Goal: Task Accomplishment & Management: Manage account settings

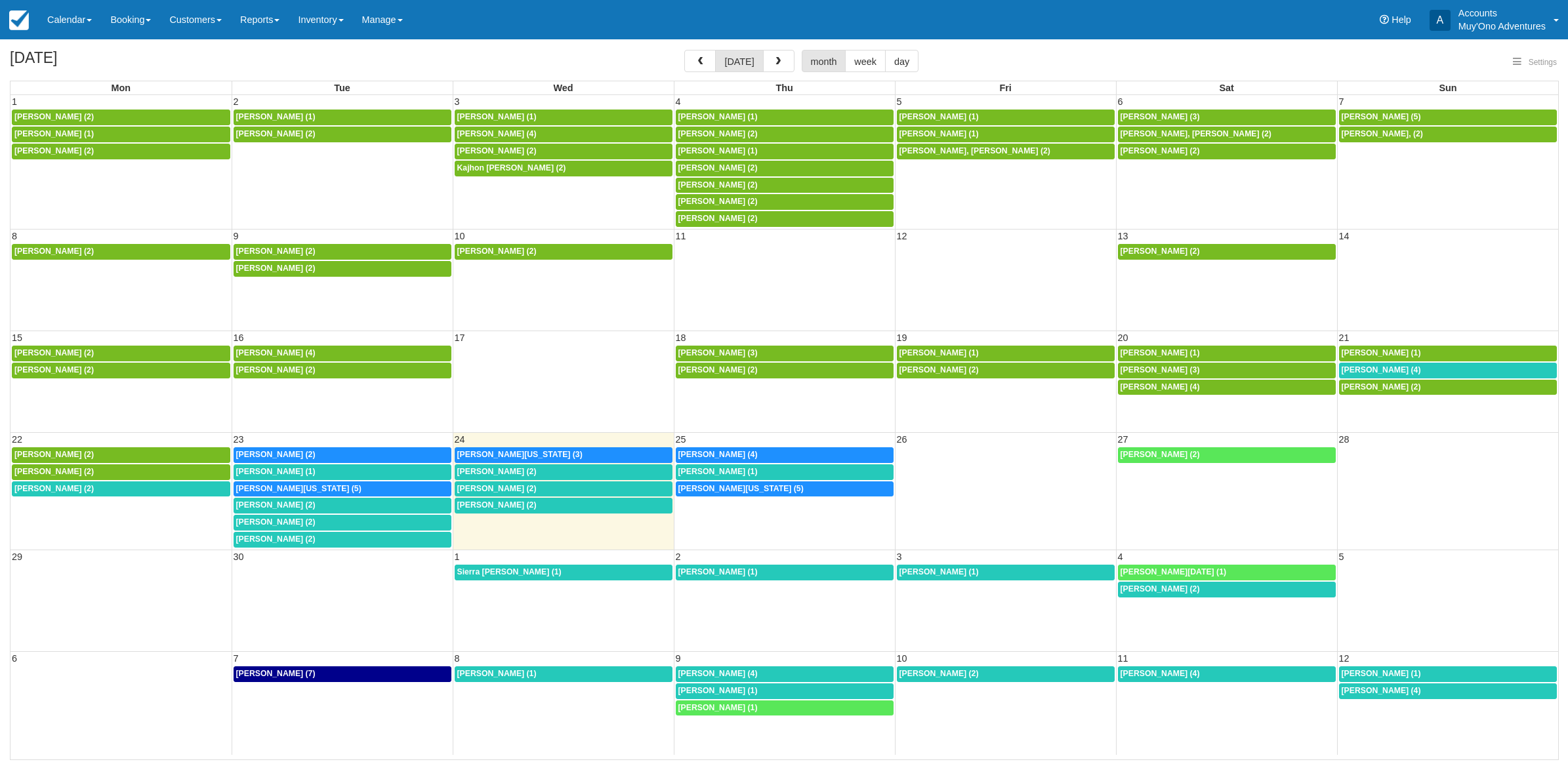
select select
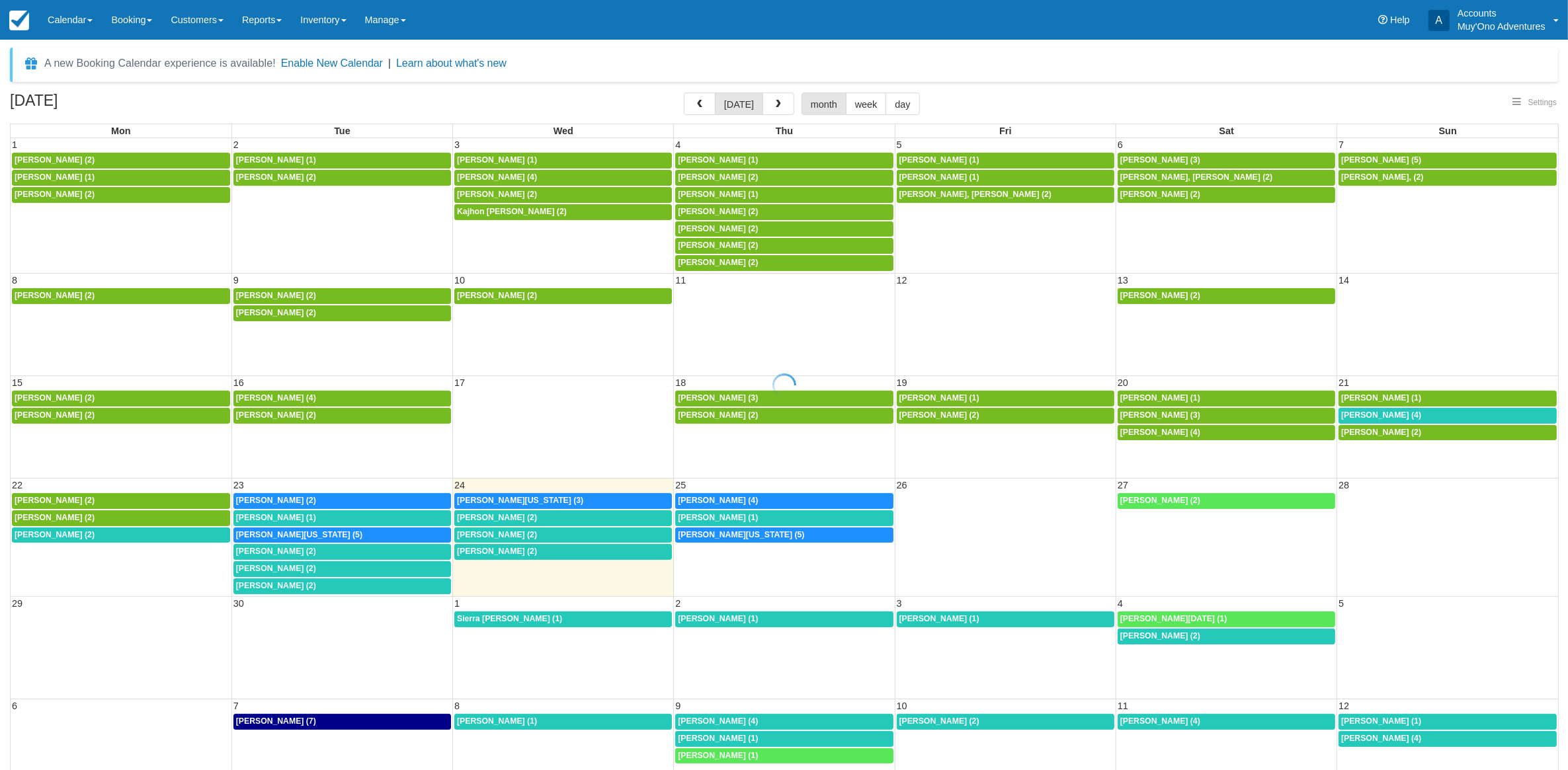
select select
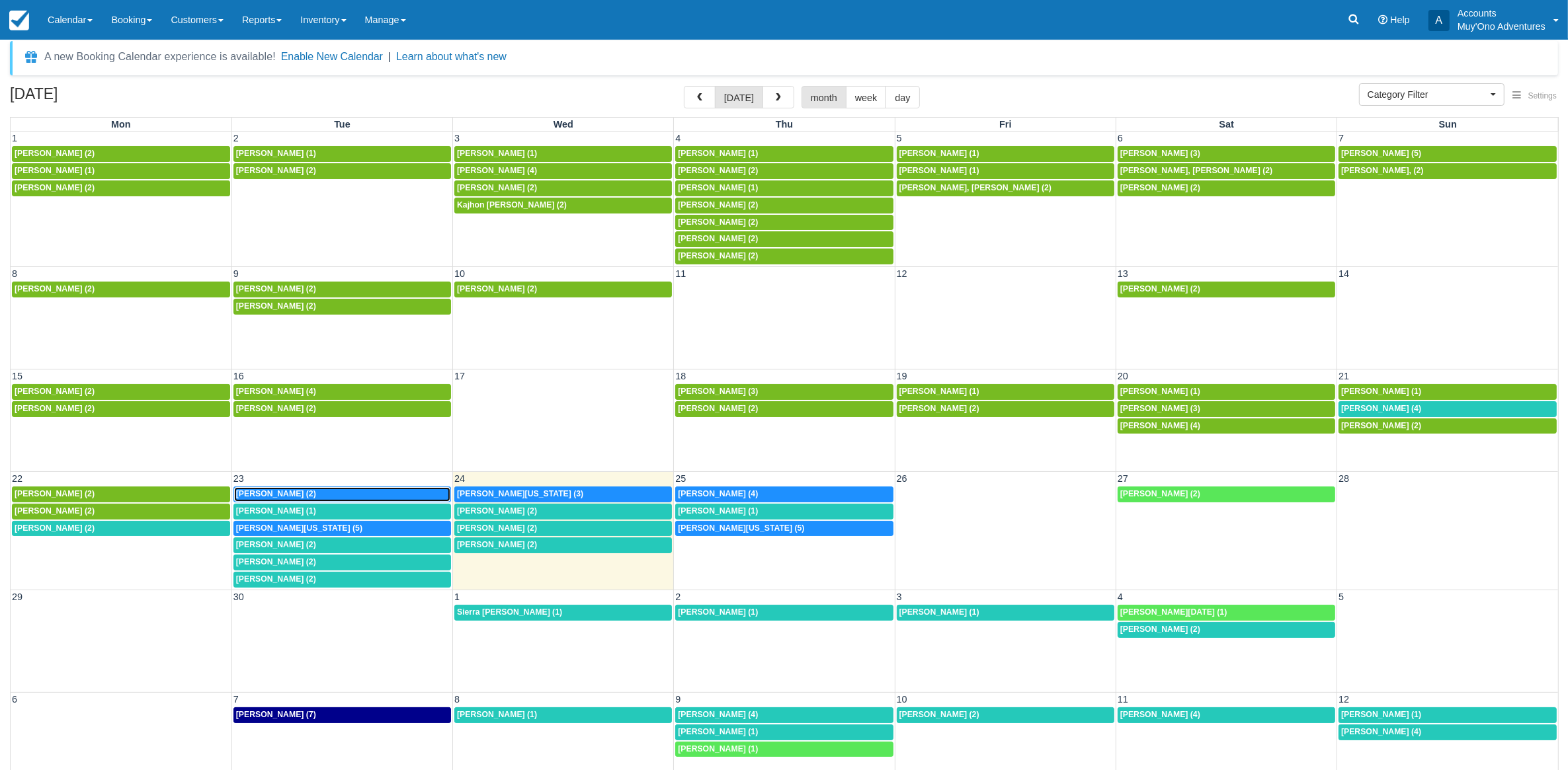
click at [312, 490] on link "[PERSON_NAME] (2)" at bounding box center [342, 495] width 218 height 16
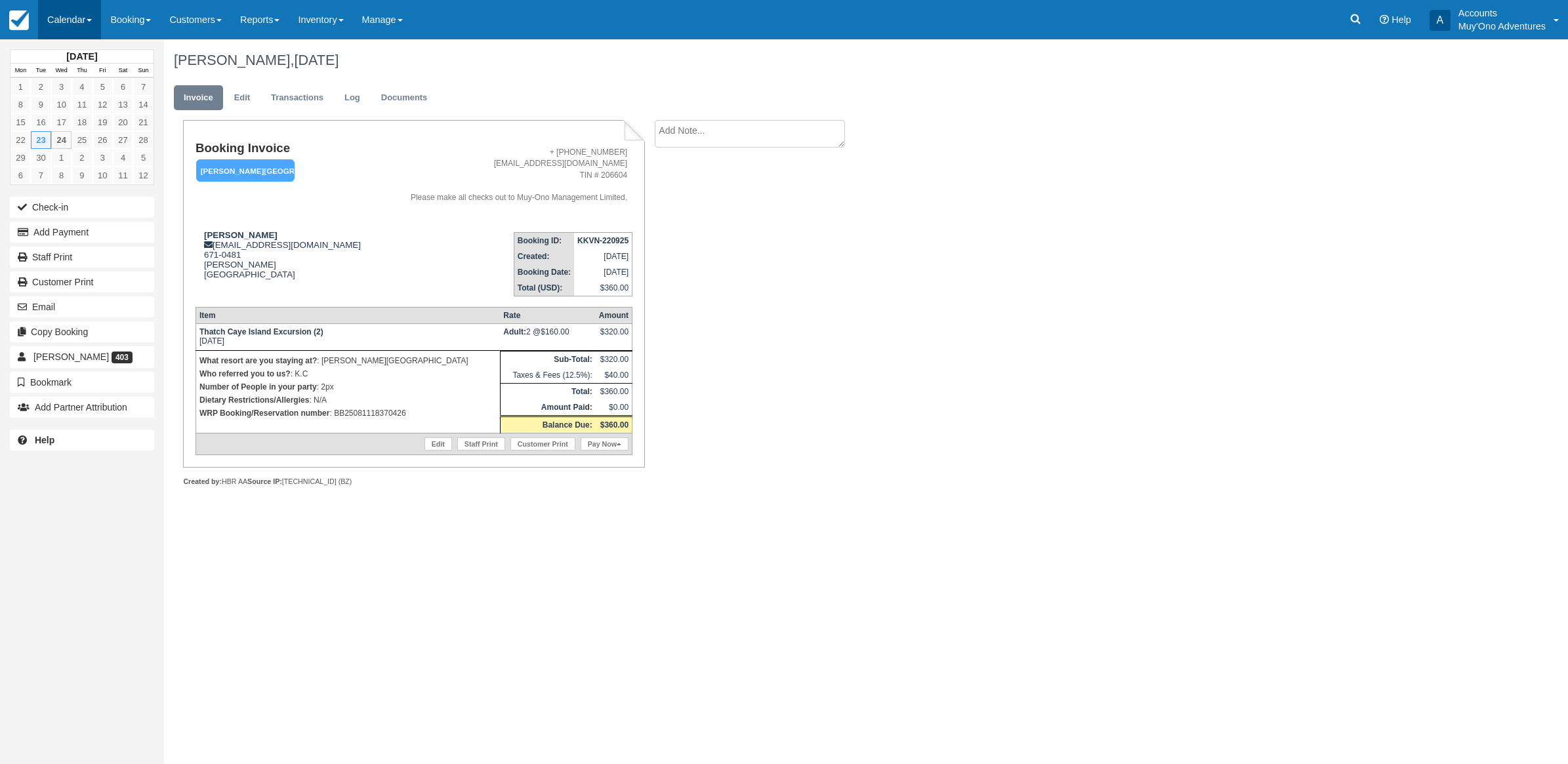
click at [43, 14] on link "Calendar" at bounding box center [70, 19] width 63 height 39
click at [104, 129] on link "Month" at bounding box center [90, 124] width 104 height 28
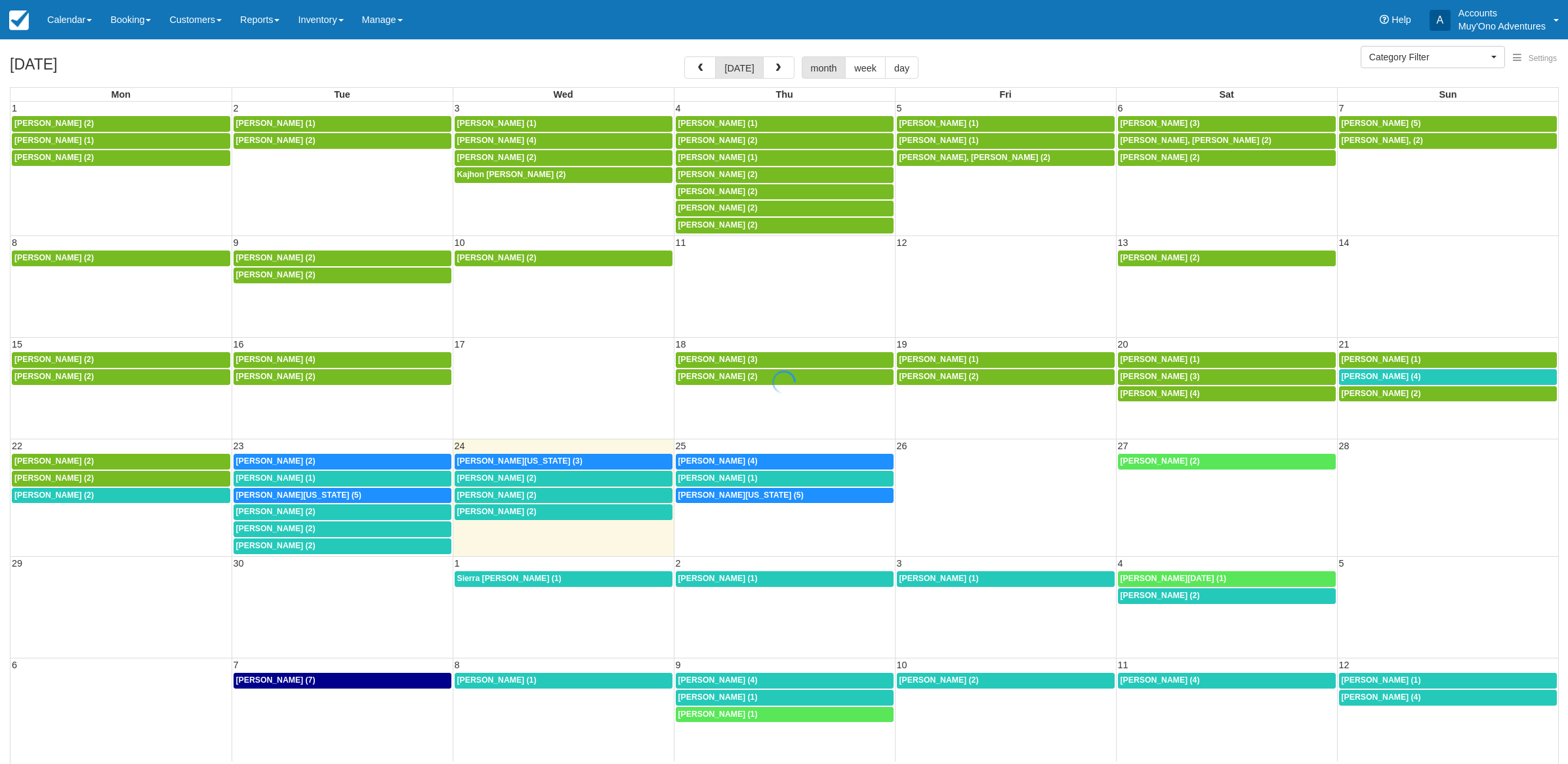
select select
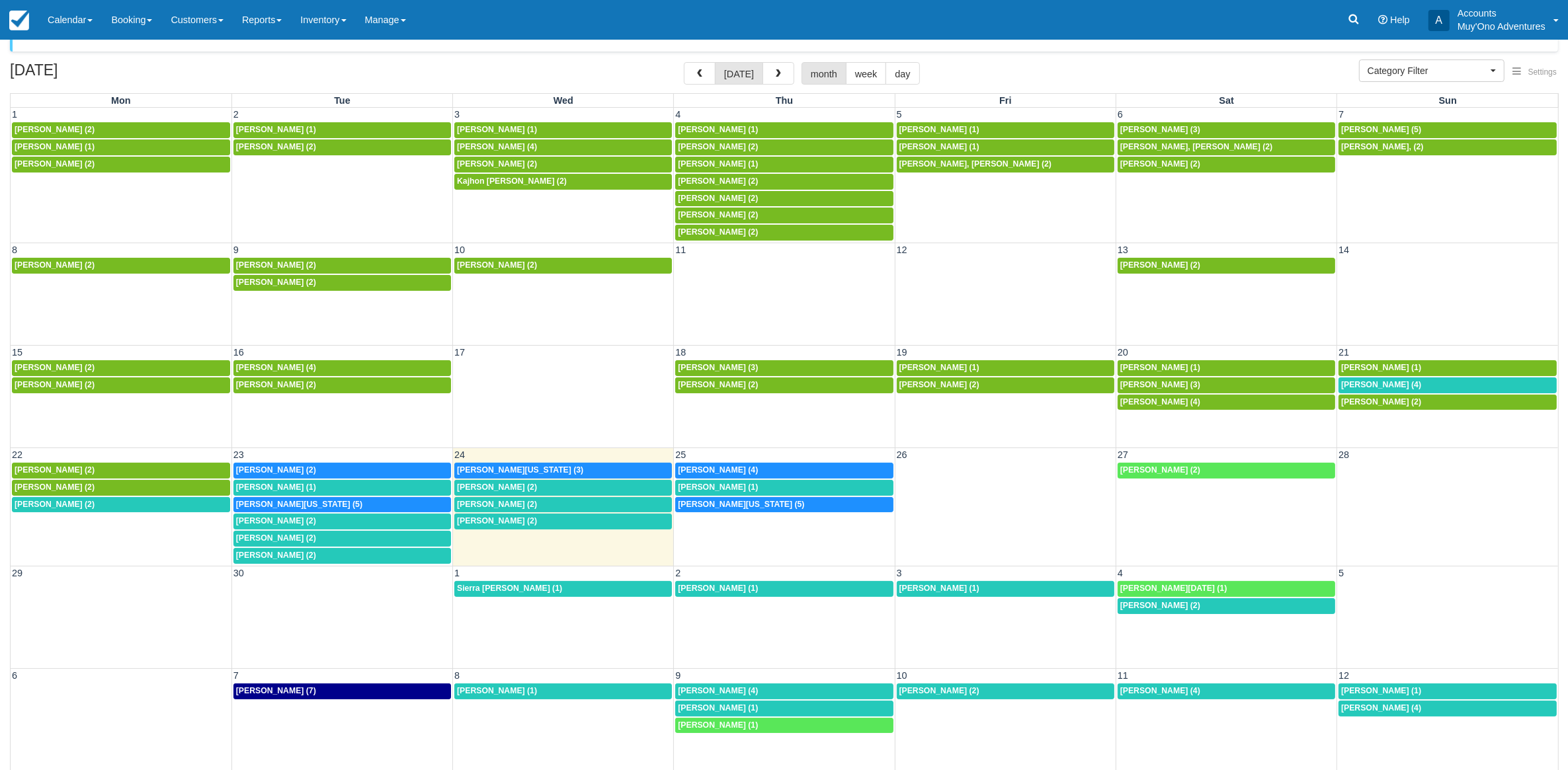
scroll to position [41, 0]
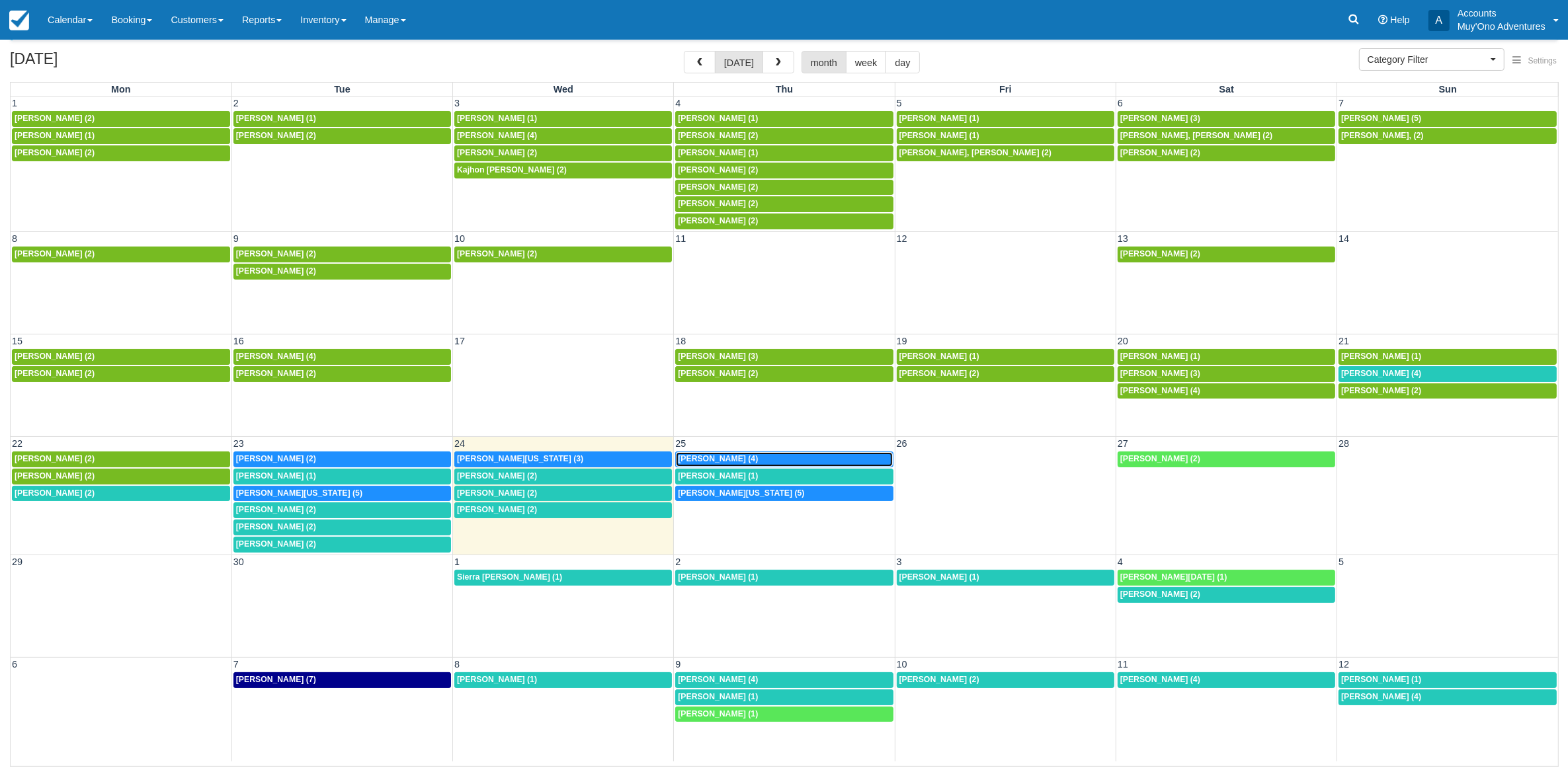
click at [798, 463] on div "[PERSON_NAME] (4)" at bounding box center [784, 460] width 212 height 11
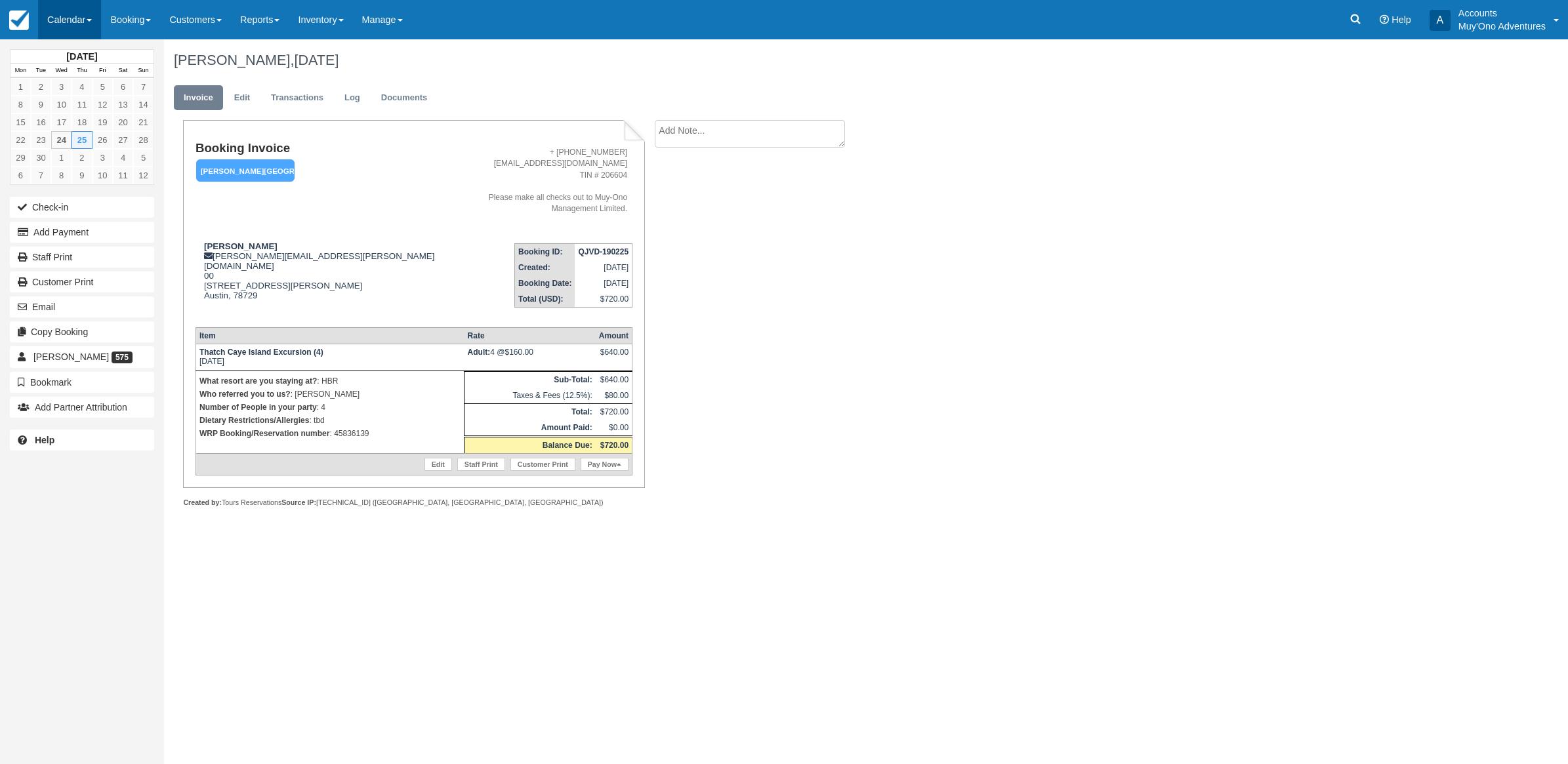
click at [76, 10] on link "Calendar" at bounding box center [70, 19] width 63 height 39
click at [64, 121] on link "Month" at bounding box center [90, 124] width 104 height 28
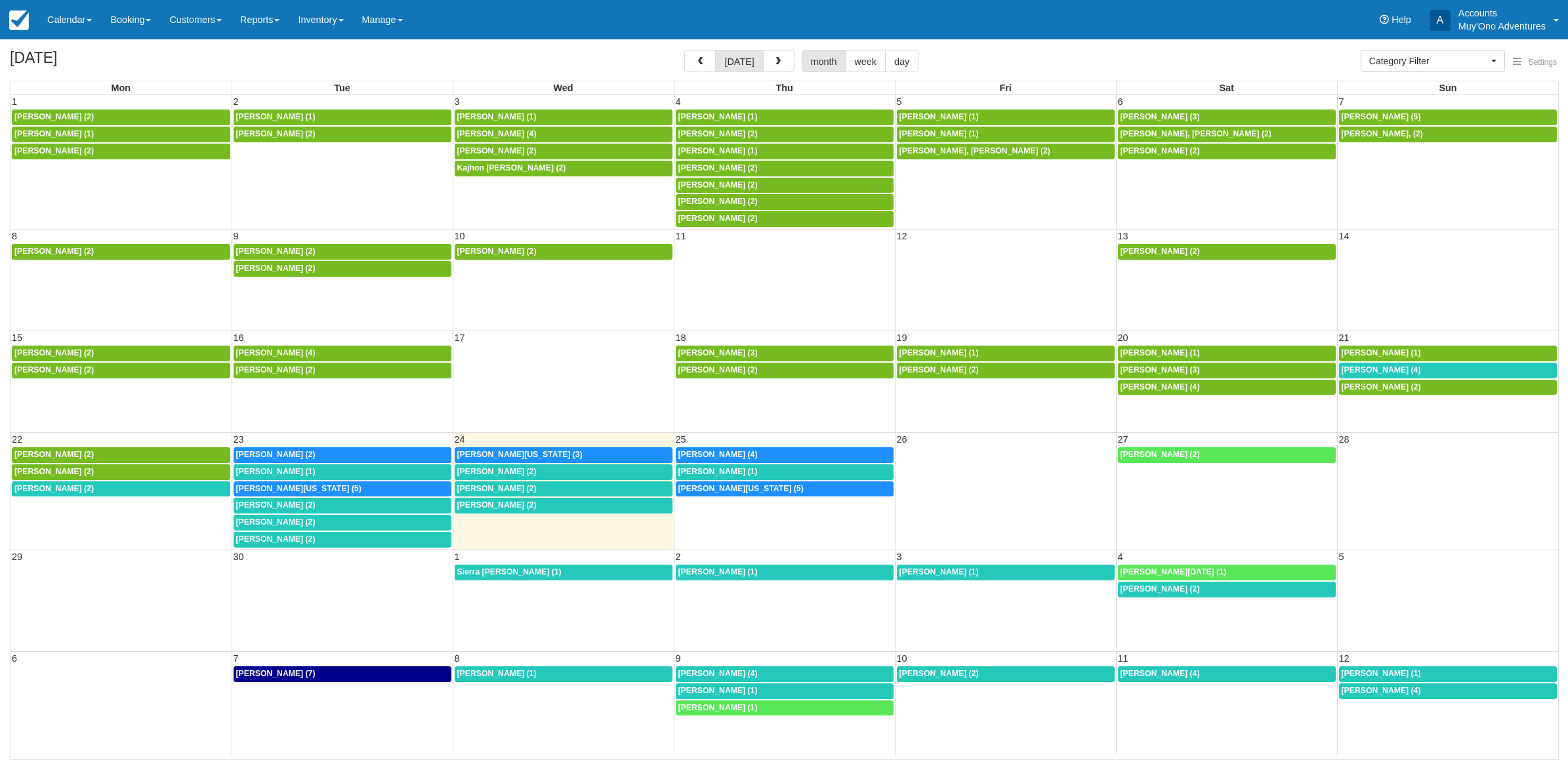
select select
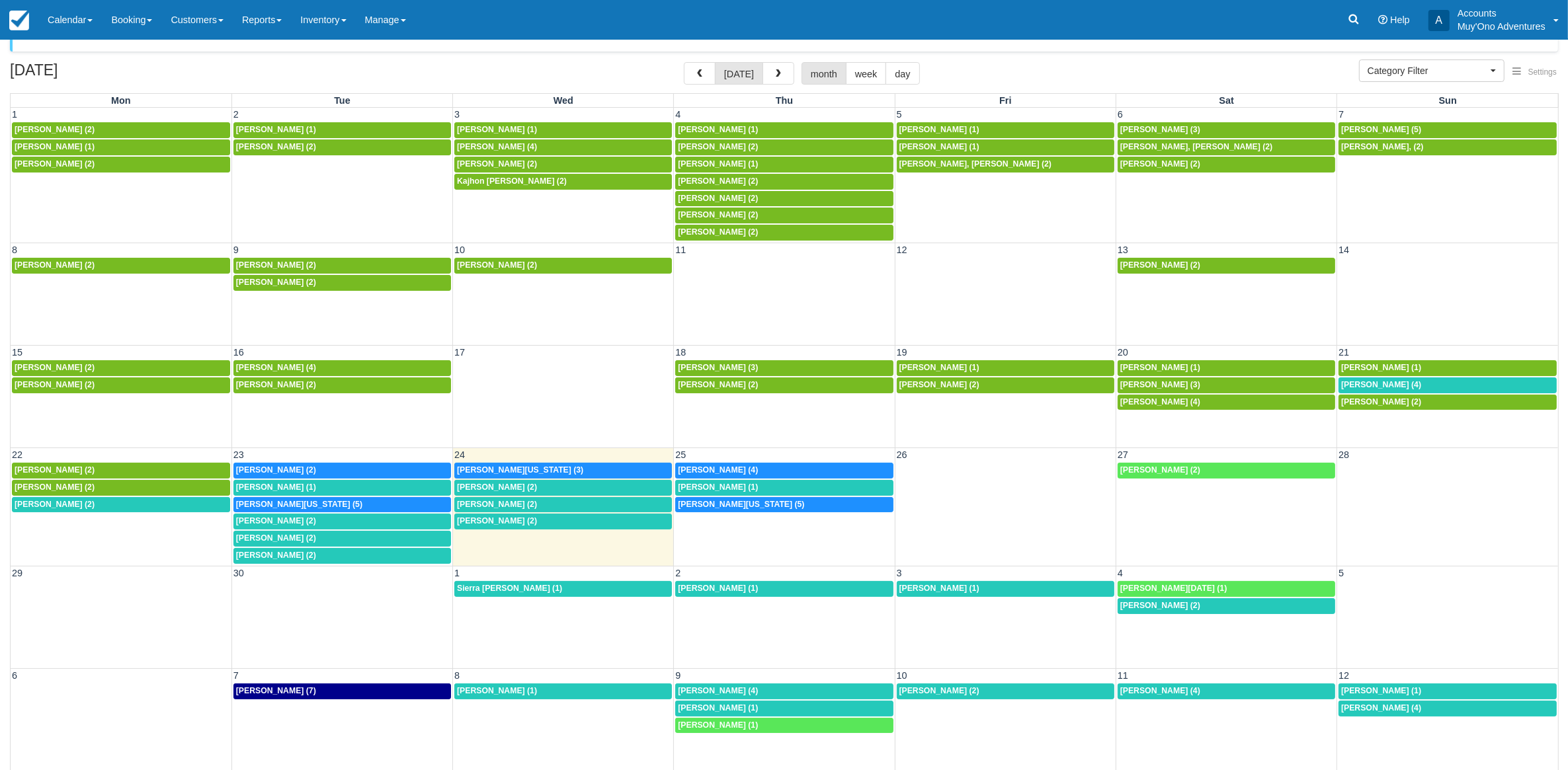
scroll to position [41, 0]
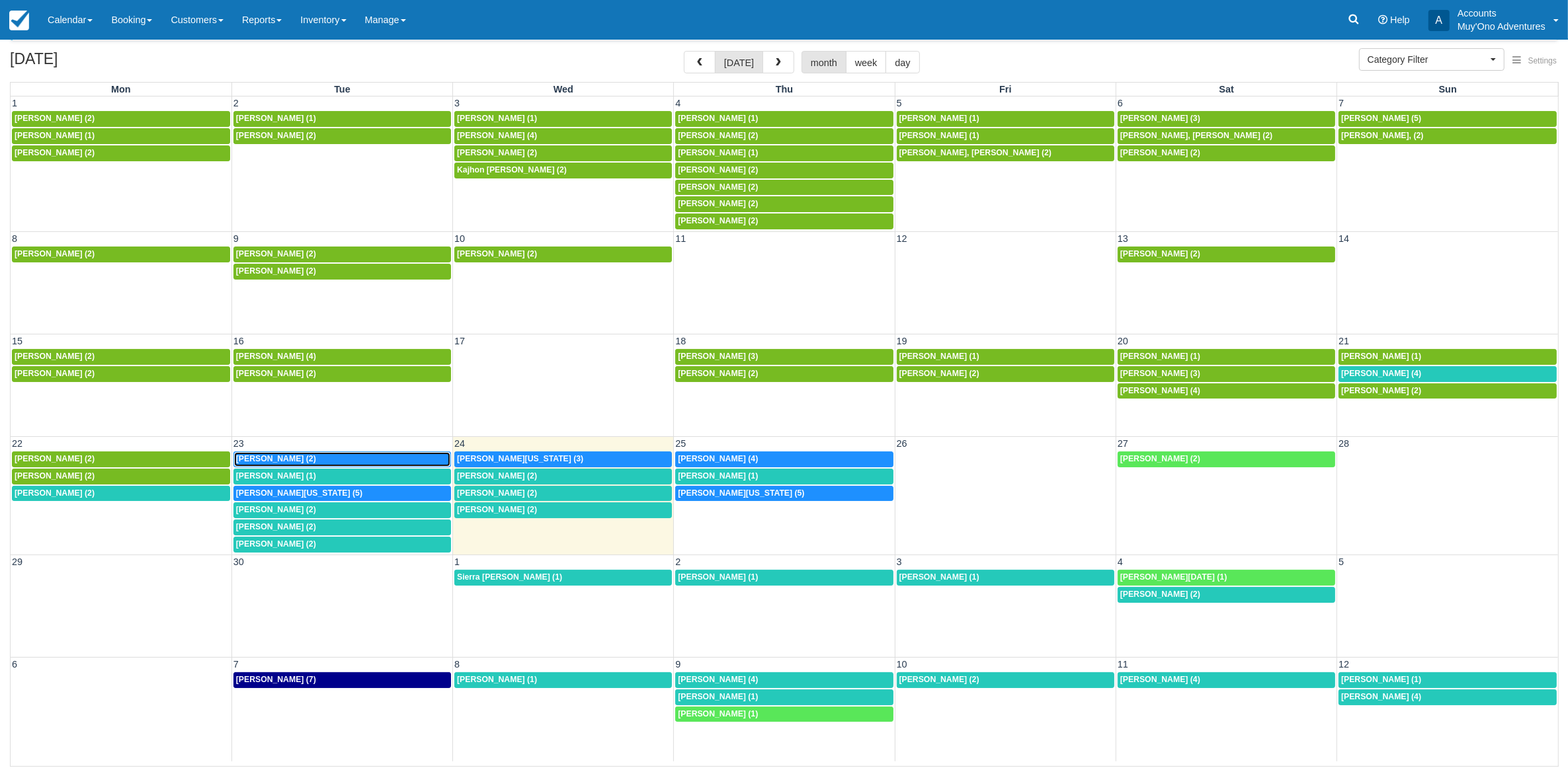
click at [268, 457] on span "[PERSON_NAME] (2)" at bounding box center [276, 459] width 80 height 10
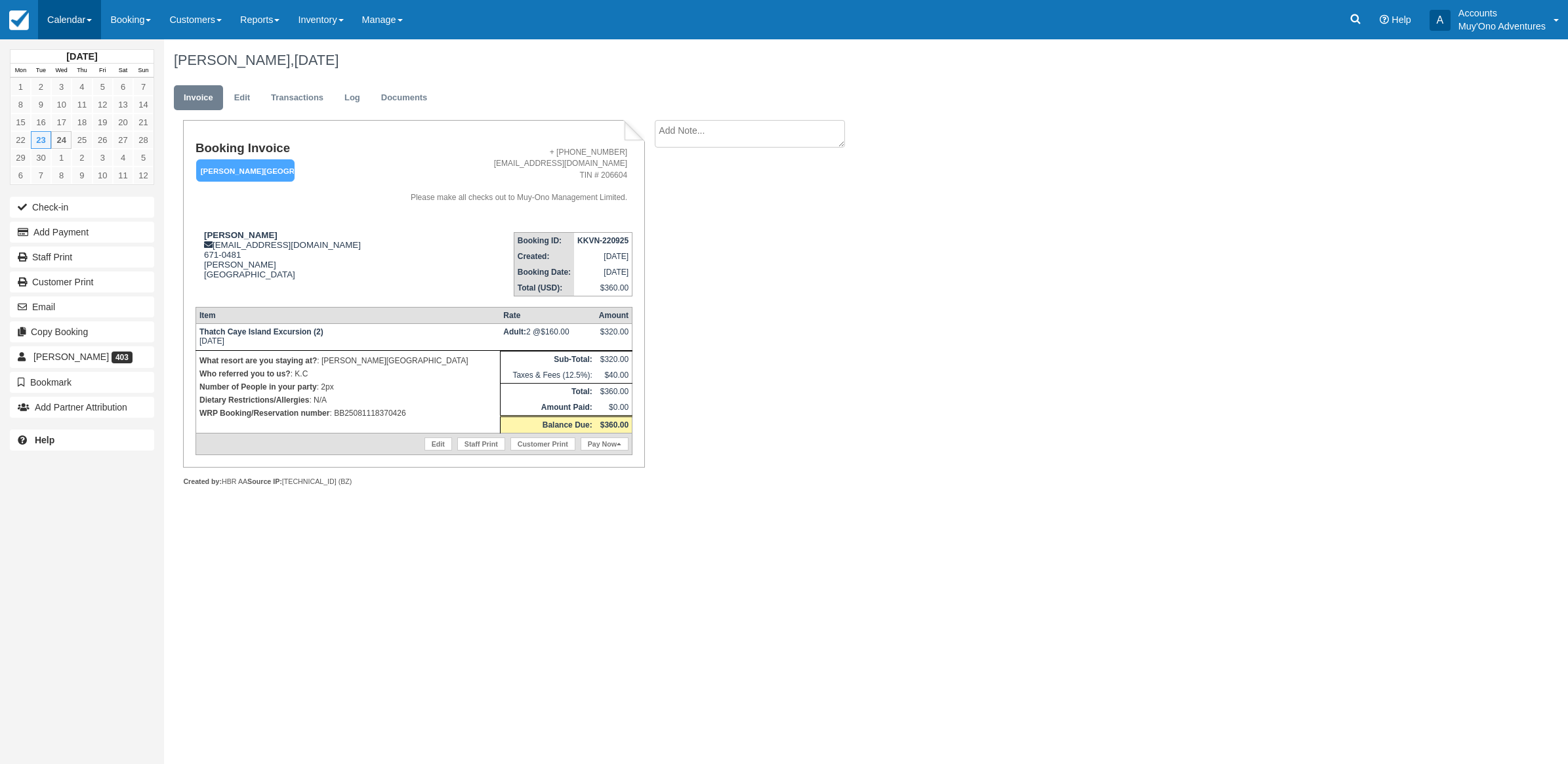
click at [91, 13] on link "Calendar" at bounding box center [70, 19] width 63 height 39
click at [80, 112] on link "Month" at bounding box center [90, 124] width 104 height 28
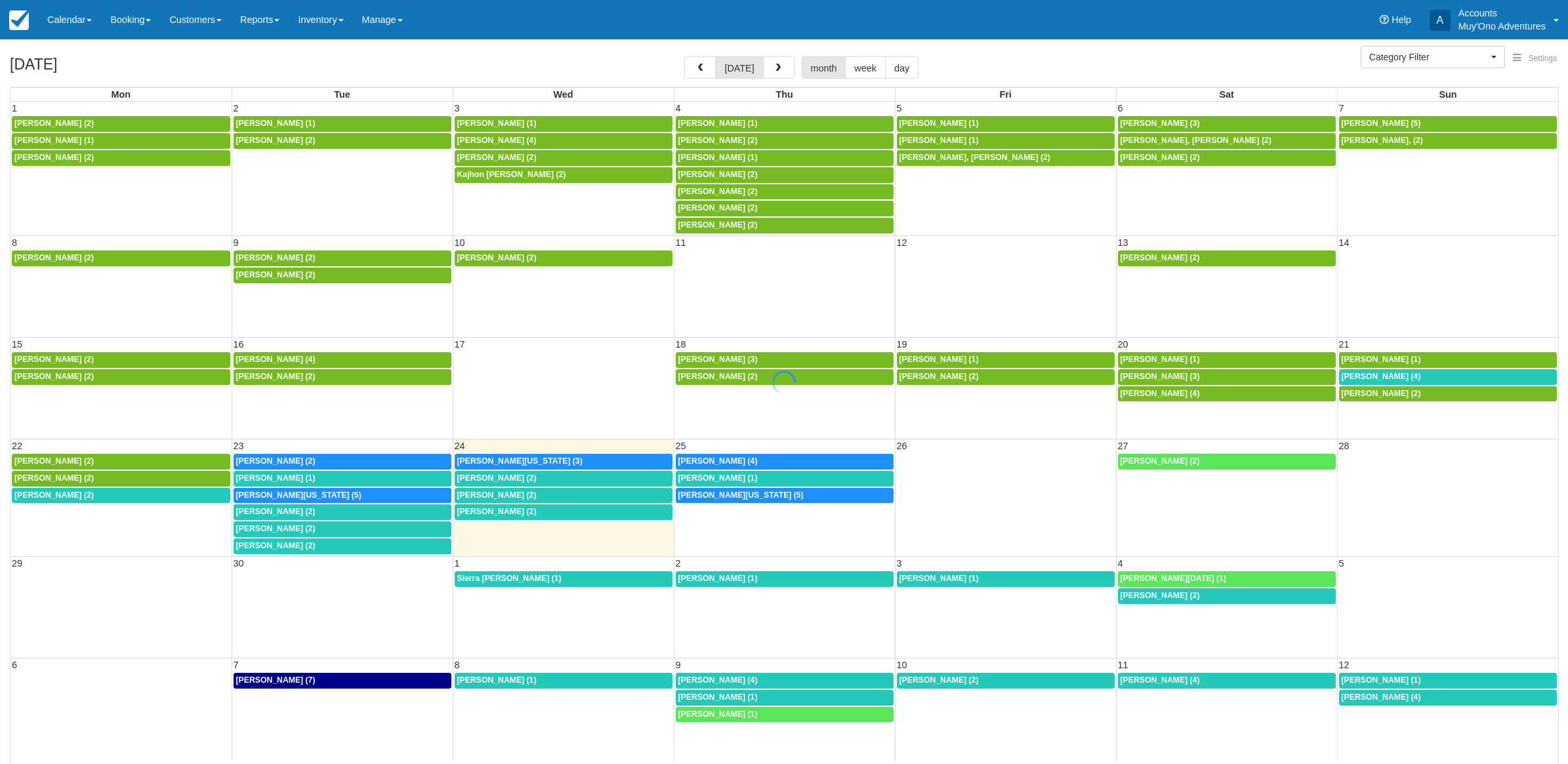
select select
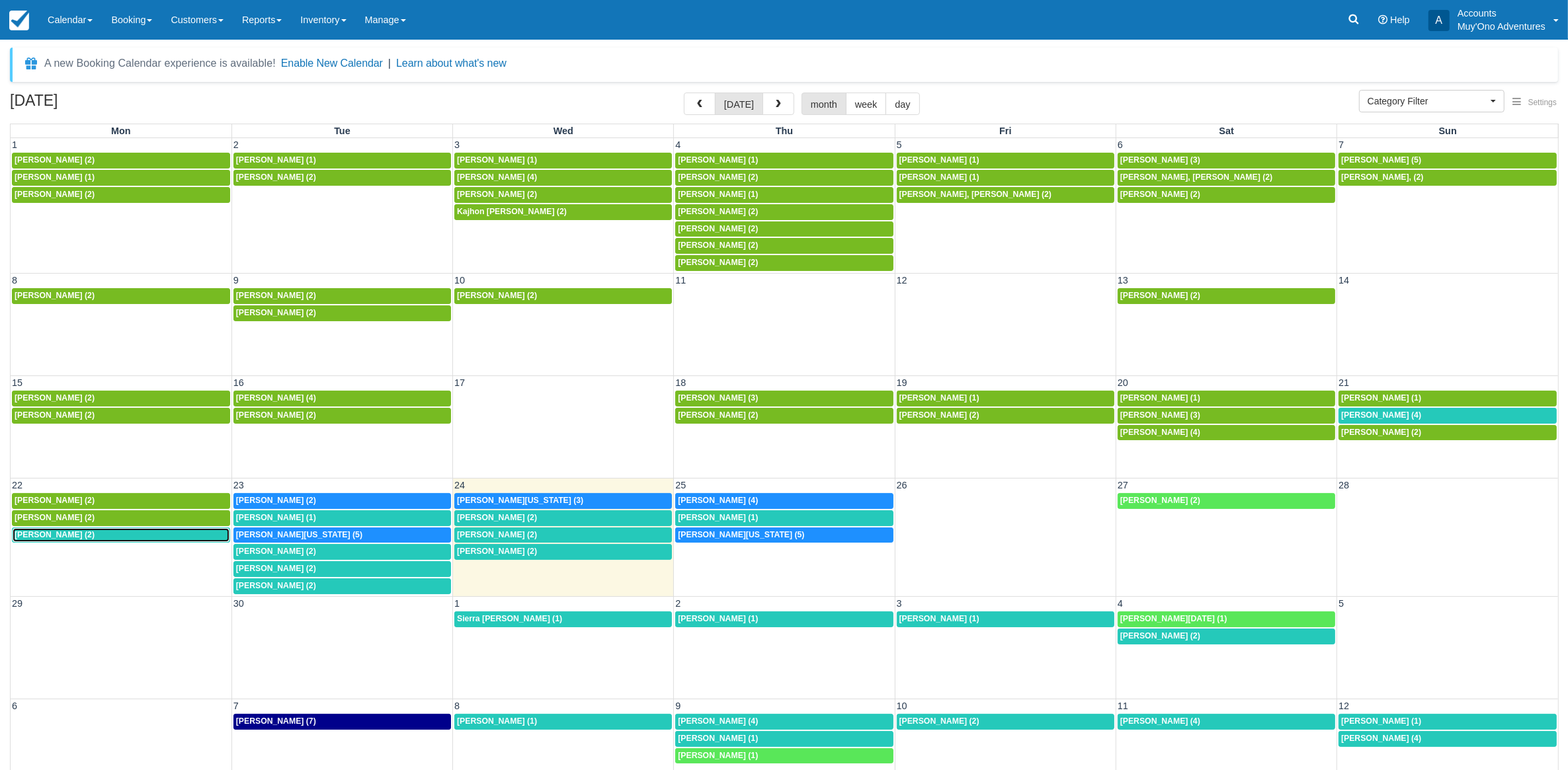
click at [172, 540] on div "7a [PERSON_NAME] (2)" at bounding box center [121, 535] width 213 height 11
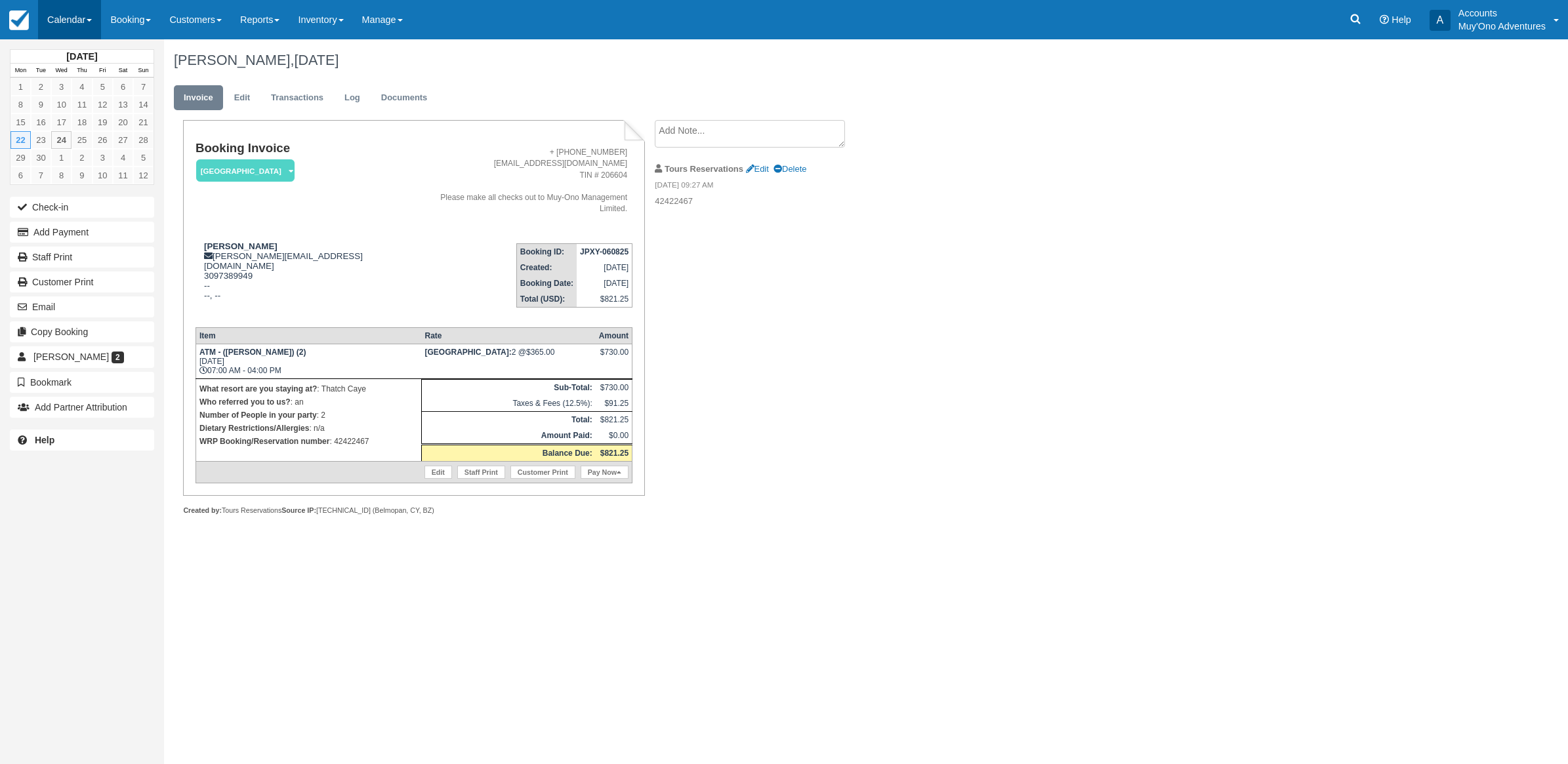
click at [57, 23] on link "Calendar" at bounding box center [70, 19] width 63 height 39
click at [63, 113] on link "Month" at bounding box center [90, 124] width 104 height 28
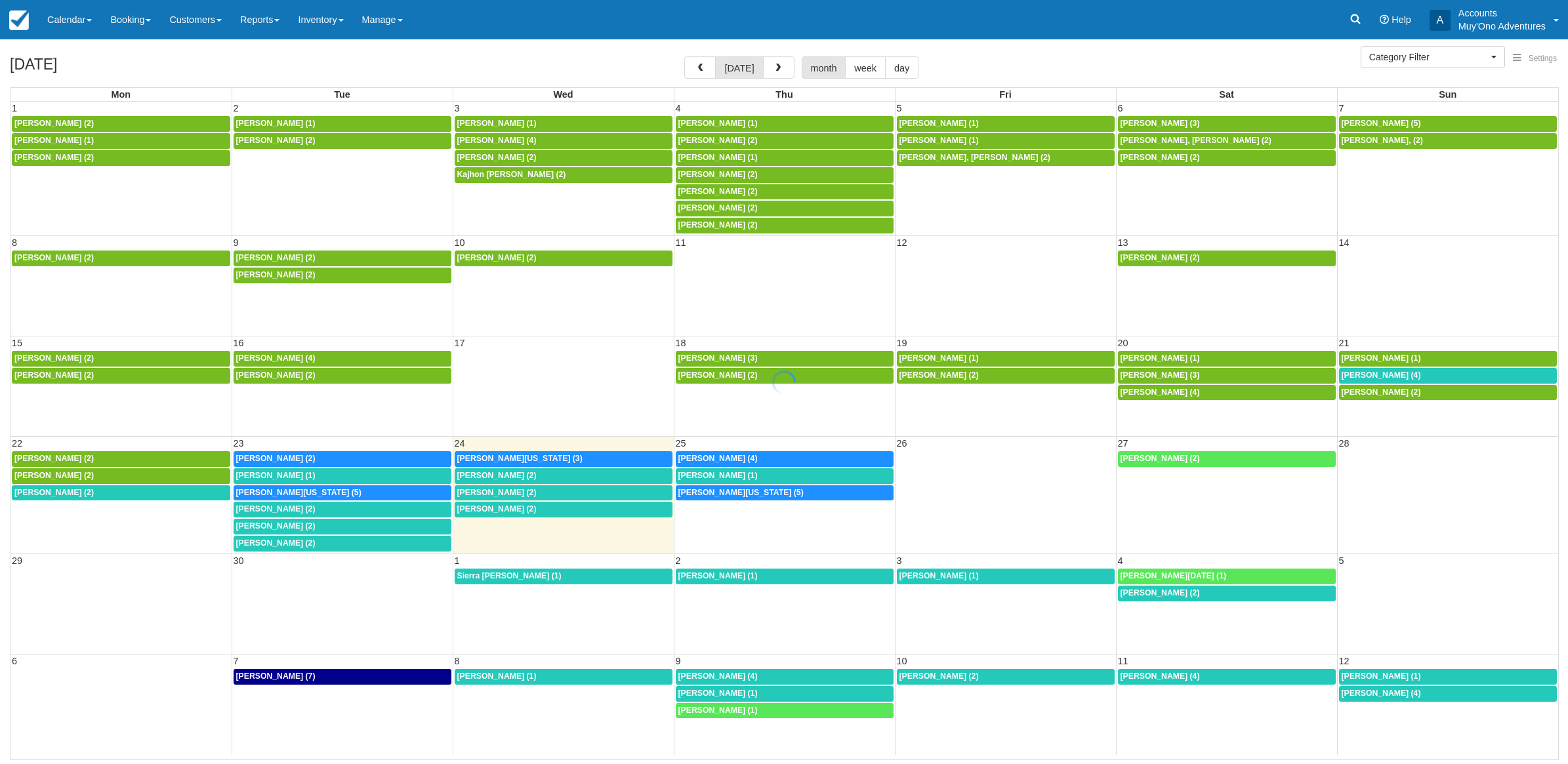
select select
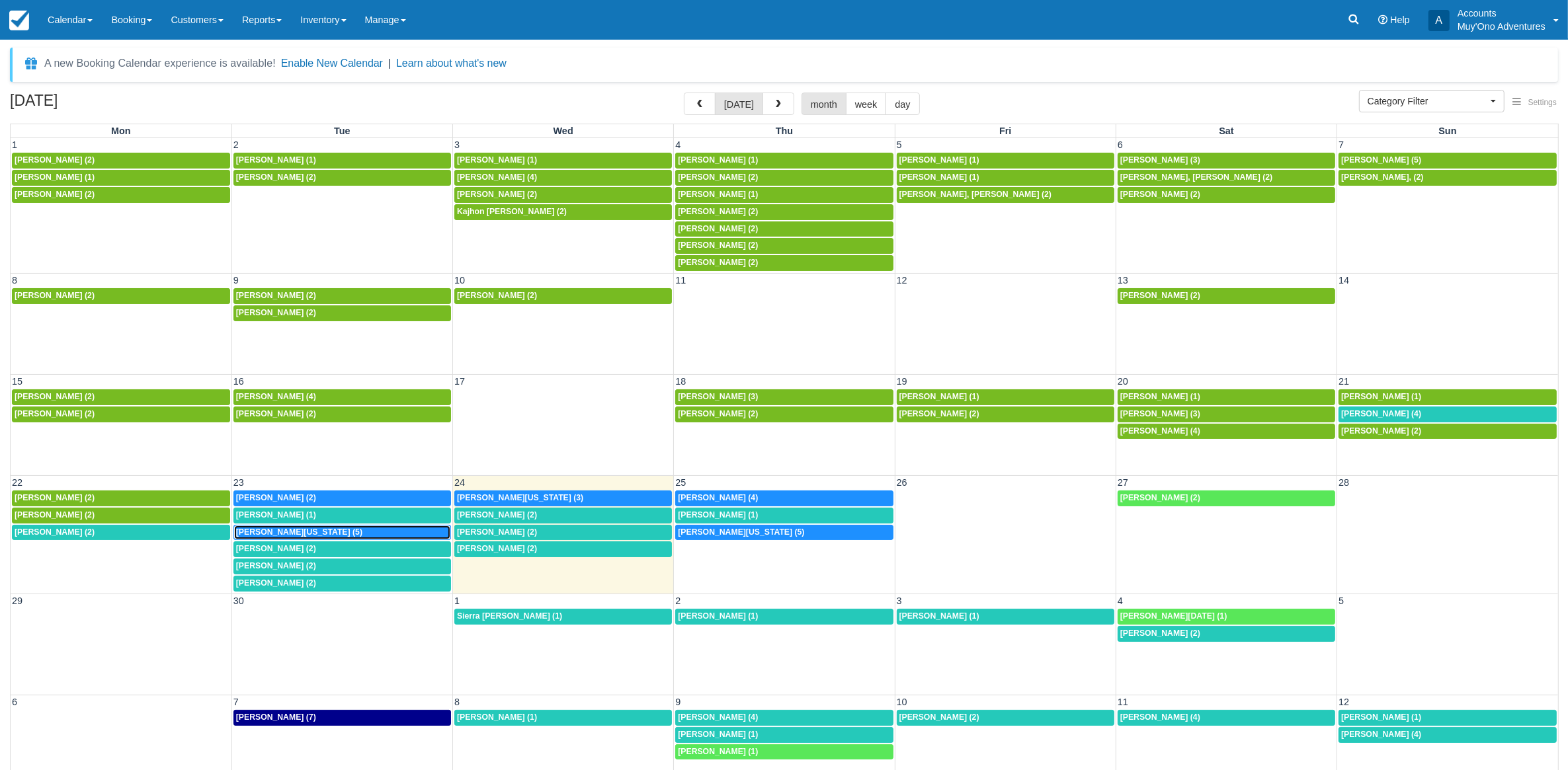
click at [289, 536] on span "[PERSON_NAME][US_STATE] (5)" at bounding box center [299, 531] width 126 height 10
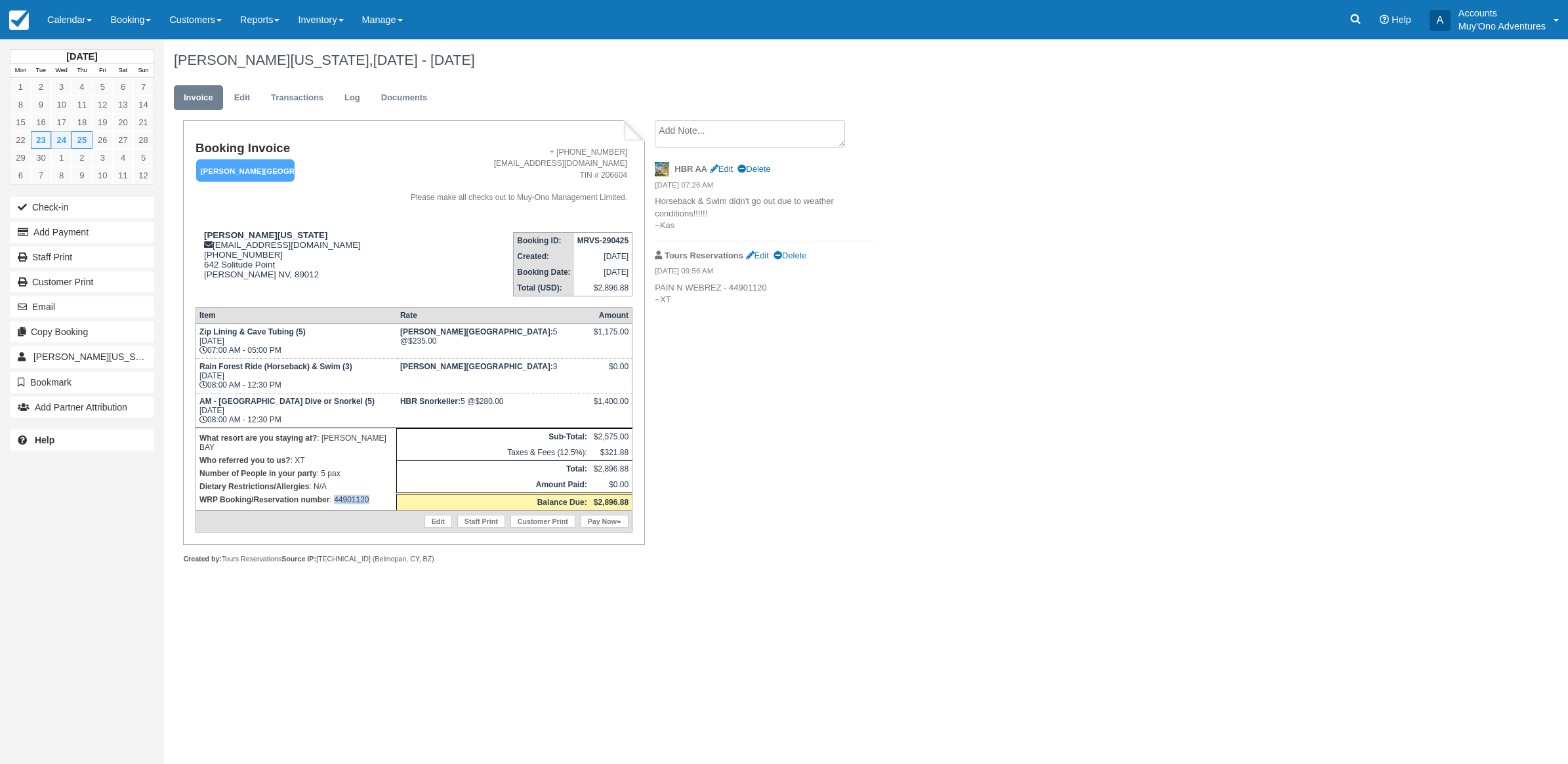
drag, startPoint x: 394, startPoint y: 486, endPoint x: 334, endPoint y: 493, distance: 60.4
click at [334, 493] on p "WRP Booking/Reservation number : 44901120" at bounding box center [296, 499] width 193 height 13
copy p "44901120"
click at [70, 15] on link "Calendar" at bounding box center [70, 19] width 63 height 39
click at [52, 131] on link "Month" at bounding box center [90, 124] width 104 height 28
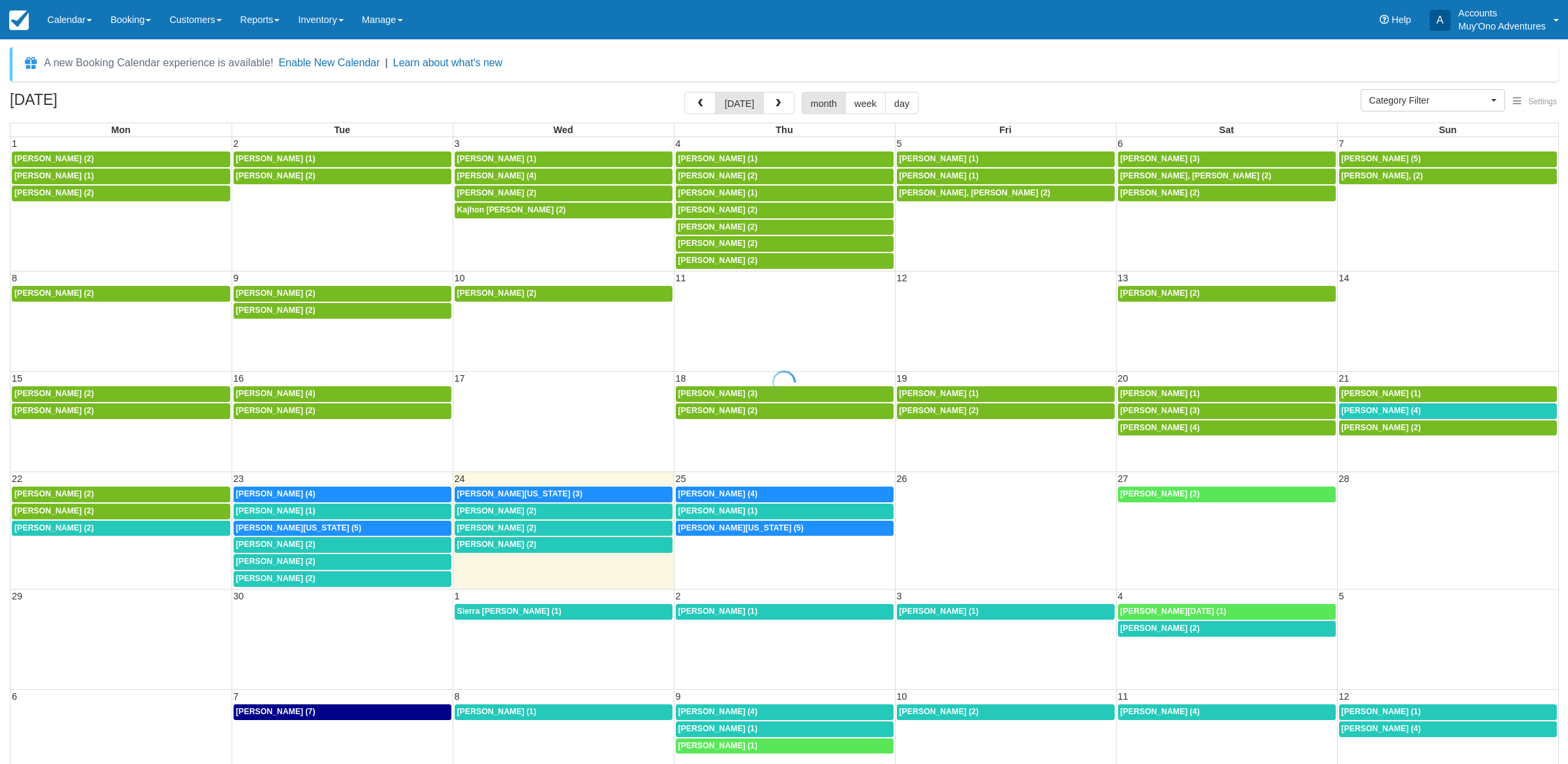
select select
click at [334, 499] on div "[PERSON_NAME] (4)" at bounding box center [340, 494] width 211 height 10
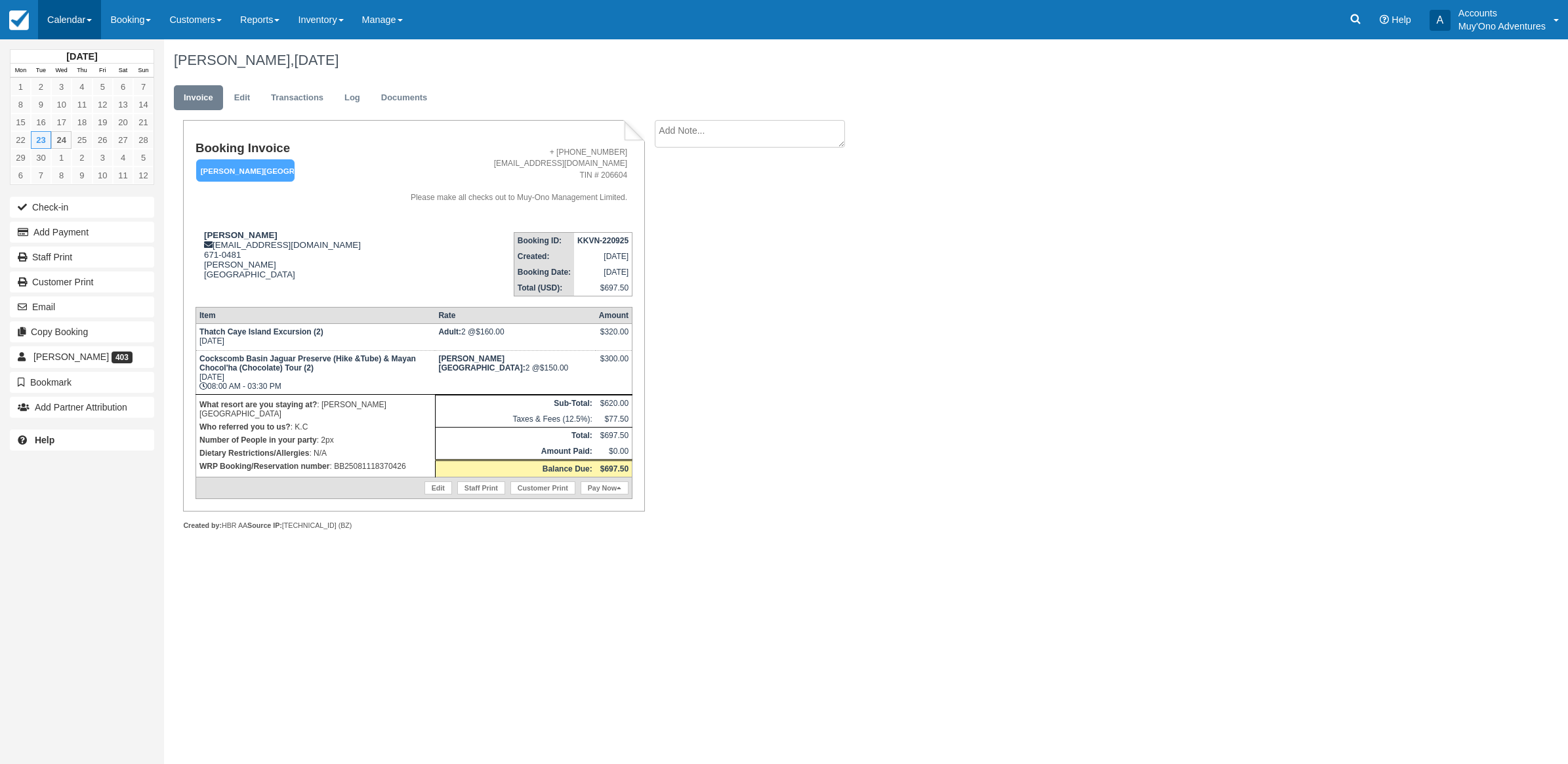
click at [57, 18] on link "Calendar" at bounding box center [70, 19] width 63 height 39
click at [97, 122] on link "Month" at bounding box center [90, 124] width 104 height 28
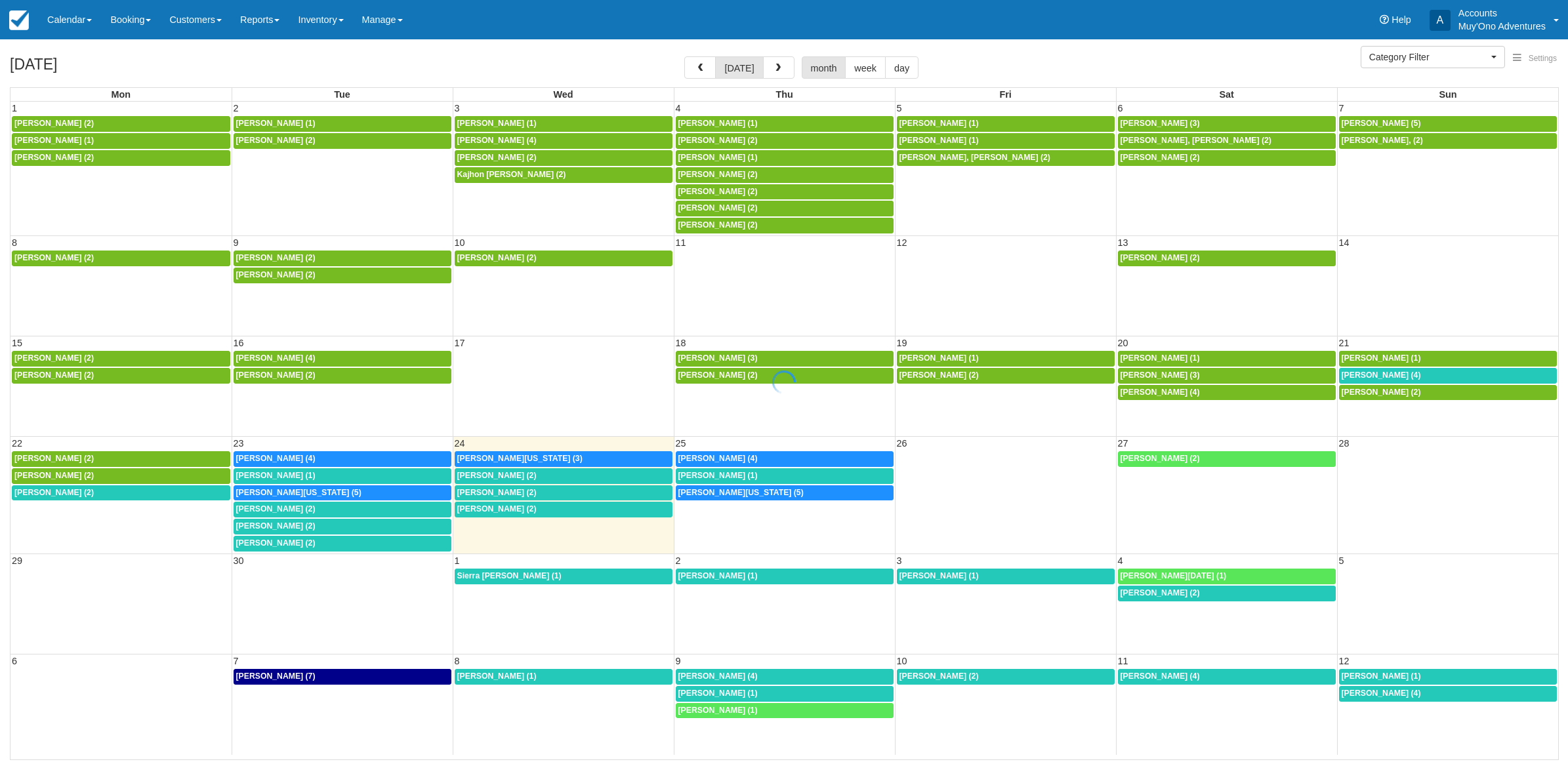
select select
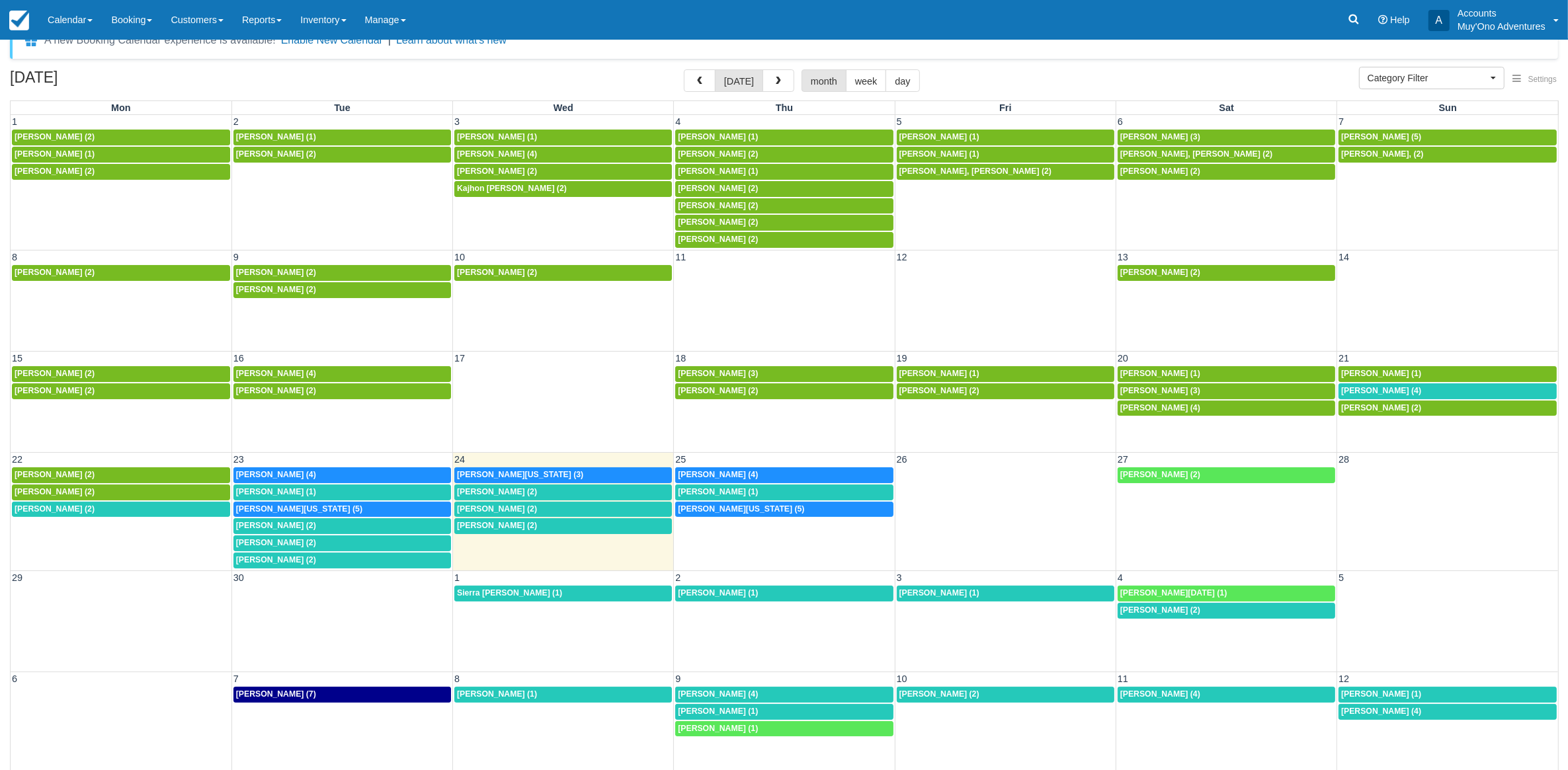
scroll to position [35, 0]
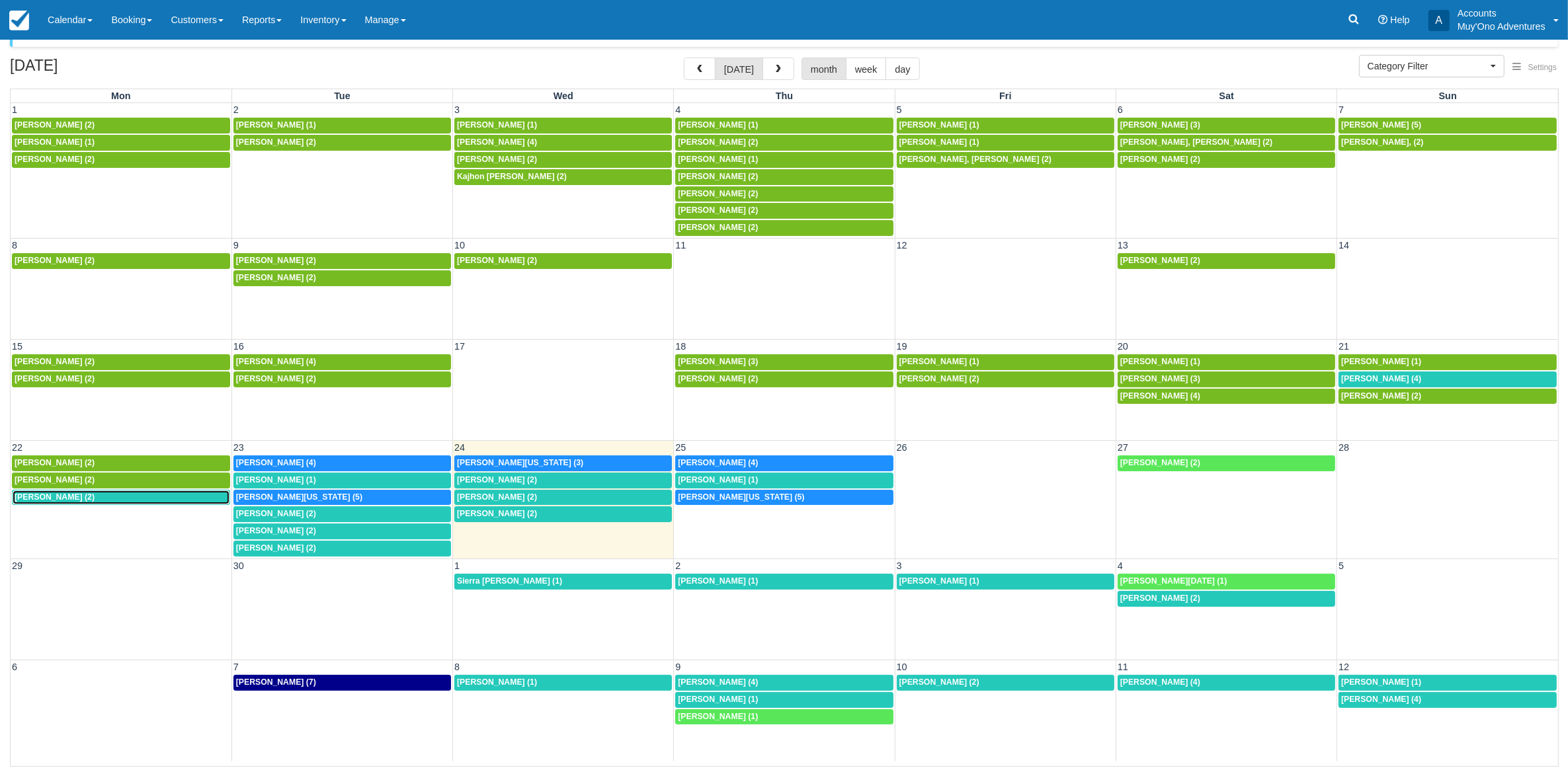
click at [125, 503] on div "7a [PERSON_NAME] (2)" at bounding box center [121, 497] width 213 height 11
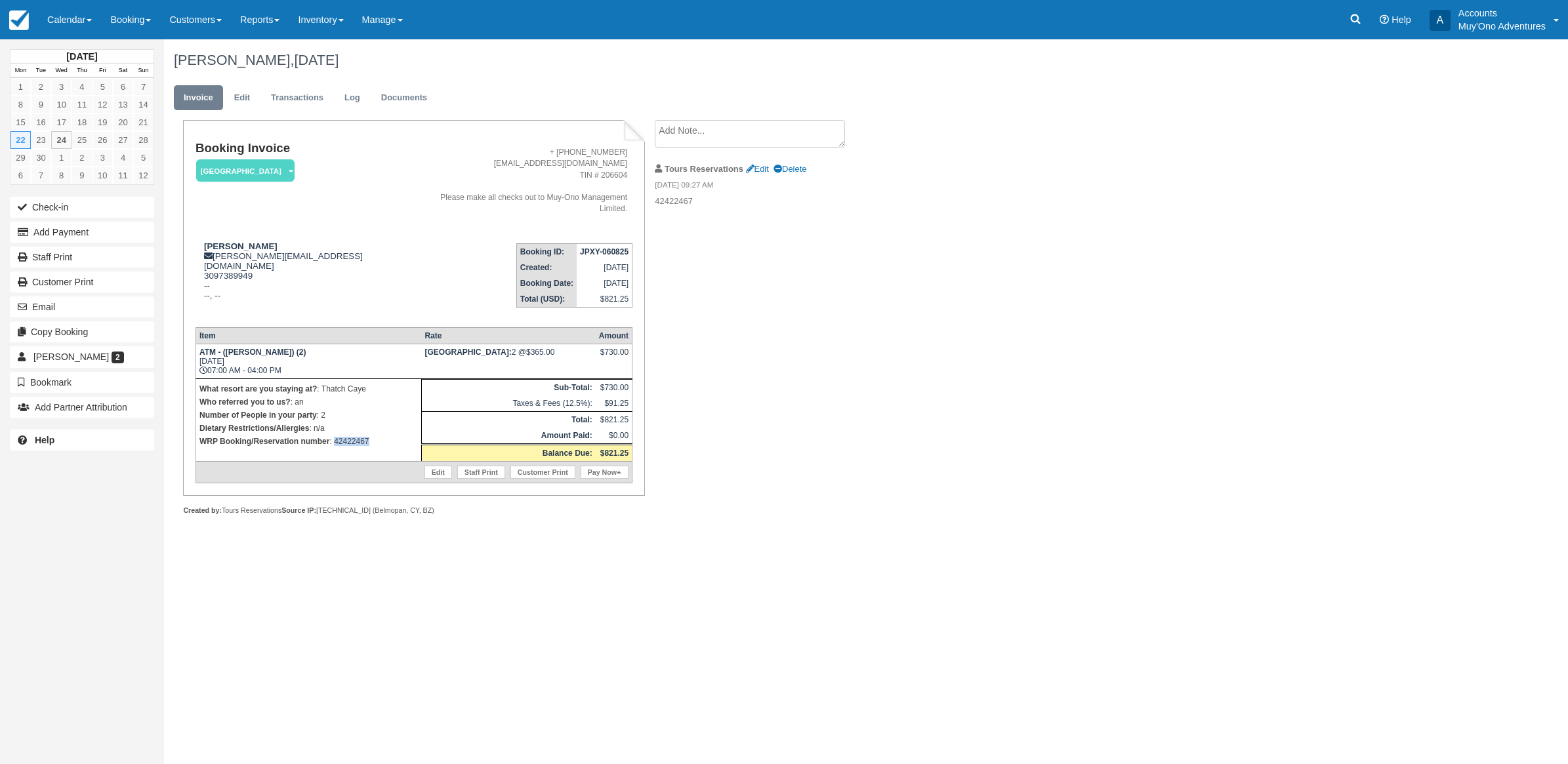
drag, startPoint x: 379, startPoint y: 426, endPoint x: 334, endPoint y: 427, distance: 45.0
click at [334, 427] on td "What resort are you staying at? : Thatch Caye Who referred you to us? : an Numb…" at bounding box center [308, 420] width 225 height 83
click at [64, 233] on button "Add Payment" at bounding box center [82, 232] width 145 height 21
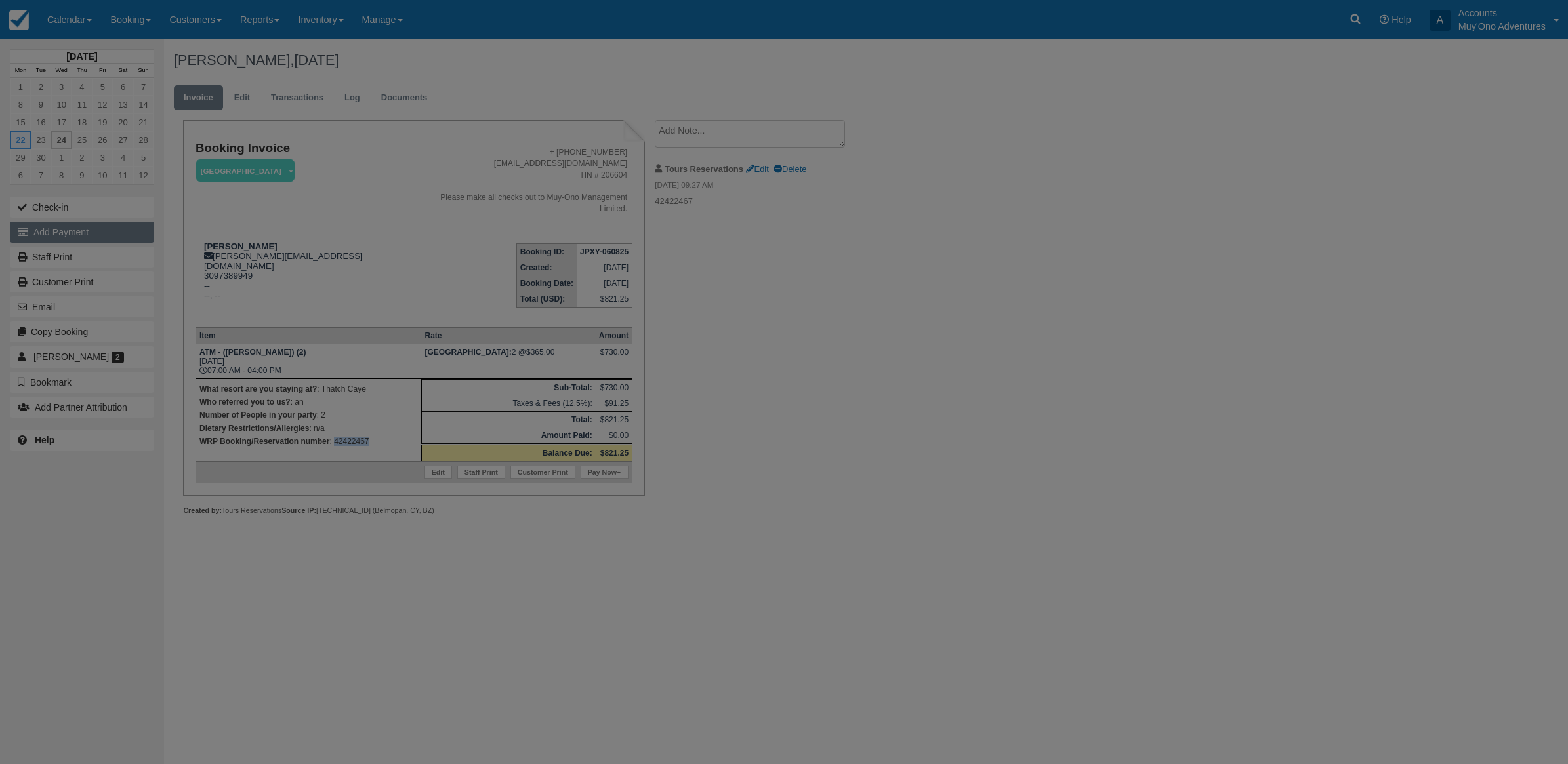
type input "09/24/25"
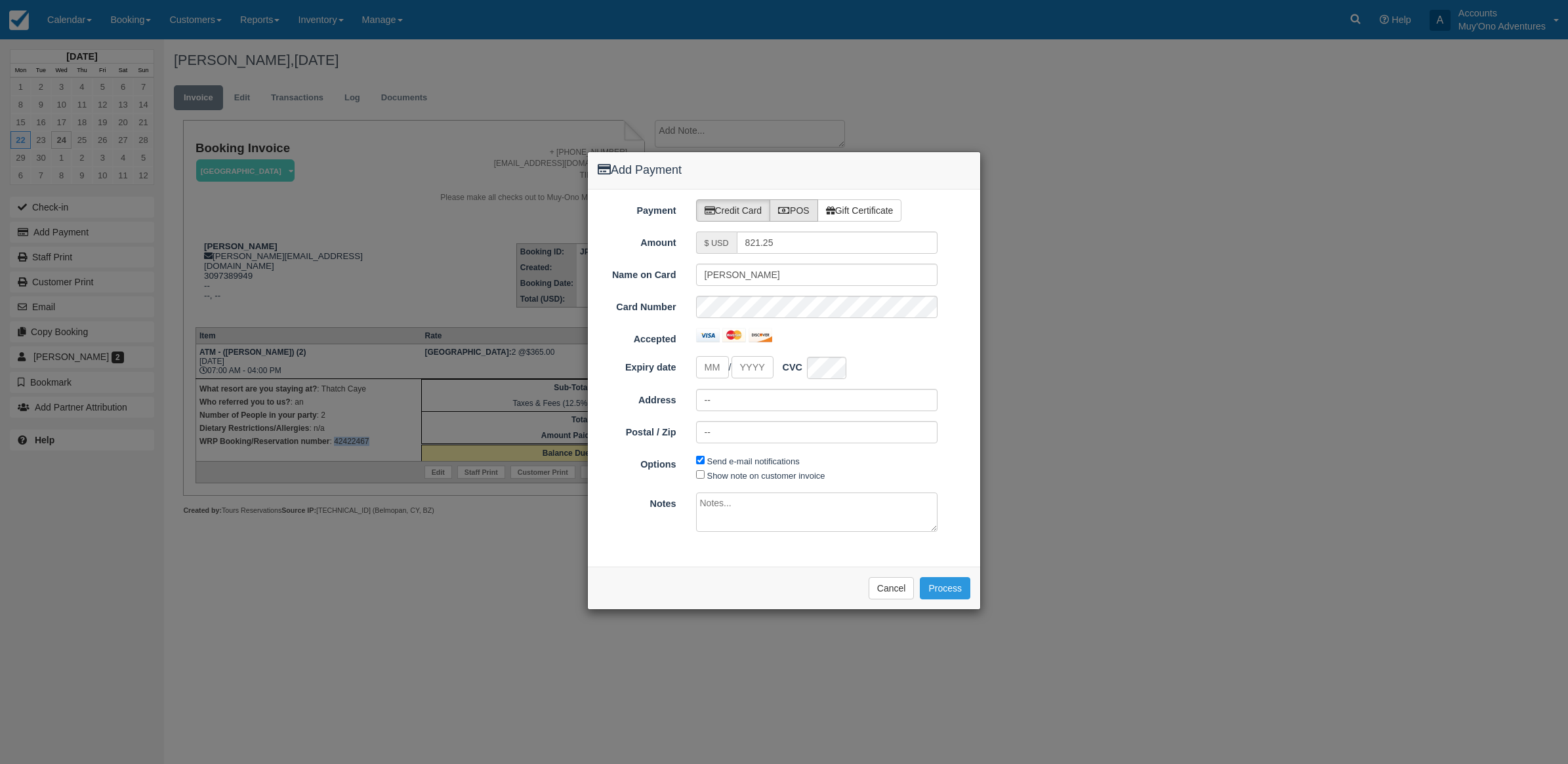
click at [809, 211] on label "POS" at bounding box center [794, 211] width 49 height 23
radio input "true"
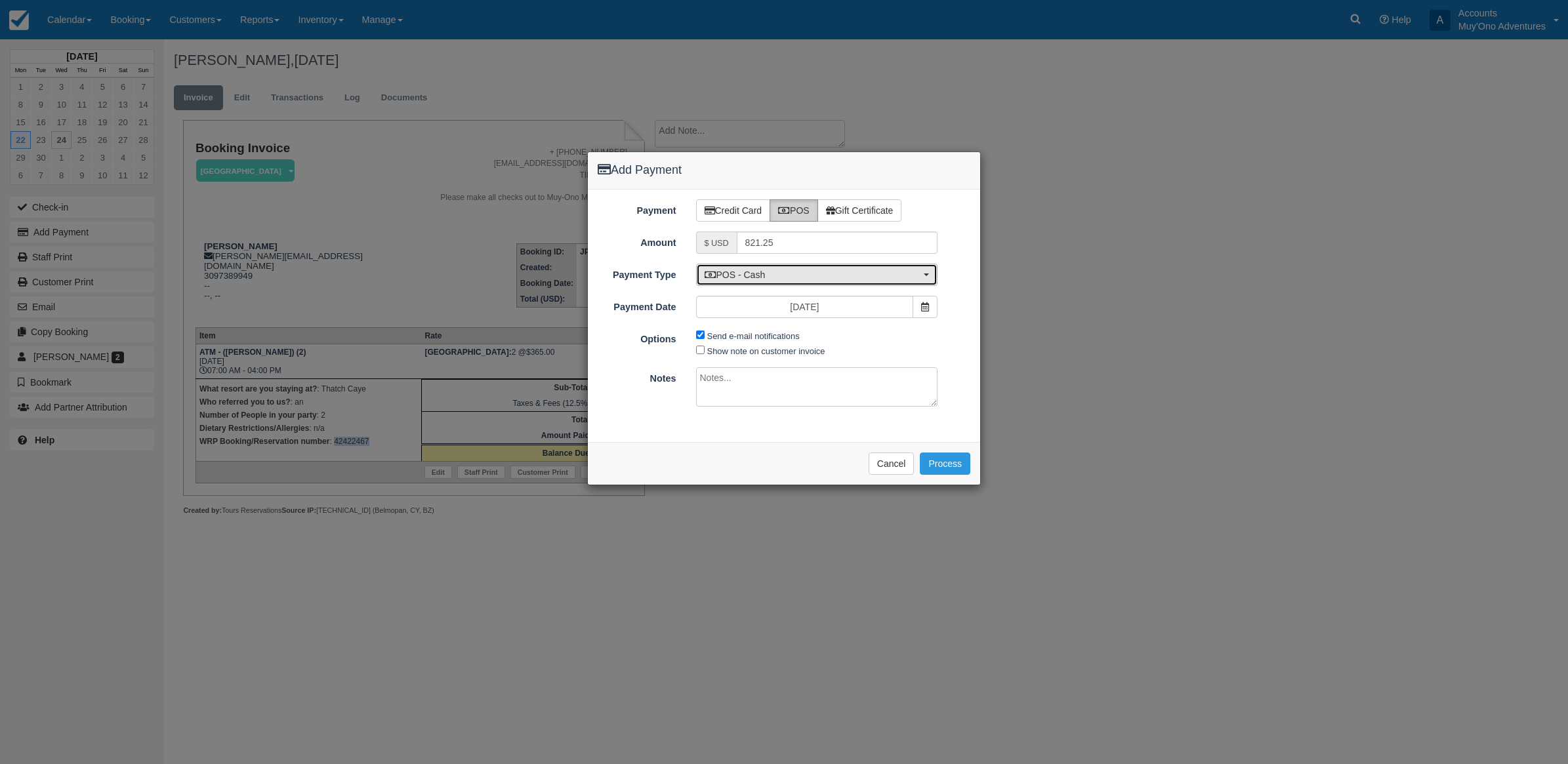
click at [771, 283] on button "POS - Cash" at bounding box center [817, 275] width 242 height 23
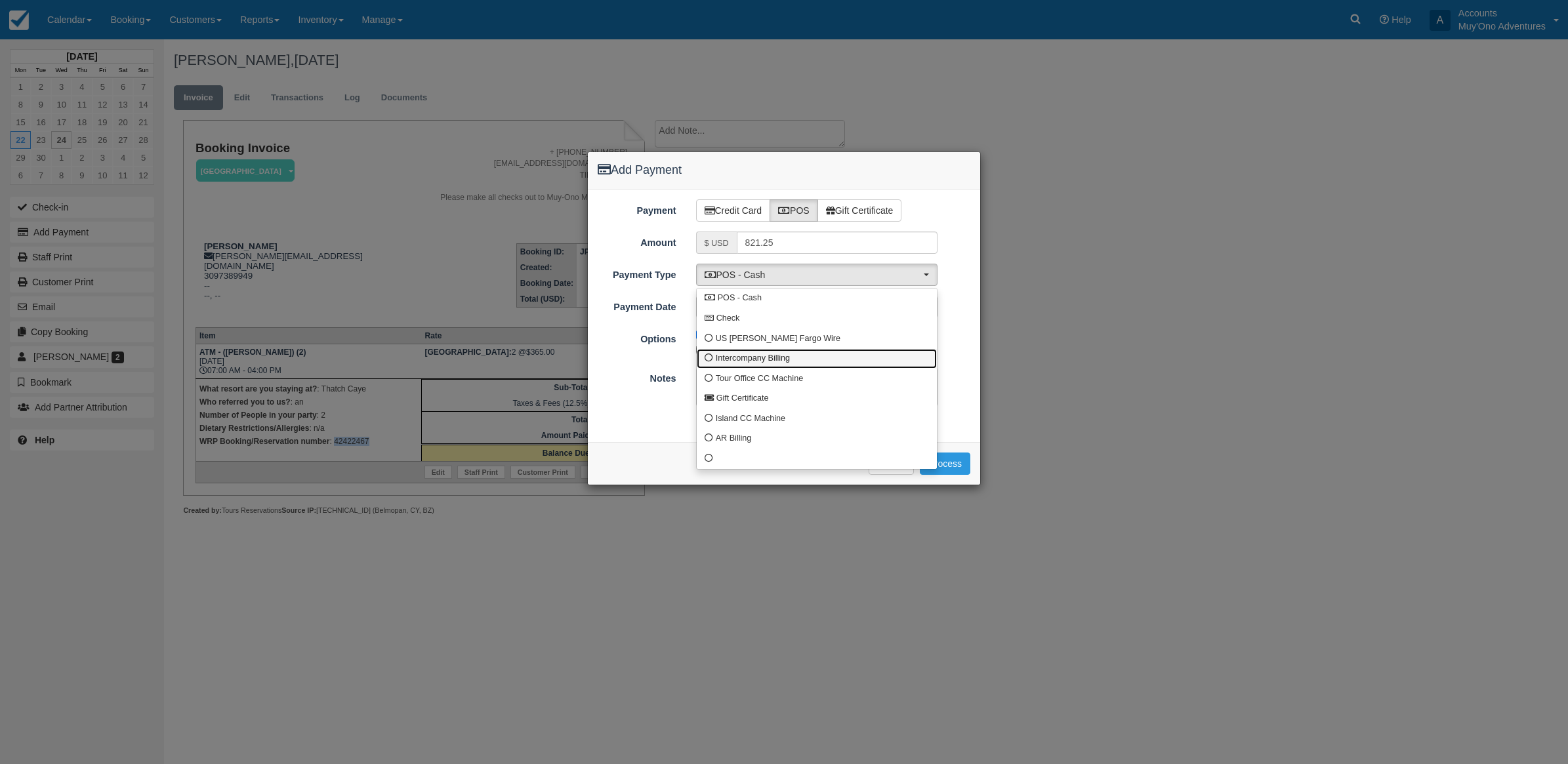
drag, startPoint x: 756, startPoint y: 363, endPoint x: 740, endPoint y: 356, distance: 17.5
click at [755, 363] on span "Intercompany Billing" at bounding box center [752, 359] width 74 height 12
select select "custom4"
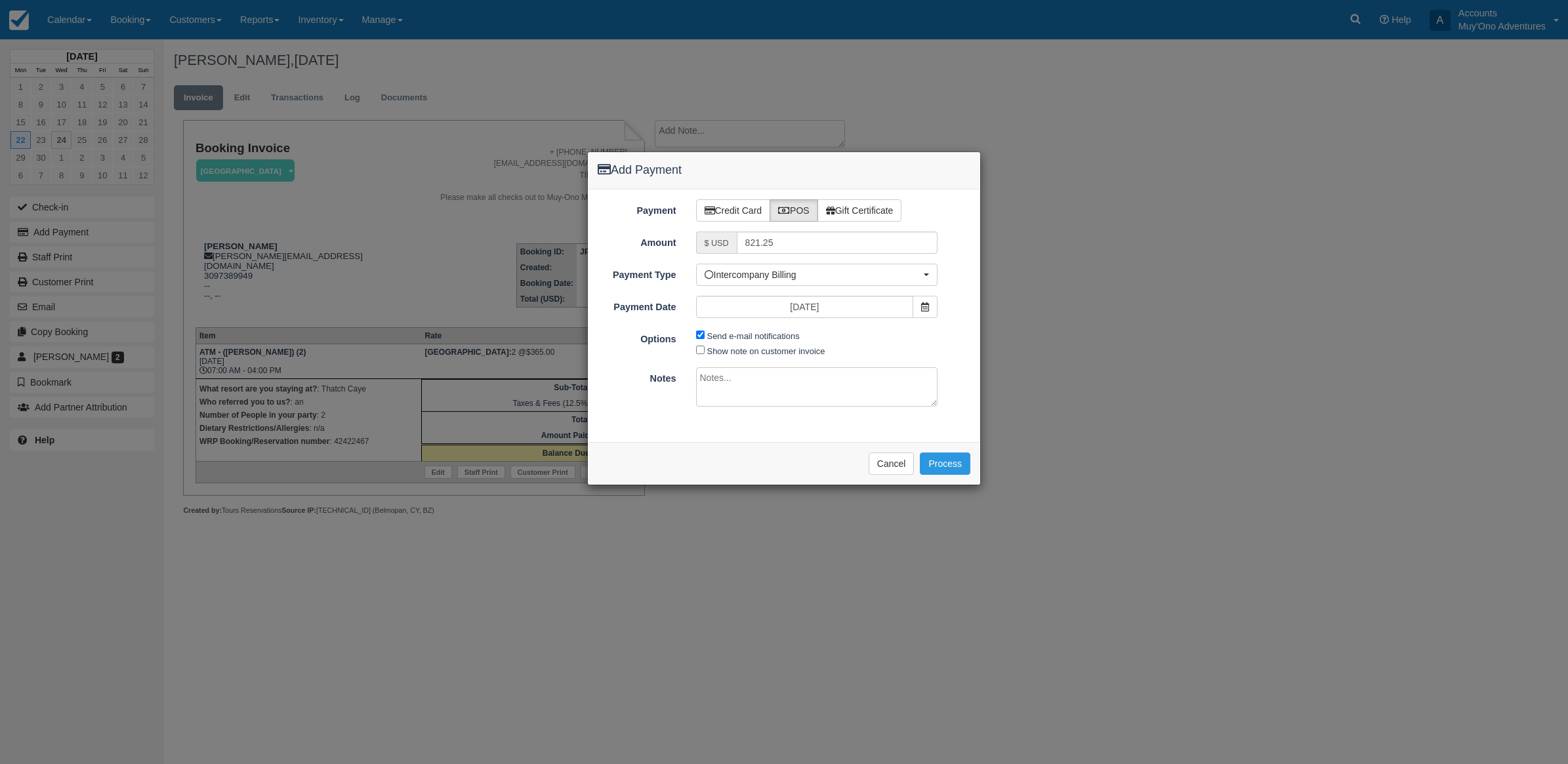
click at [701, 332] on span "Send e-mail notifications" at bounding box center [750, 335] width 111 height 15
click at [703, 335] on input "Send e-mail notifications" at bounding box center [700, 335] width 9 height 9
checkbox input "false"
click at [709, 387] on textarea at bounding box center [817, 386] width 242 height 39
type textarea "Invoiced in TC CT"
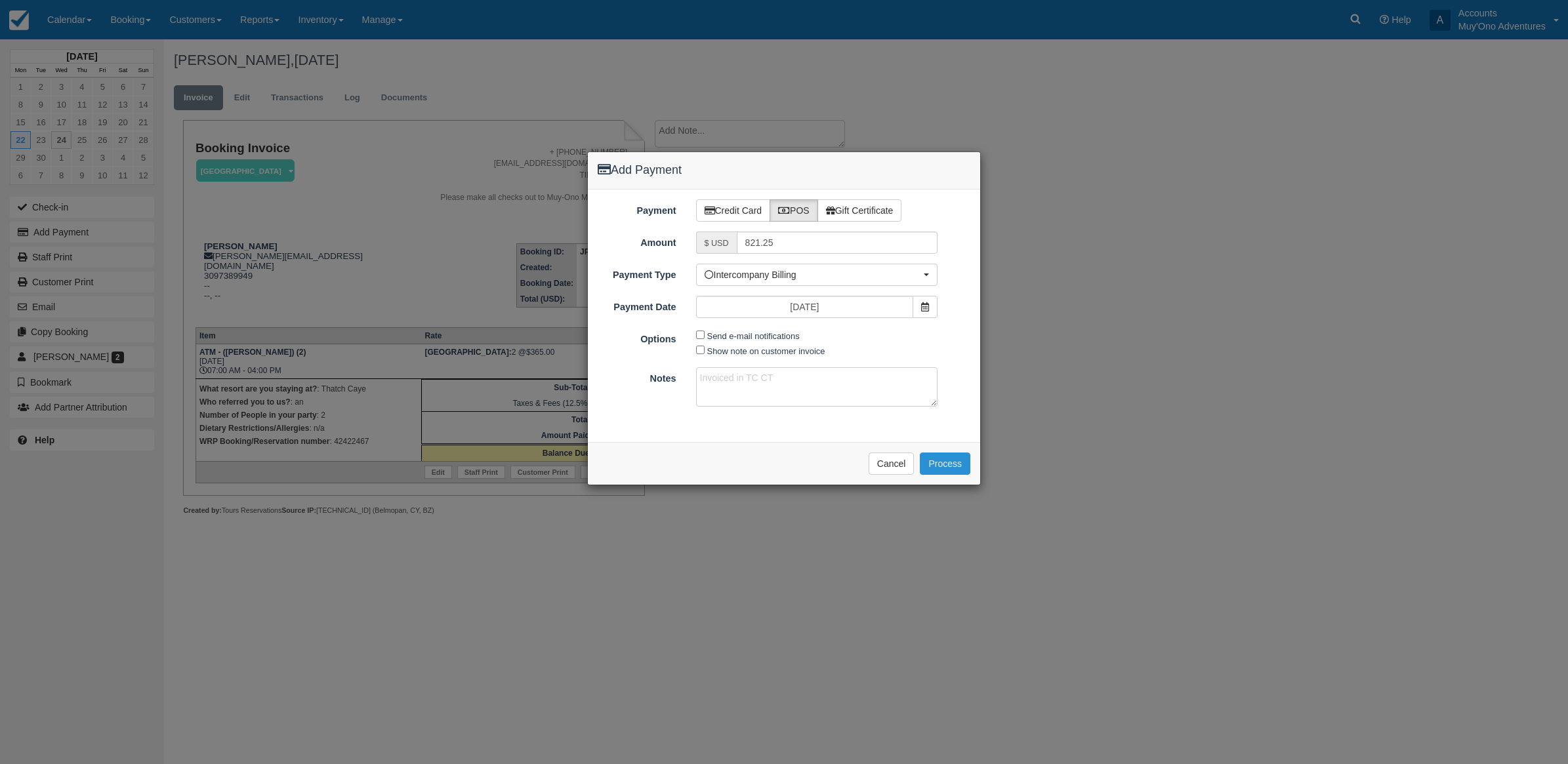
click at [952, 466] on button "Process" at bounding box center [945, 464] width 50 height 23
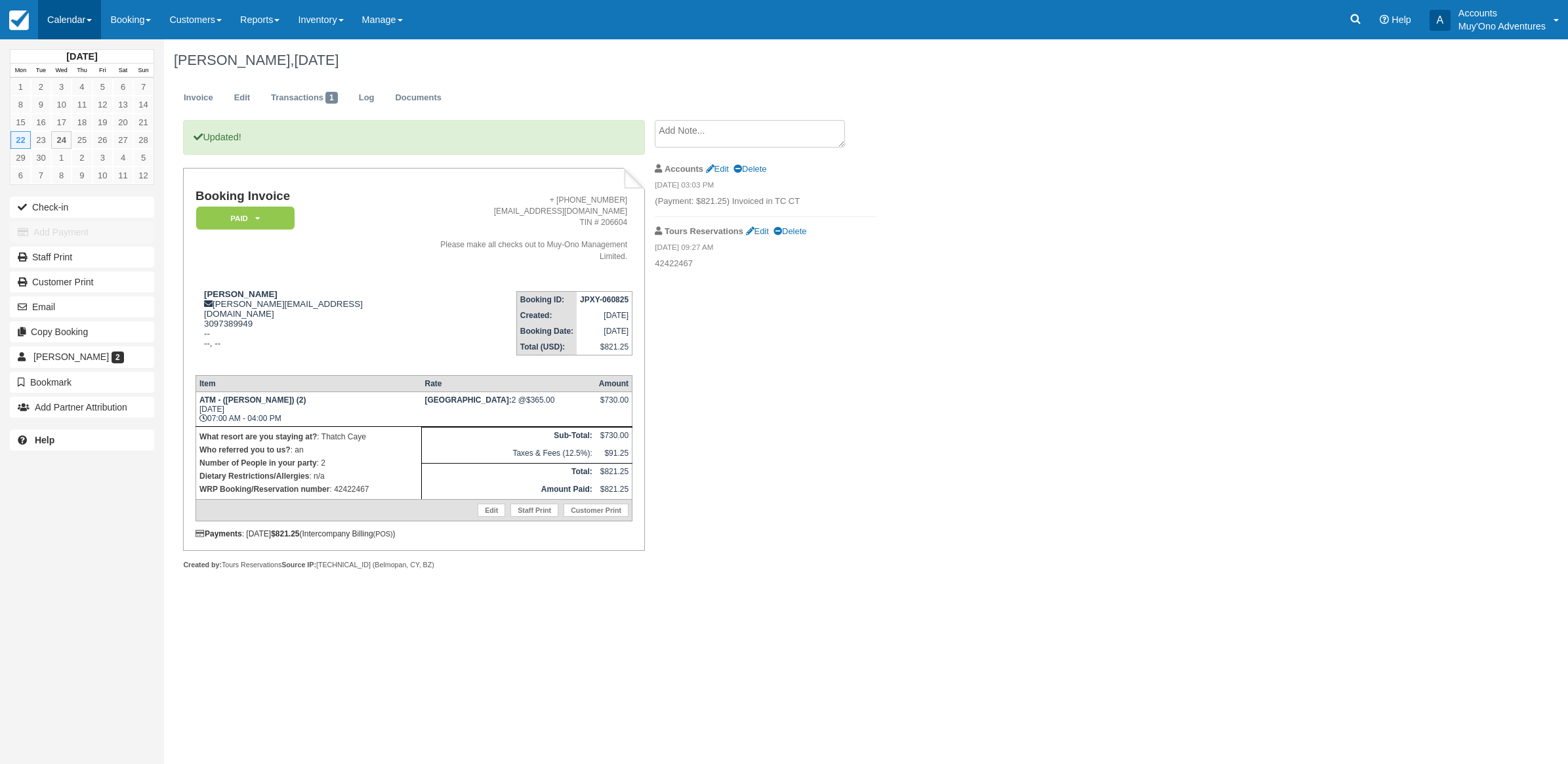
click at [56, 31] on link "Calendar" at bounding box center [70, 19] width 63 height 39
click at [56, 121] on link "Month" at bounding box center [90, 124] width 104 height 28
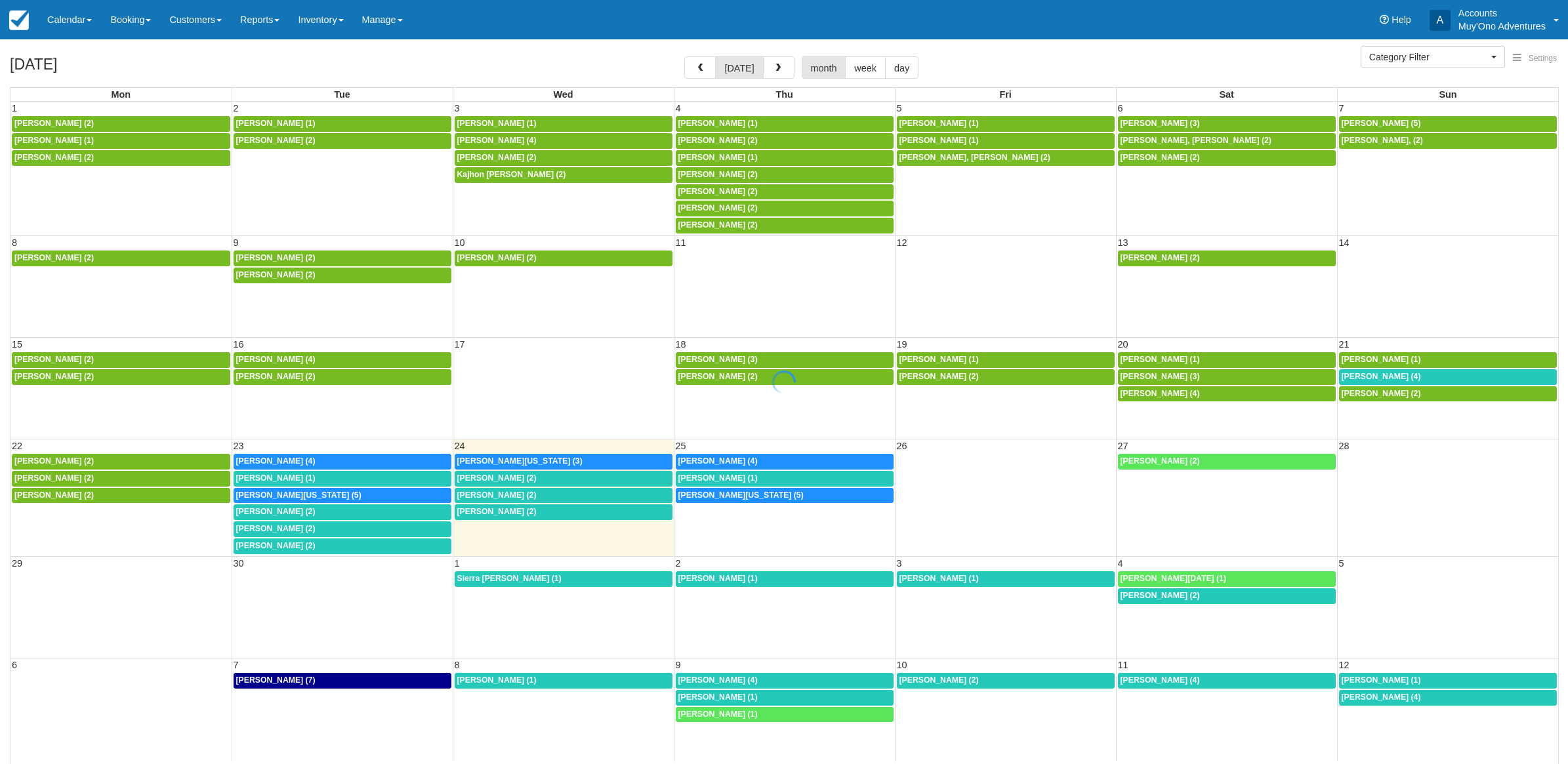
select select
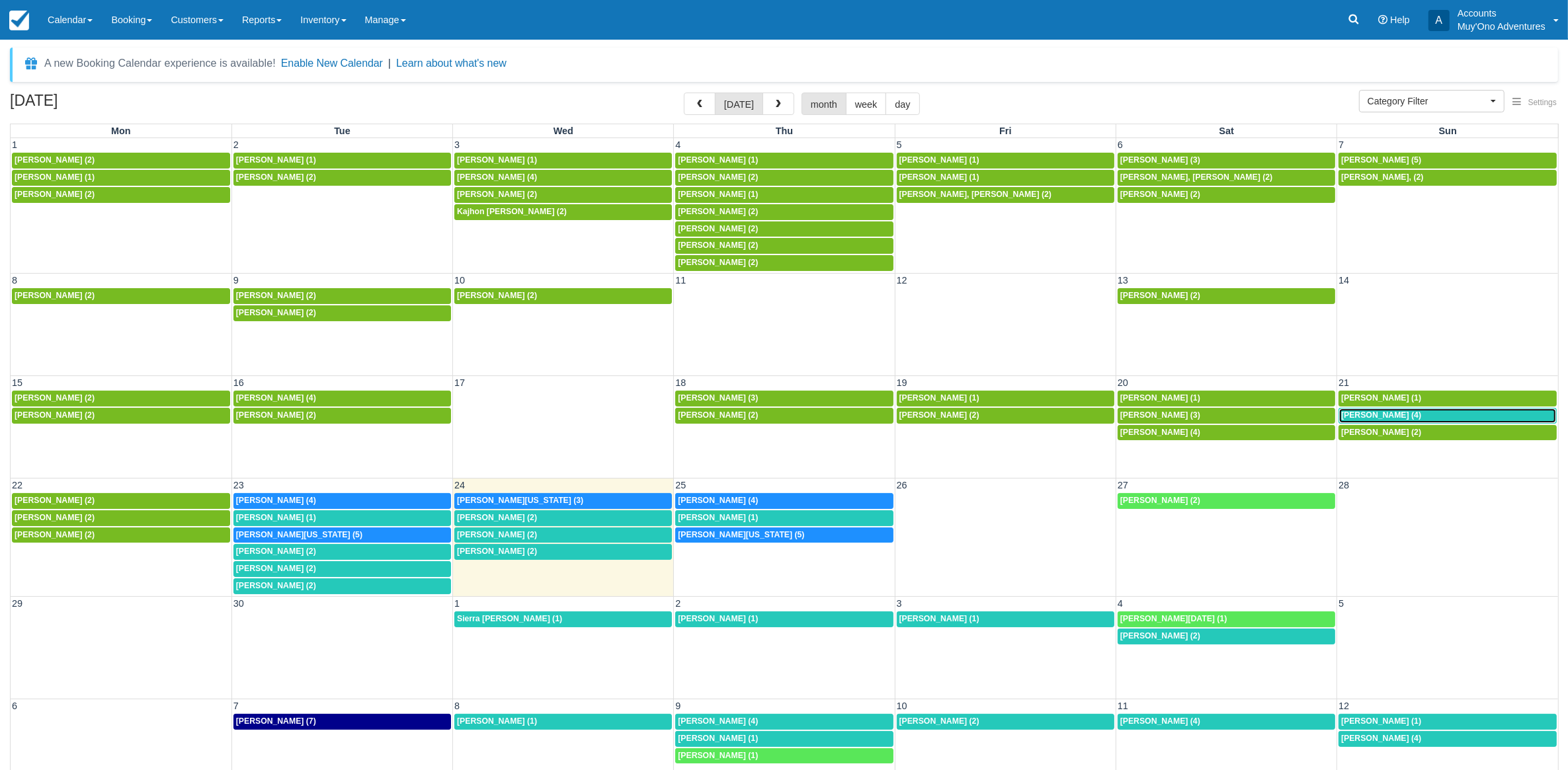
click at [1370, 419] on span "[PERSON_NAME] (4)" at bounding box center [1380, 415] width 80 height 10
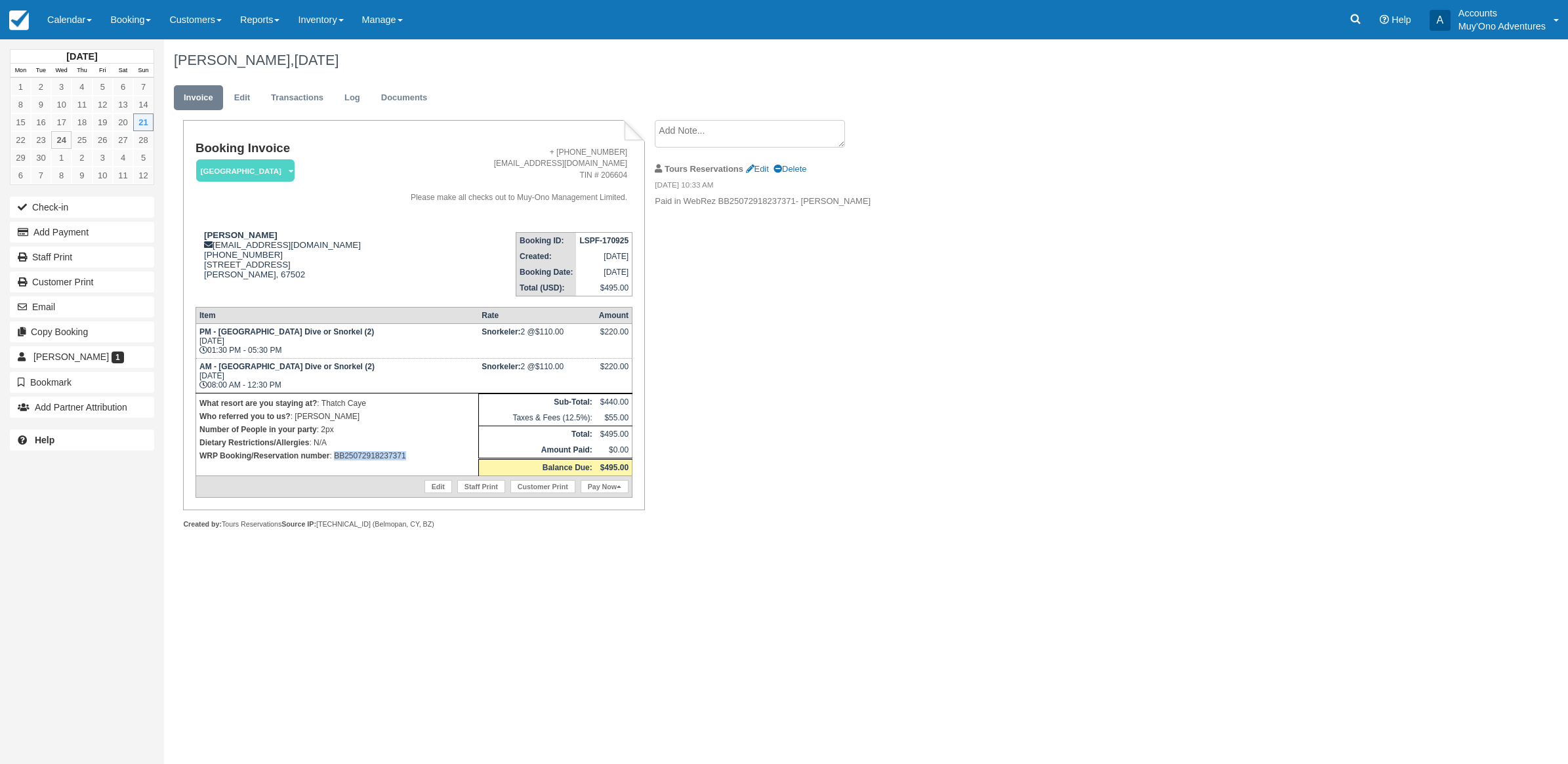
drag, startPoint x: 415, startPoint y: 456, endPoint x: 334, endPoint y: 467, distance: 81.7
click at [334, 467] on td "What resort are you staying at? : Thatch Caye Who referred you to us? : [PERSON…" at bounding box center [337, 433] width 283 height 83
copy p "BB25072918237371"
click at [67, 17] on link "Calendar" at bounding box center [70, 19] width 63 height 39
click at [78, 134] on link "Month" at bounding box center [90, 124] width 104 height 28
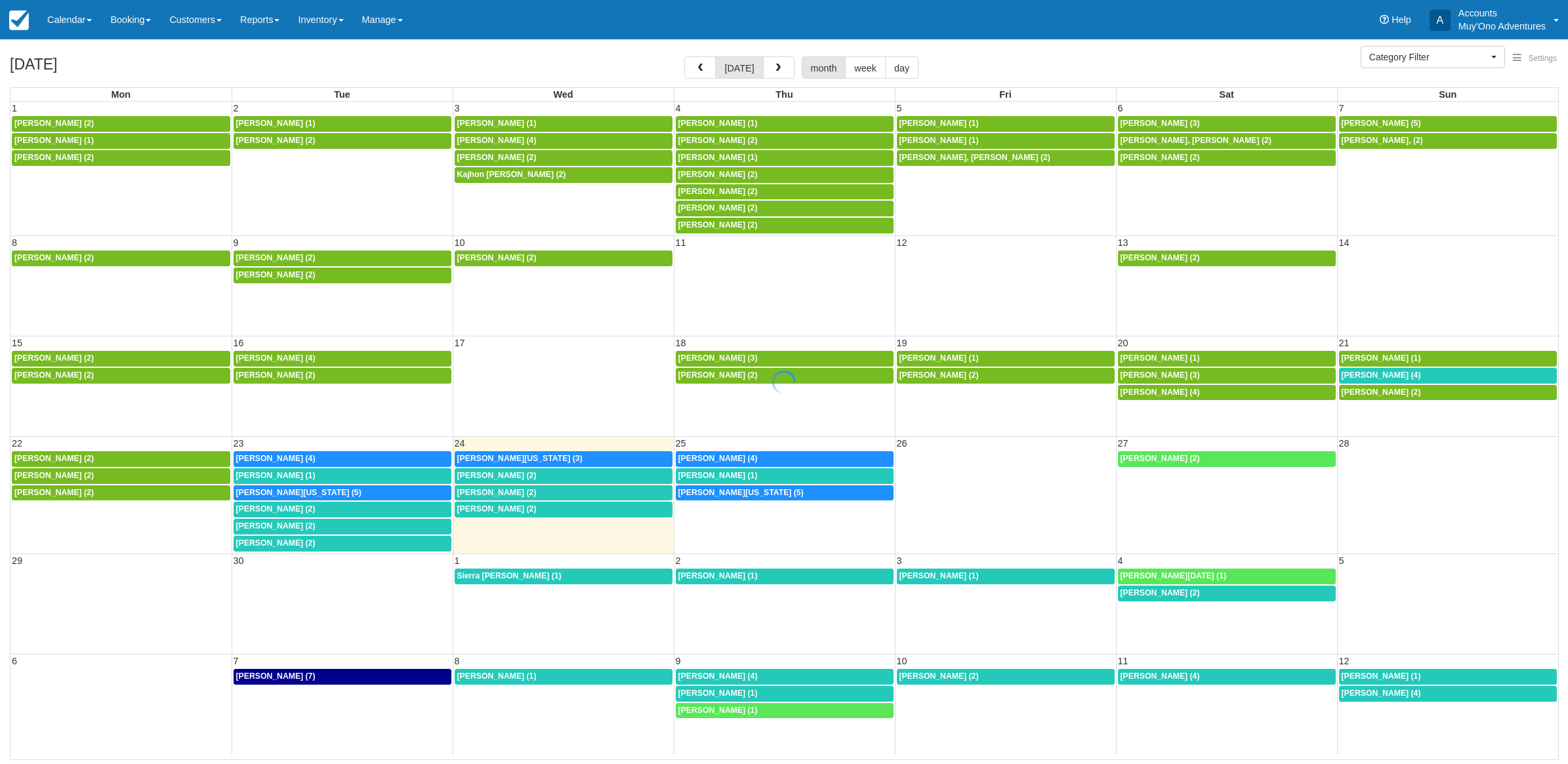
select select
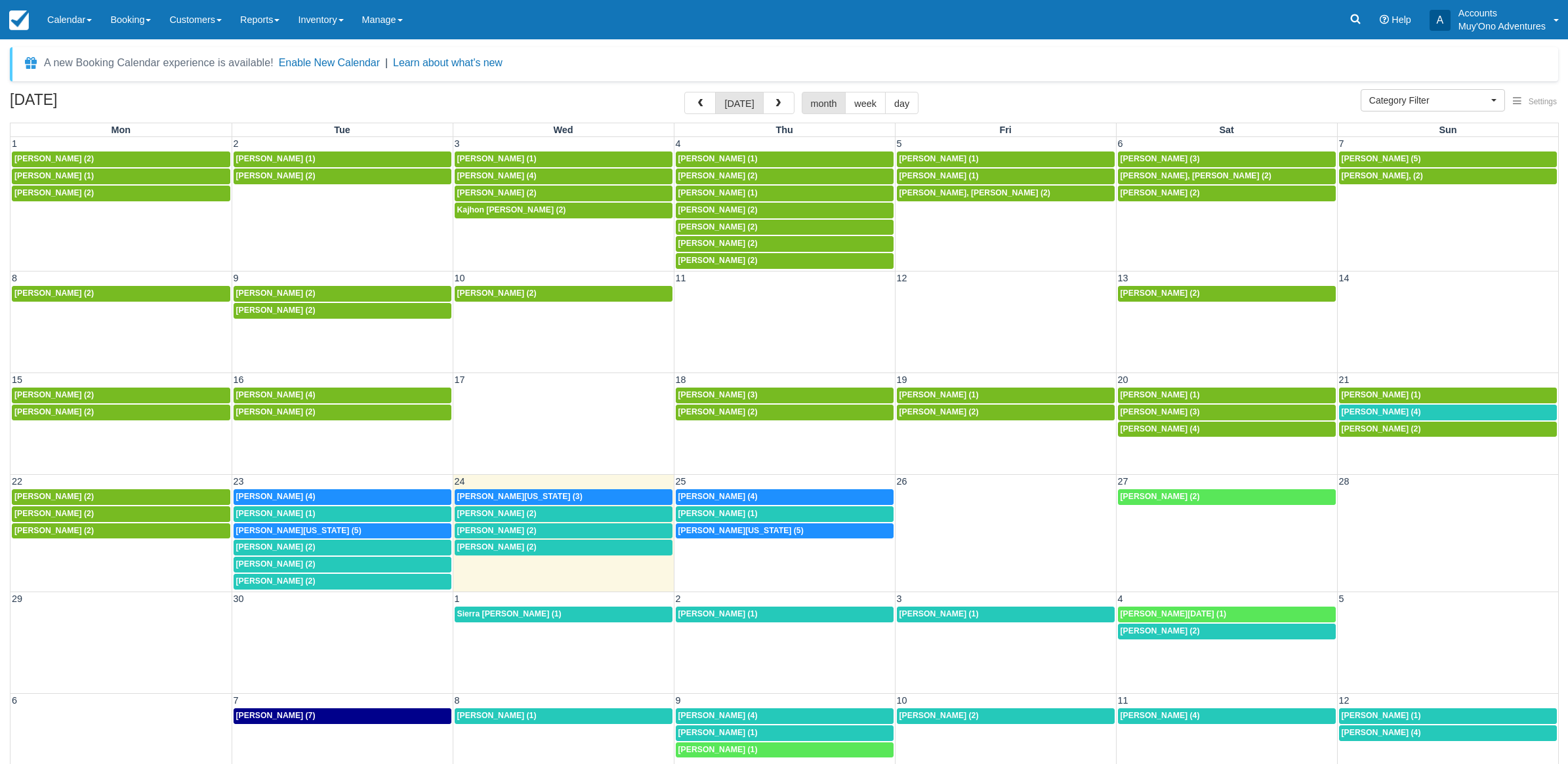
select select
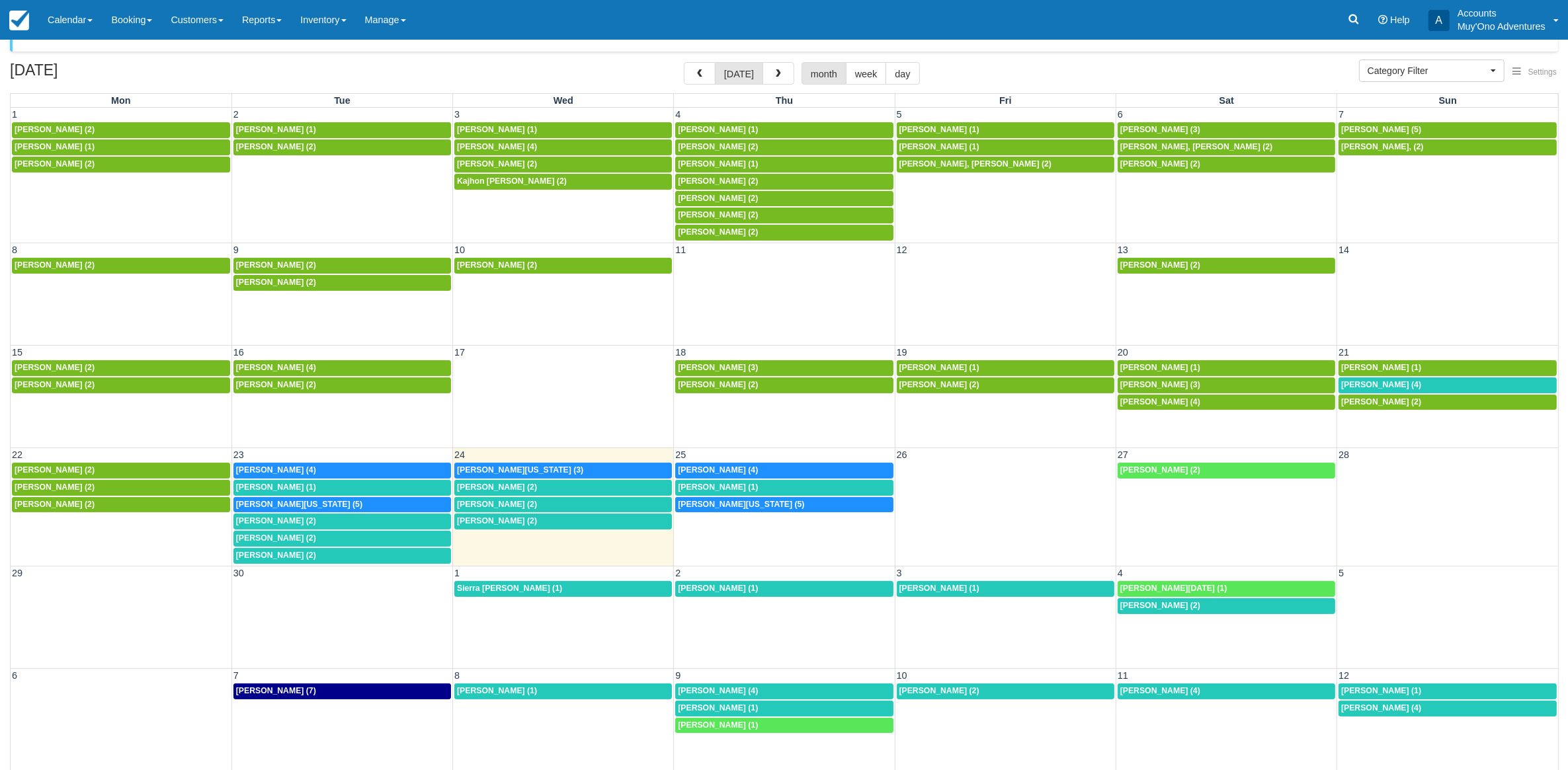
scroll to position [41, 0]
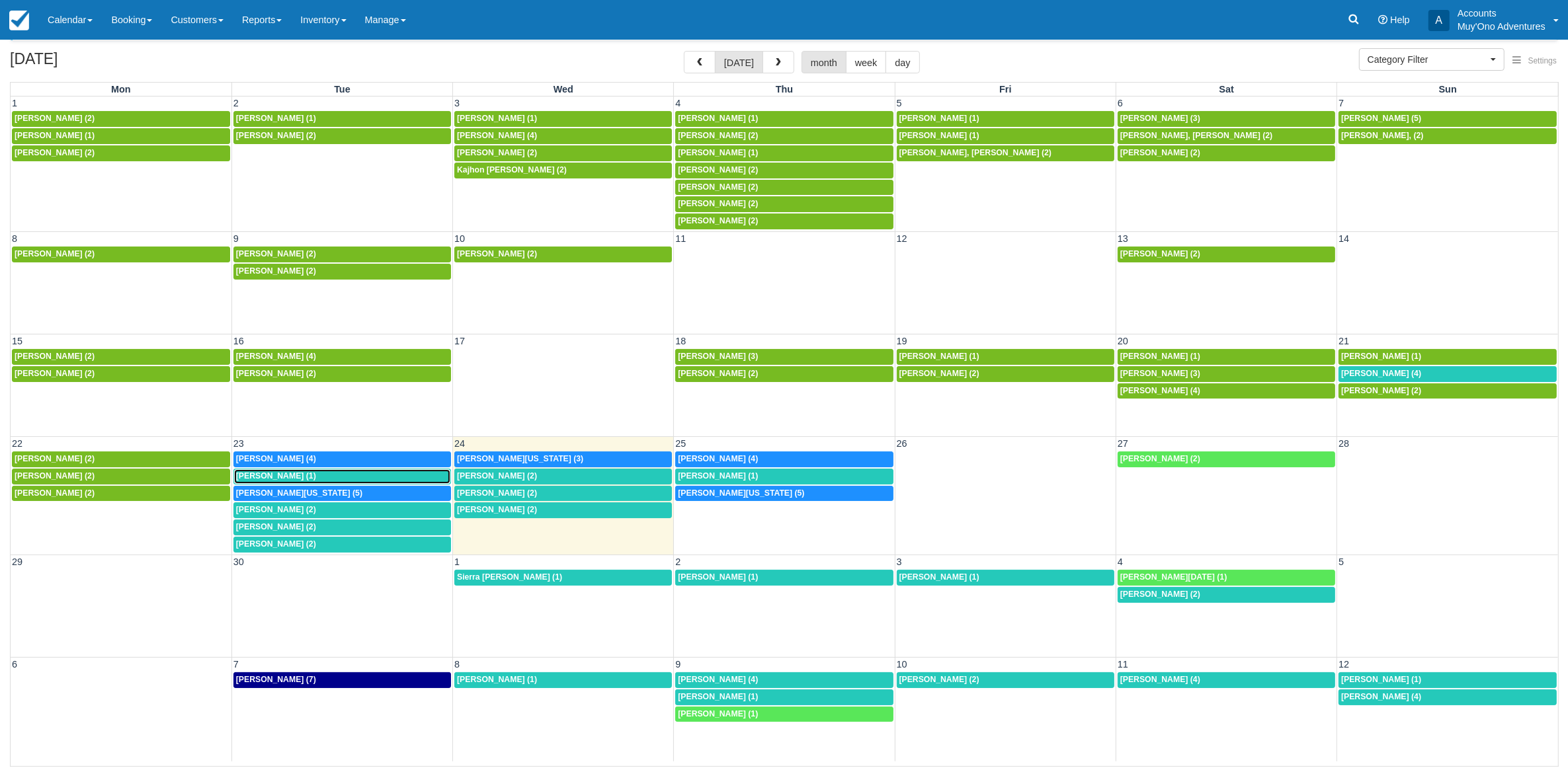
click at [302, 479] on span "[PERSON_NAME] (1)" at bounding box center [276, 475] width 80 height 10
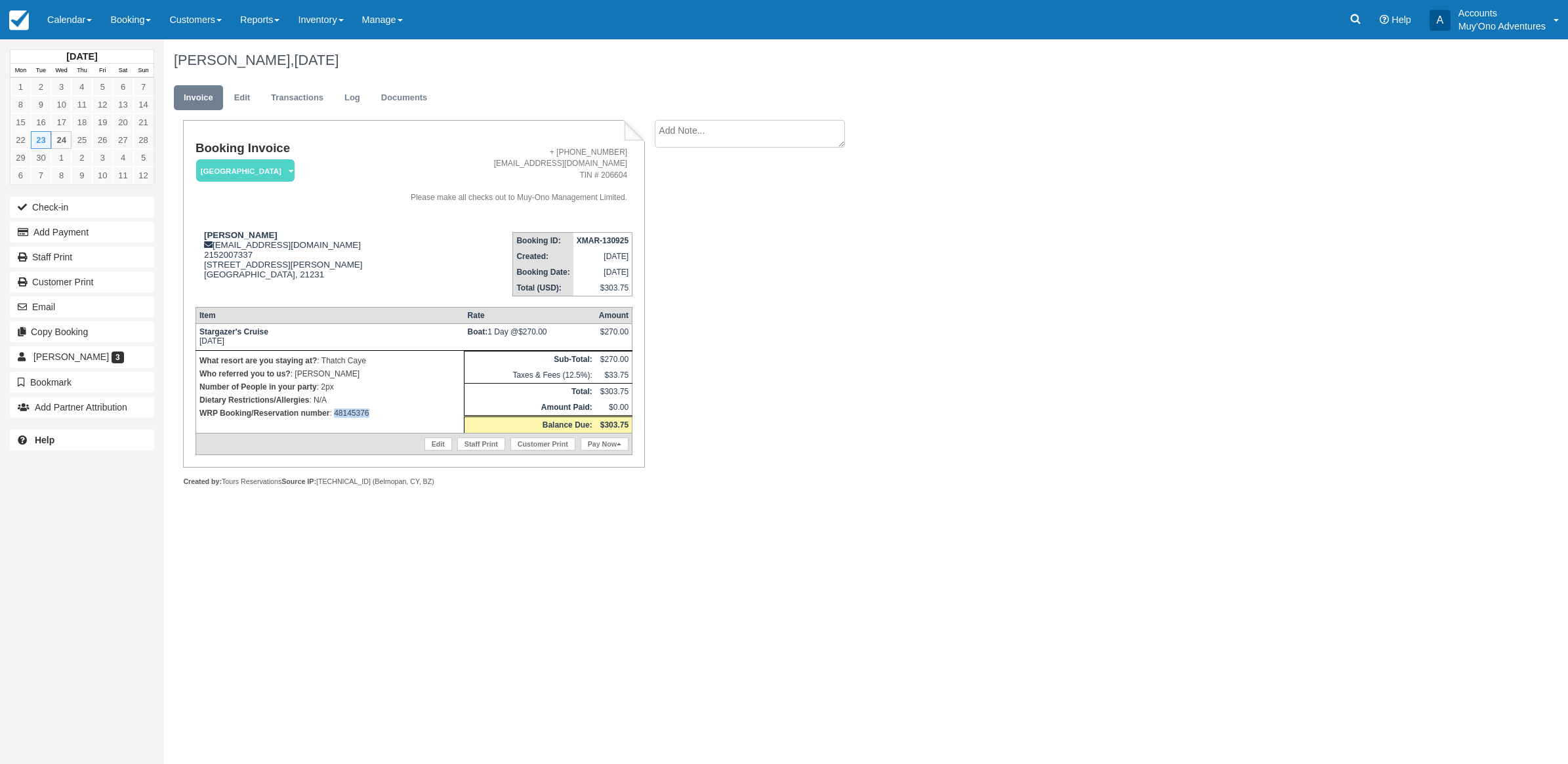
drag, startPoint x: 382, startPoint y: 415, endPoint x: 333, endPoint y: 426, distance: 50.2
click at [333, 426] on td "What resort are you staying at? : Thatch Caye Who referred you to us? : Eduar B…" at bounding box center [330, 391] width 268 height 83
copy p "48145376"
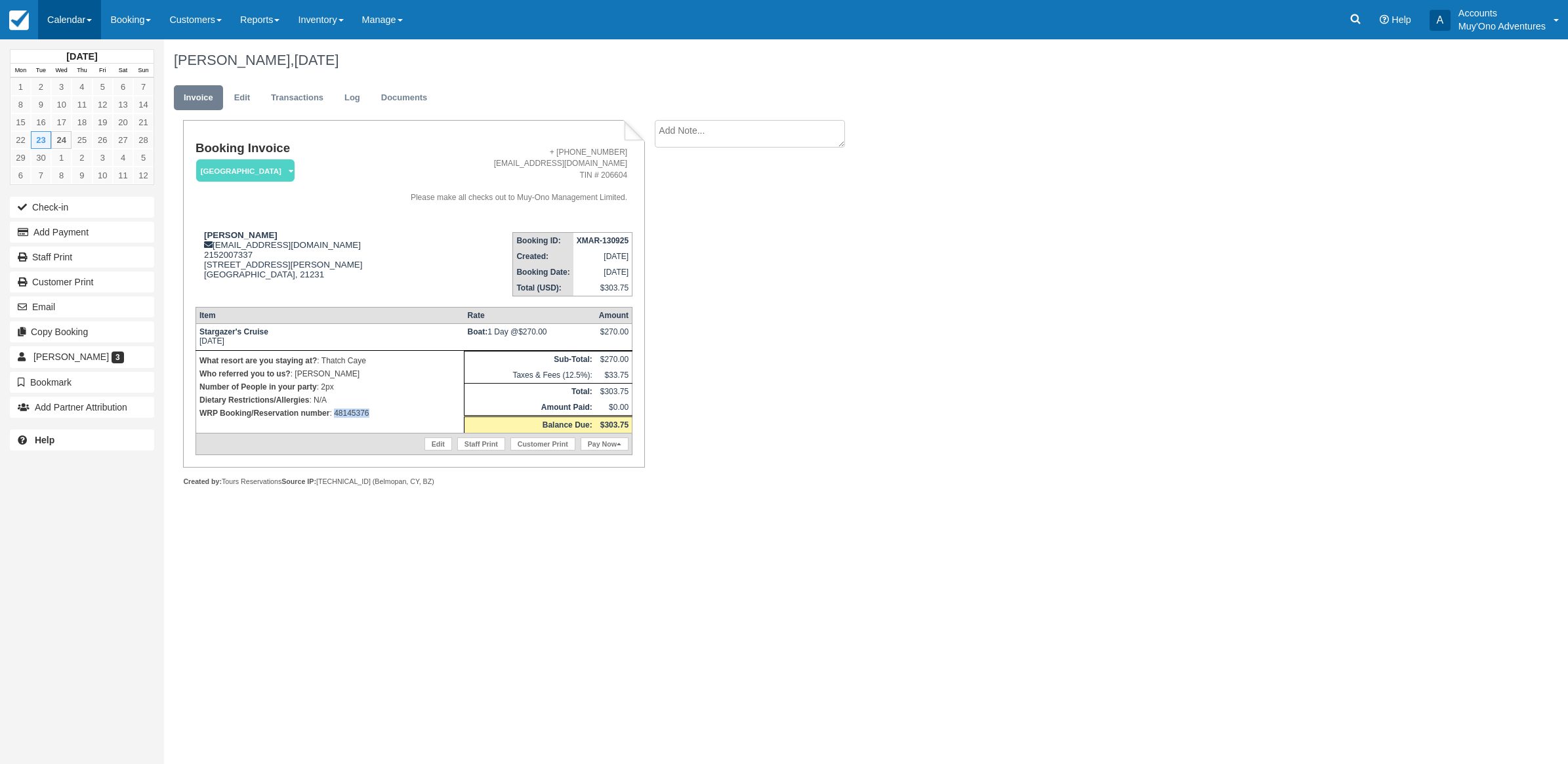
click at [68, 26] on link "Calendar" at bounding box center [70, 19] width 63 height 39
click at [64, 126] on link "Month" at bounding box center [90, 124] width 104 height 28
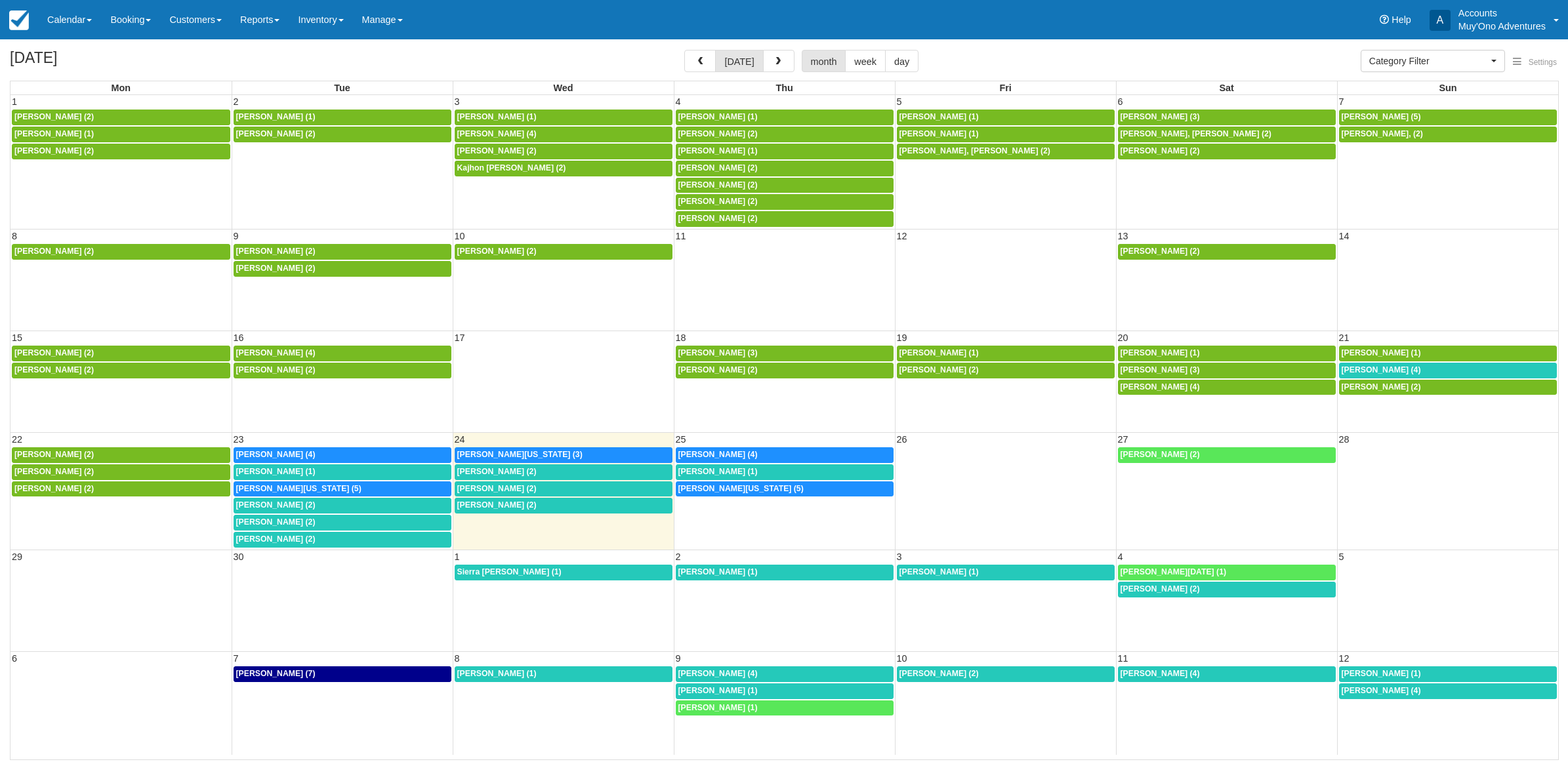
select select
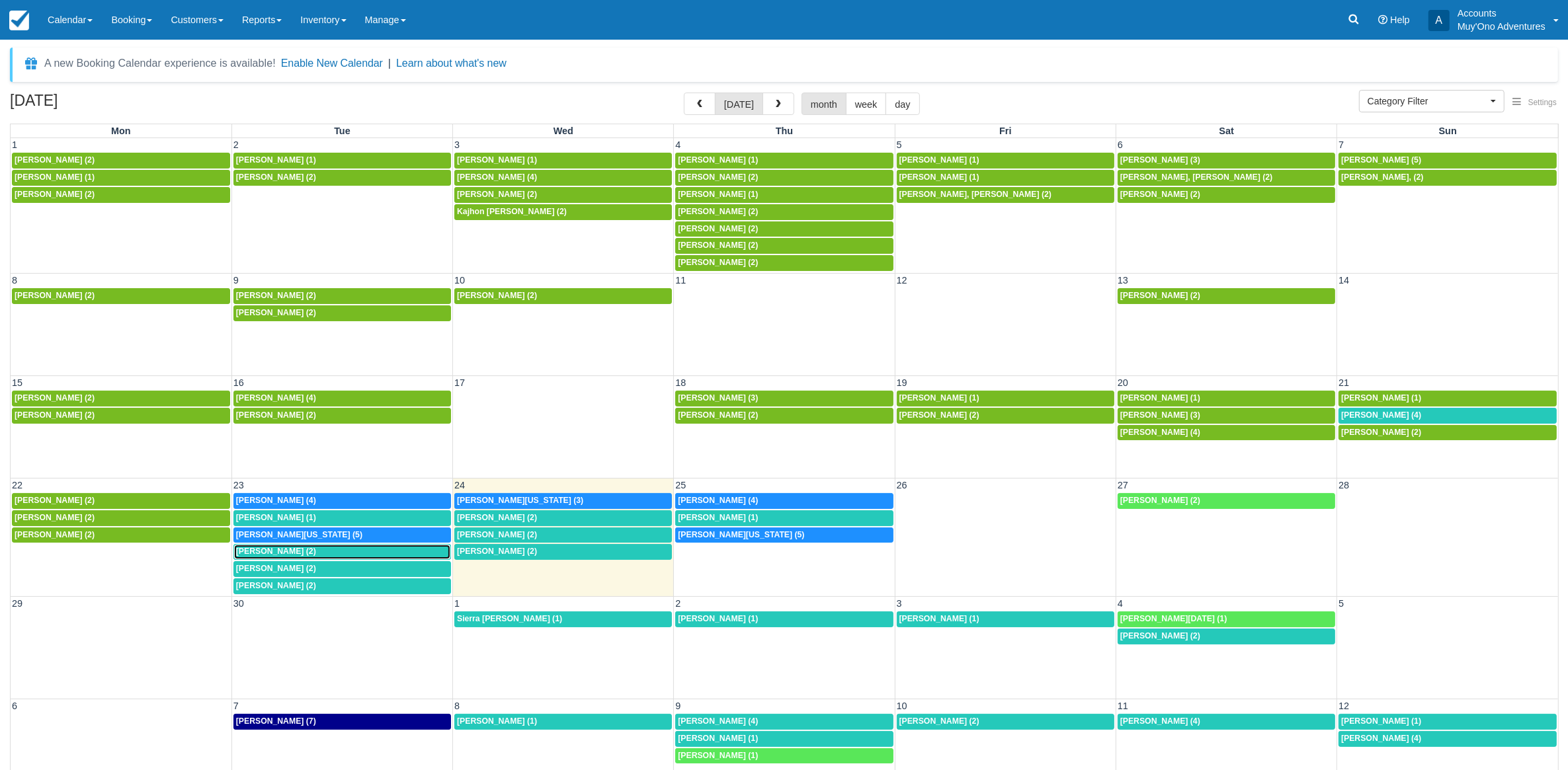
click at [252, 553] on span "Austin Monceaux (2)" at bounding box center [276, 551] width 80 height 10
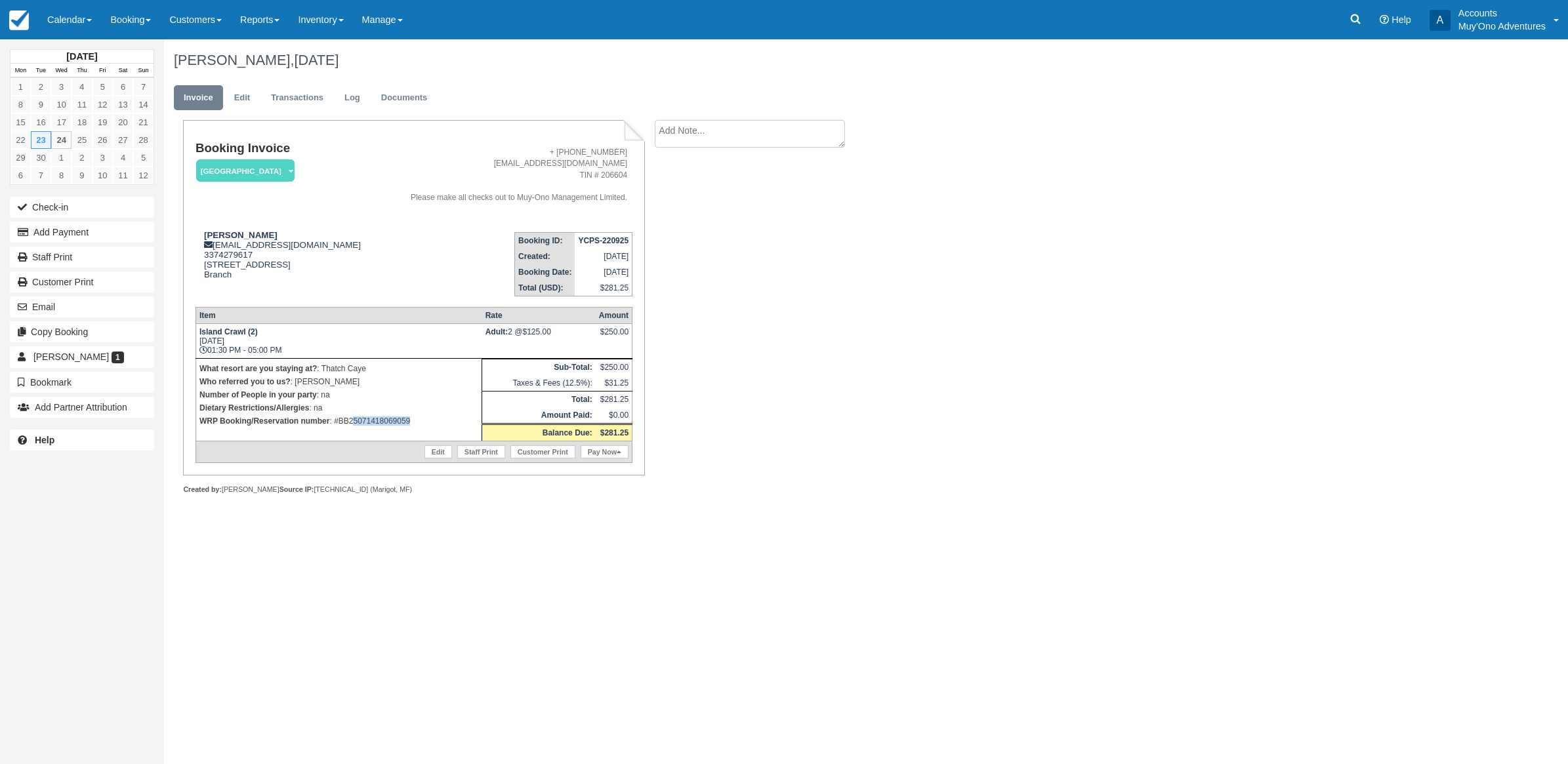
drag, startPoint x: 438, startPoint y: 425, endPoint x: 349, endPoint y: 424, distance: 89.0
click at [350, 424] on p "WRP Booking/Reservation number : #BB25071418069059" at bounding box center [339, 420] width 279 height 13
click at [346, 423] on p "WRP Booking/Reservation number : #BB25071418069059" at bounding box center [339, 420] width 279 height 13
drag, startPoint x: 424, startPoint y: 423, endPoint x: 340, endPoint y: 433, distance: 84.6
click at [340, 433] on td "What resort are you staying at? : Thatch Caye Who referred you to us? : [PERSON…" at bounding box center [339, 399] width 286 height 83
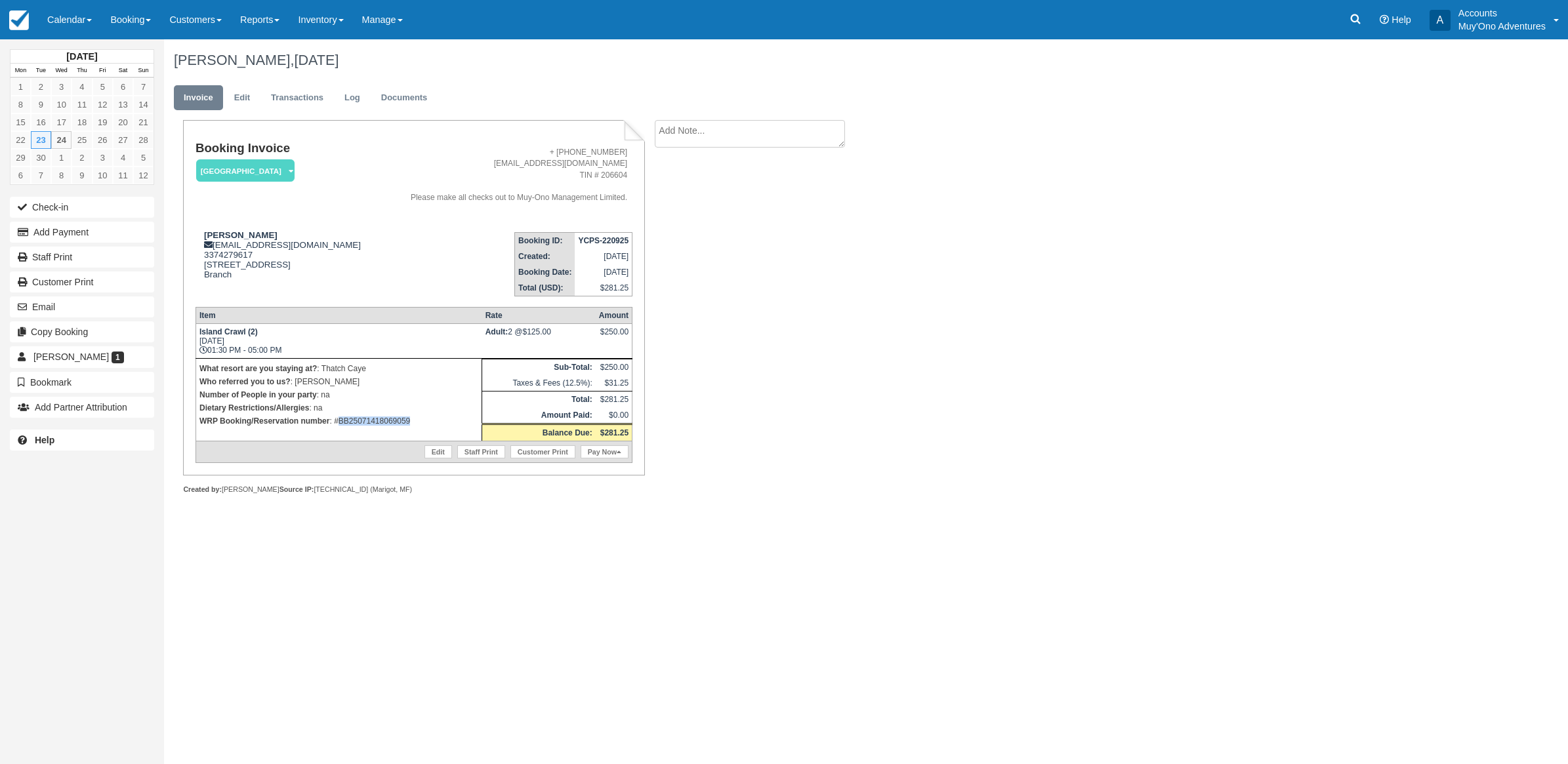
copy p "BB25071418069059"
click at [760, 330] on div "Booking Invoice [GEOGRAPHIC_DATA]   Pending HOLD Deposit Paid Cancelled Void Mu…" at bounding box center [524, 321] width 722 height 403
click at [33, 240] on button "Add Payment" at bounding box center [82, 232] width 145 height 21
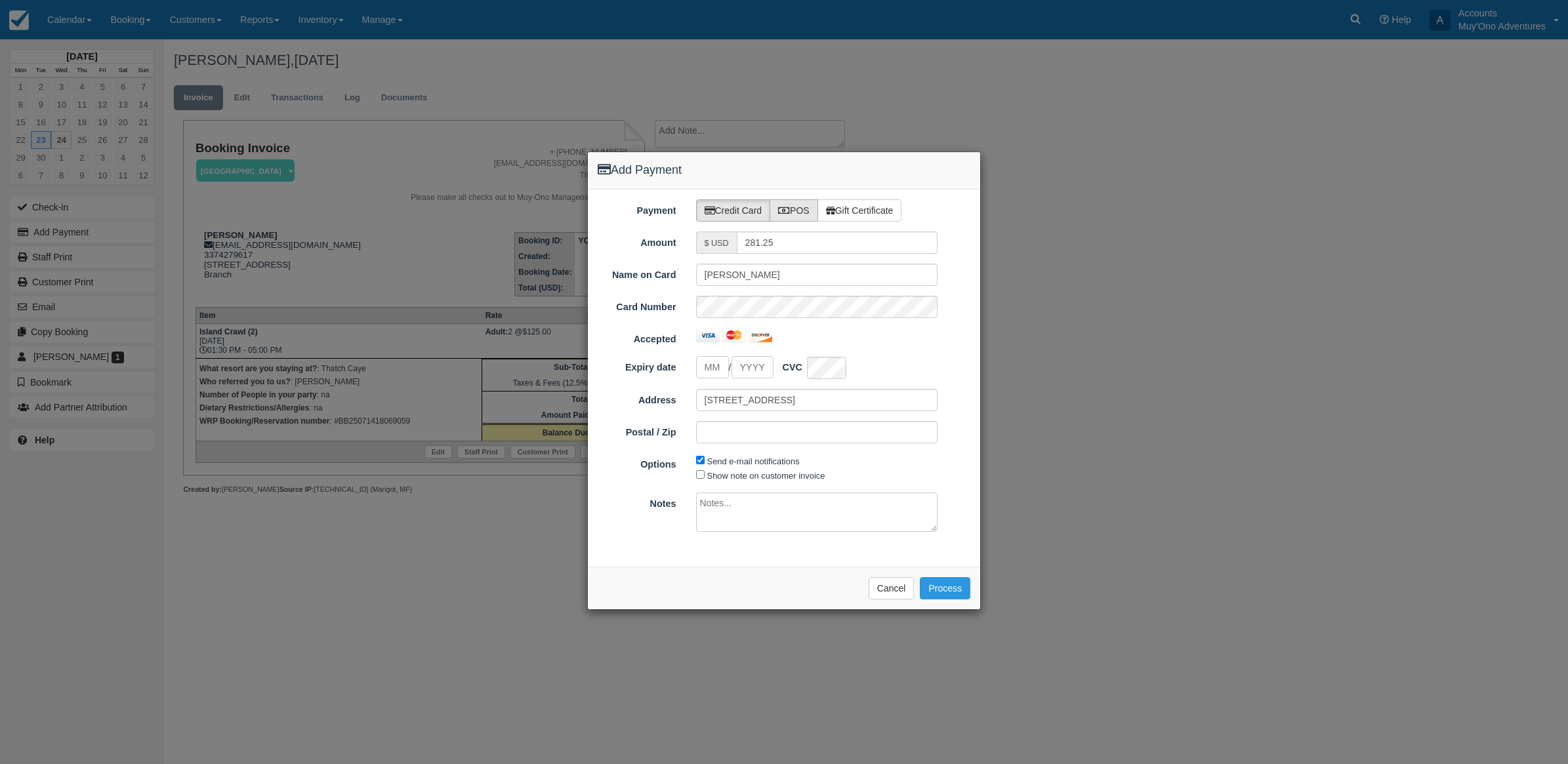
click at [795, 214] on label "POS" at bounding box center [794, 211] width 49 height 23
radio input "true"
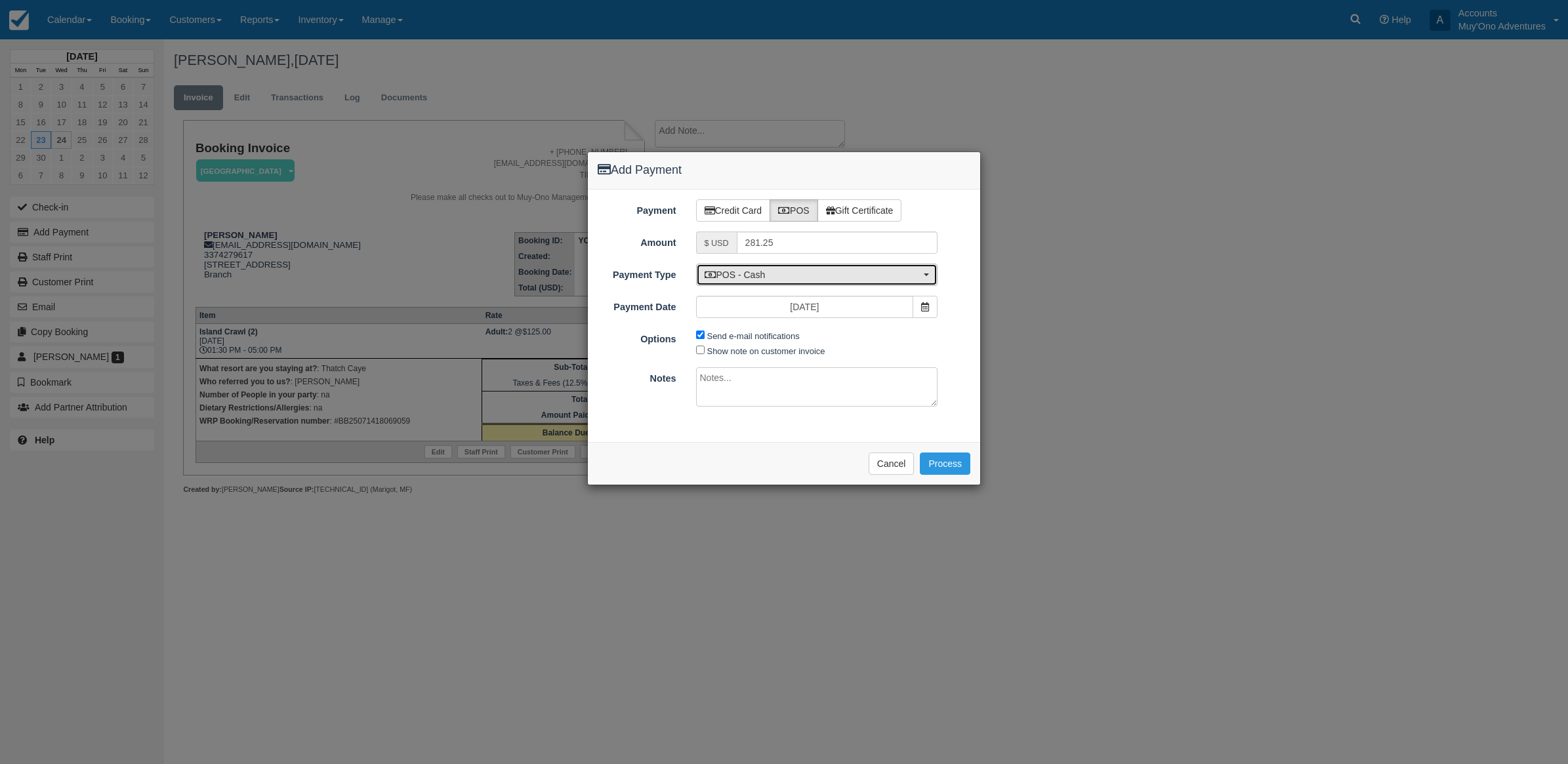
click at [757, 270] on span "POS - Cash" at bounding box center [812, 274] width 217 height 13
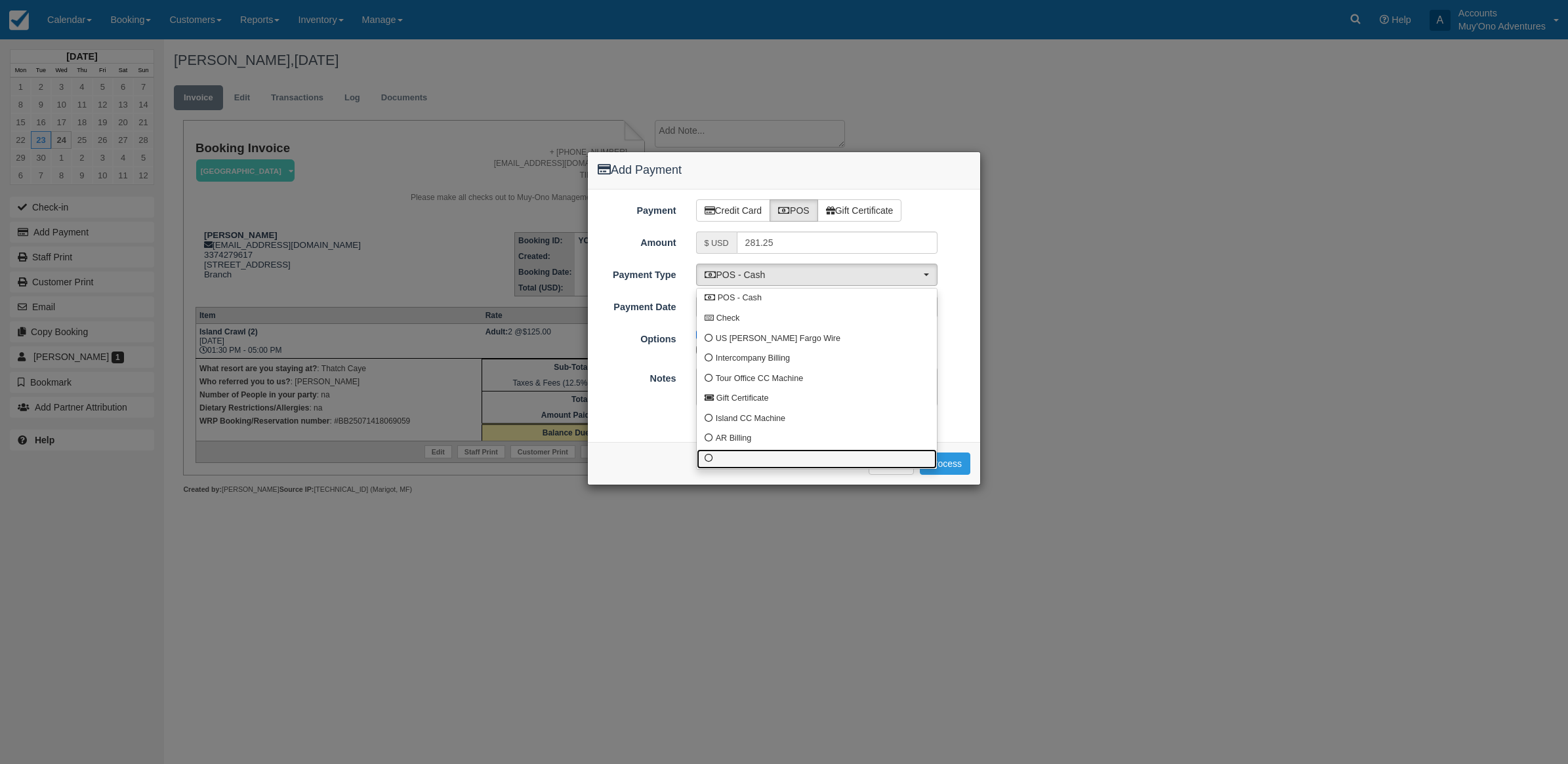
click at [712, 454] on span at bounding box center [709, 459] width 9 height 9
select select "custom10"
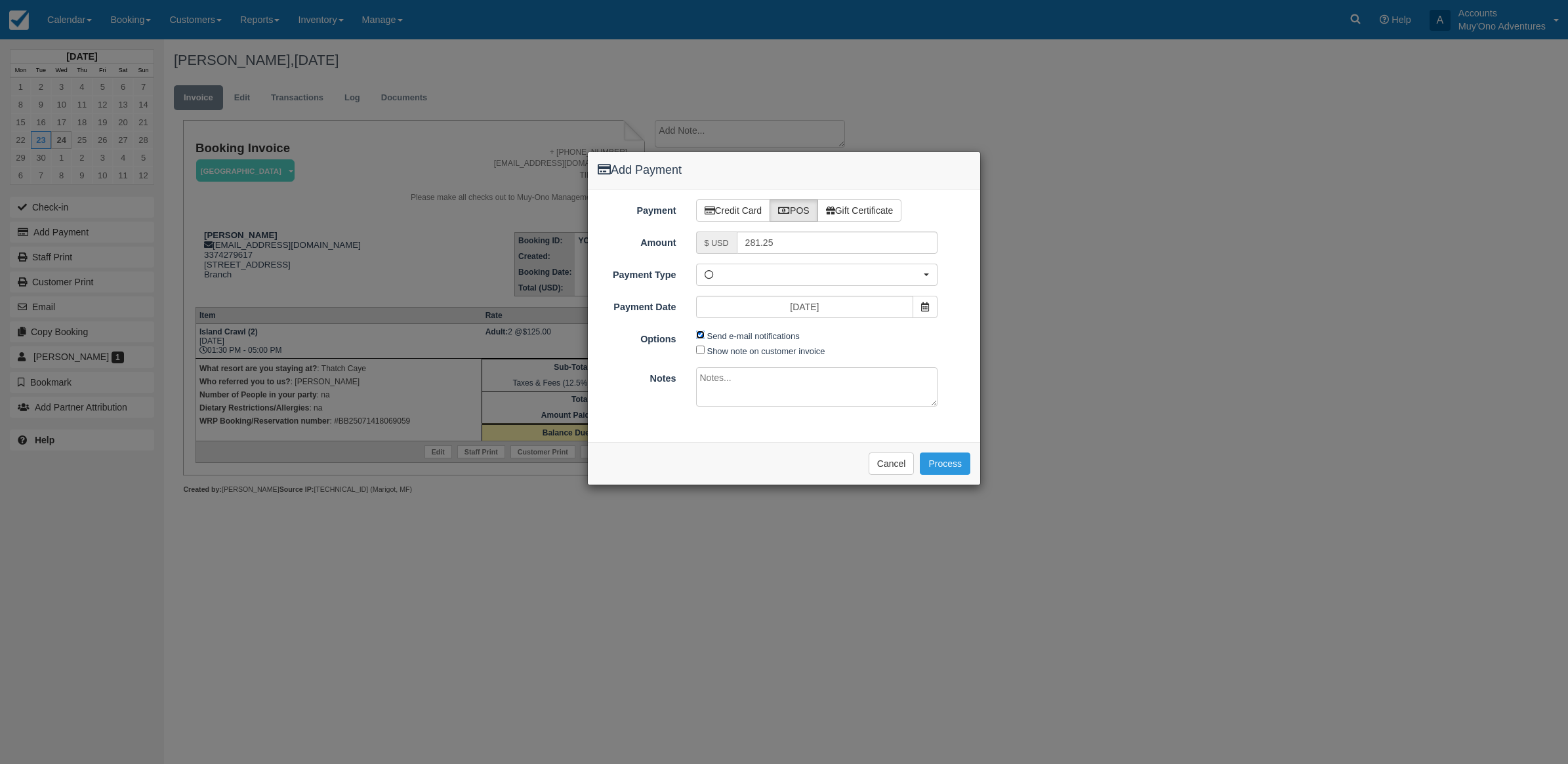
click at [703, 337] on input "Send e-mail notifications" at bounding box center [700, 335] width 9 height 9
checkbox input "false"
click at [723, 385] on textarea at bounding box center [817, 386] width 242 height 39
type textarea "Paid in WRP CT"
click at [965, 466] on button "Process" at bounding box center [945, 464] width 50 height 23
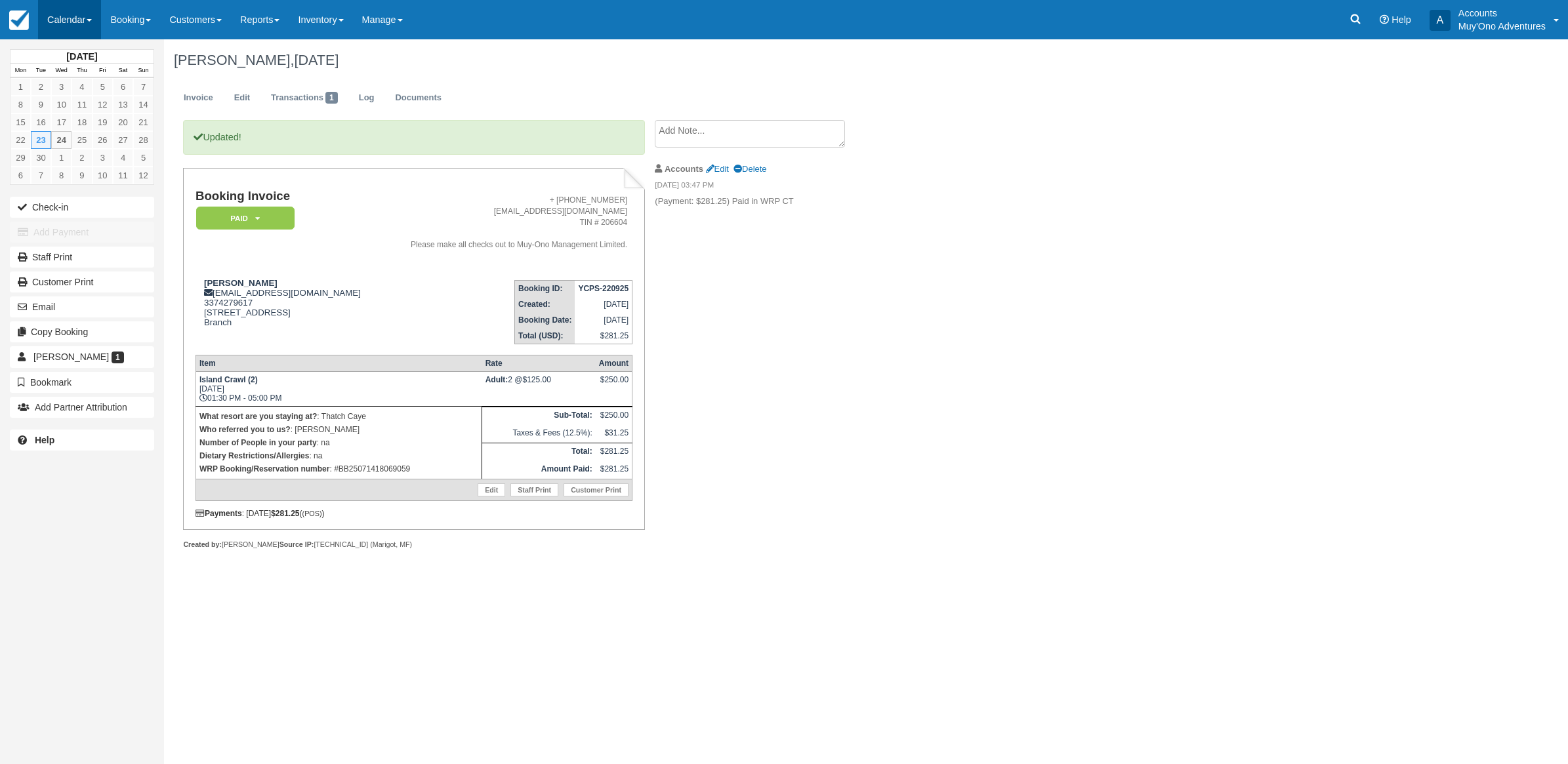
click at [86, 26] on link "Calendar" at bounding box center [70, 19] width 63 height 39
click at [64, 122] on link "Month" at bounding box center [90, 124] width 104 height 28
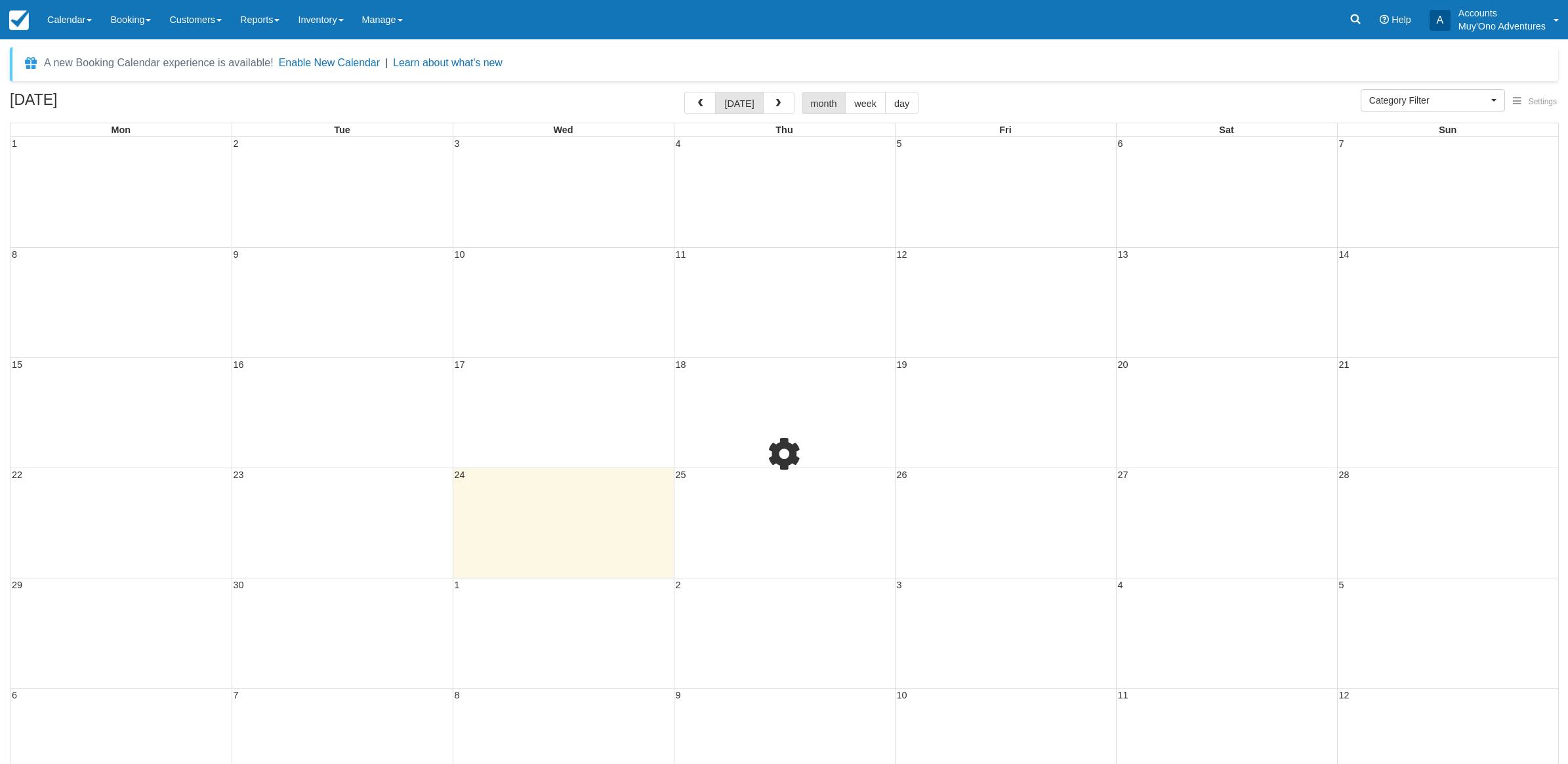
select select
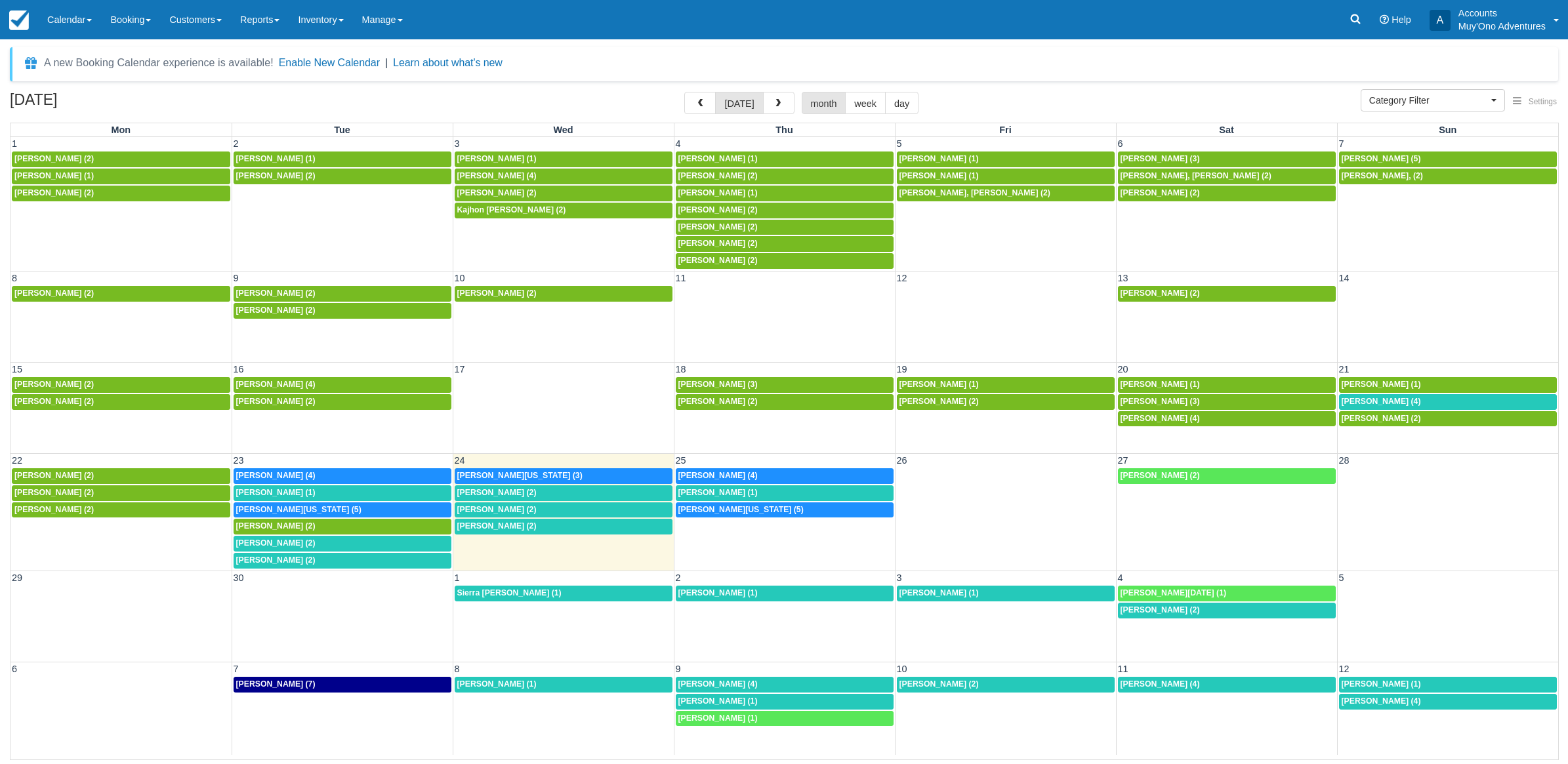
click at [1148, 34] on div "Menu Calendar Customer Inventory Month Week Day Booking Daily Manifest Daily Li…" at bounding box center [784, 19] width 1568 height 39
drag, startPoint x: 488, startPoint y: 388, endPoint x: 479, endPoint y: 397, distance: 12.7
click at [481, 395] on td at bounding box center [563, 402] width 221 height 51
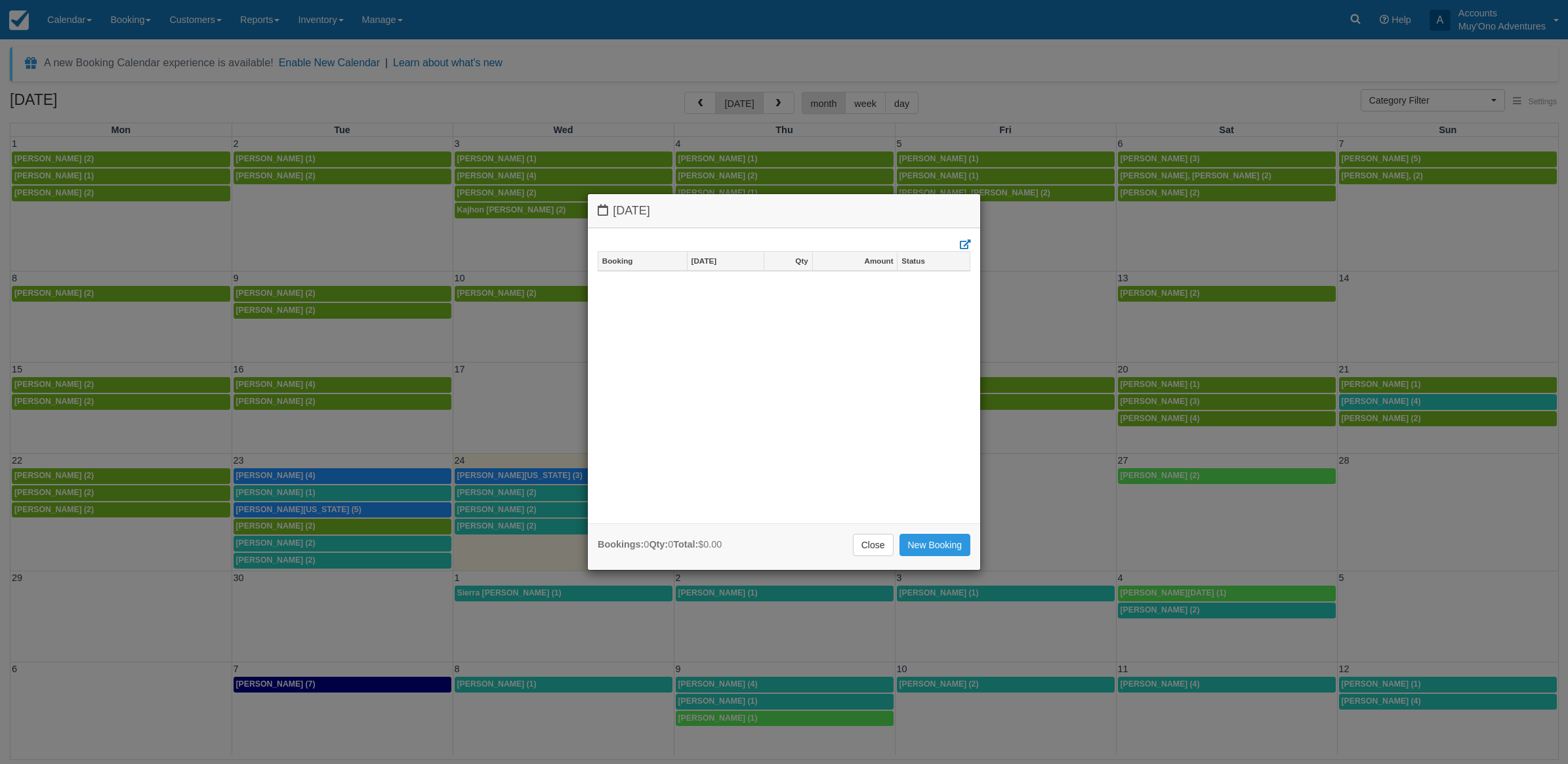
click at [967, 47] on div "Wednesday September 17 2025 Booking Sep 17 Qty Amount Status Bookings: 0 Qty: 0…" at bounding box center [784, 382] width 1568 height 764
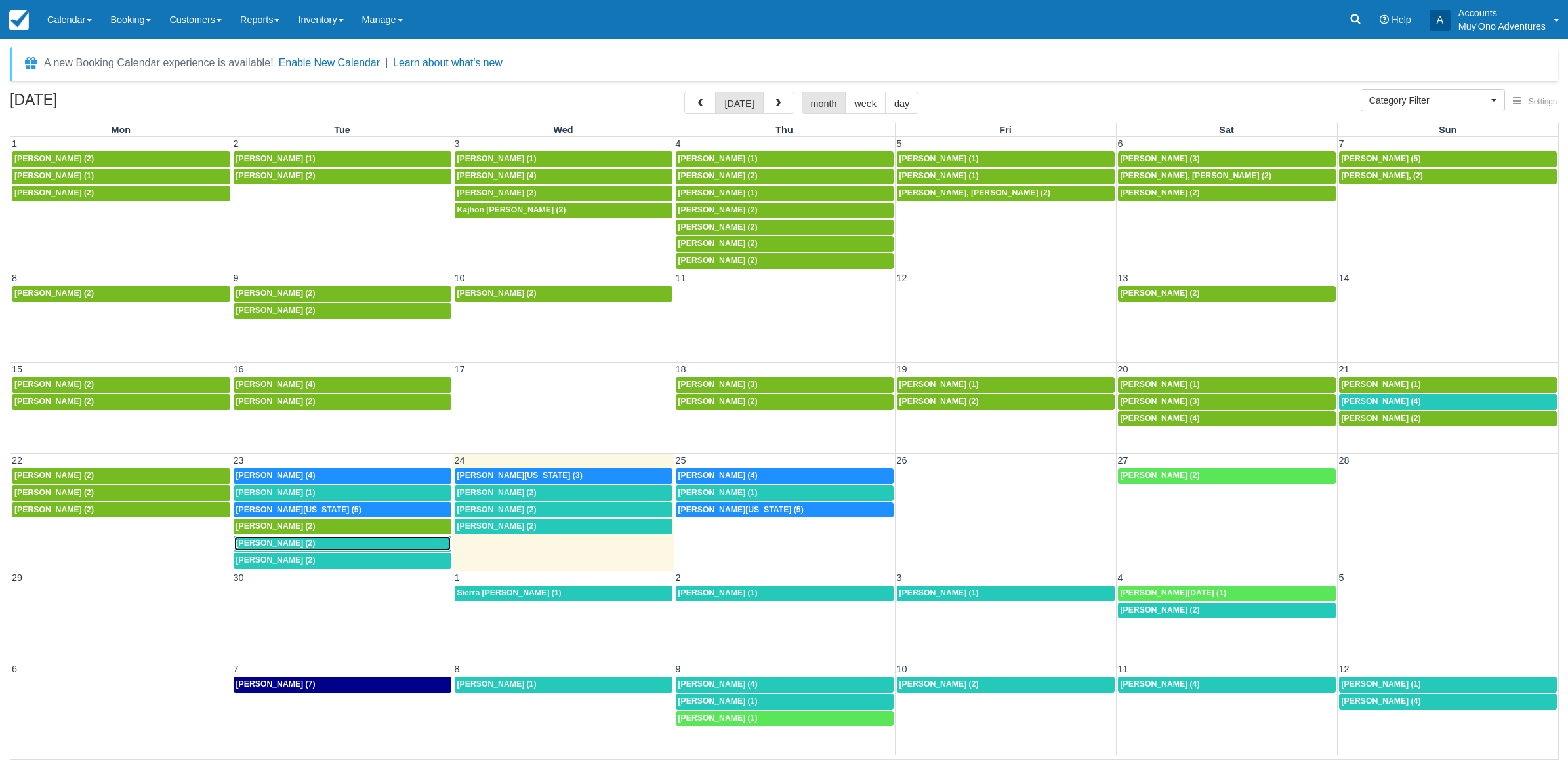
click at [282, 547] on span "Douglas Nagle (2)" at bounding box center [275, 543] width 79 height 10
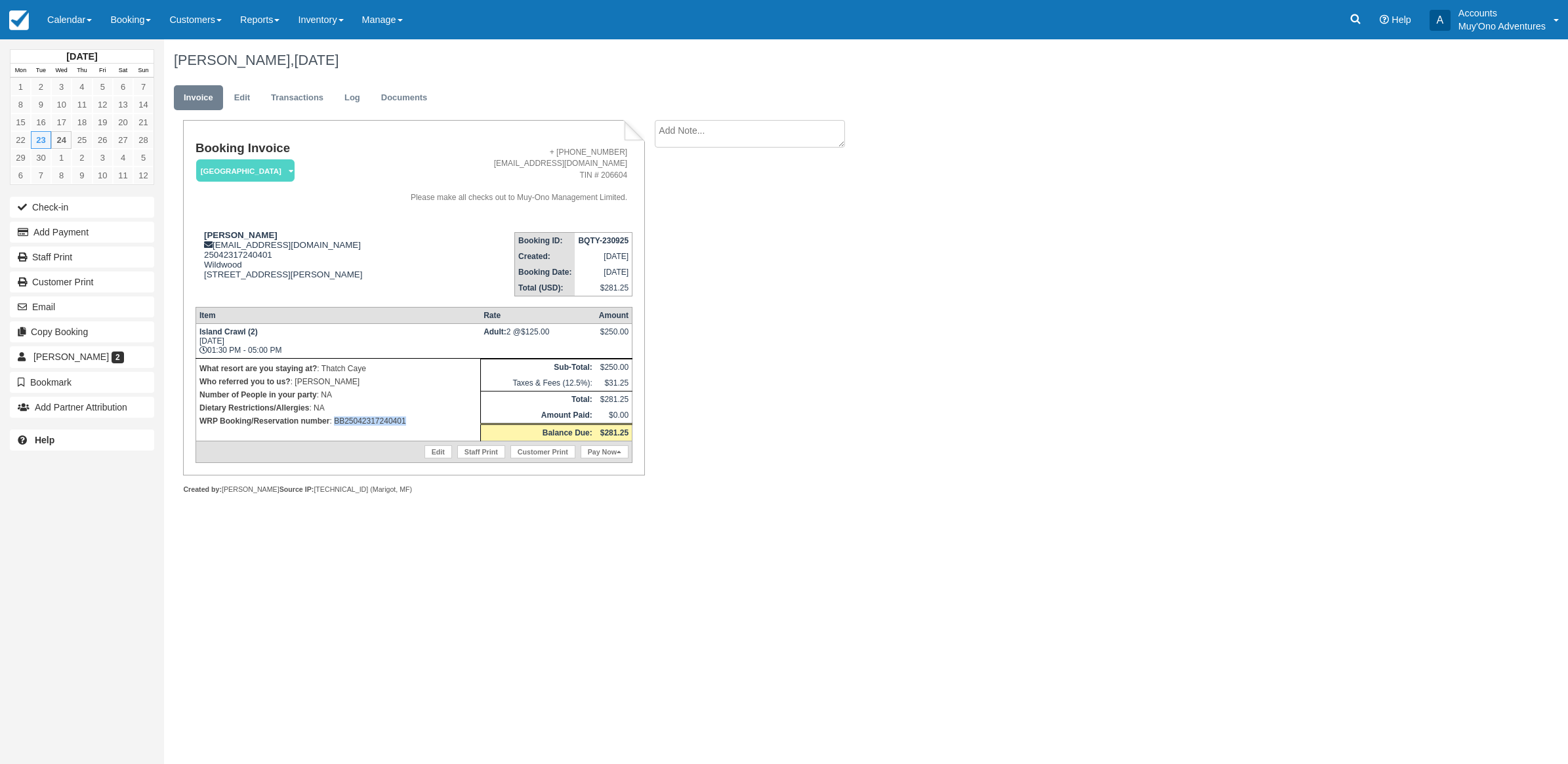
drag, startPoint x: 428, startPoint y: 413, endPoint x: 335, endPoint y: 432, distance: 94.9
click at [335, 432] on td "What resort are you staying at? : Thatch Caye Who referred you to us? : LUIS Nu…" at bounding box center [338, 399] width 285 height 83
copy p "BB25042317240401"
click at [752, 306] on div "Booking Invoice Thatch Caye Resort   Pending HOLD Deposit Paid Cancelled Void M…" at bounding box center [524, 321] width 722 height 403
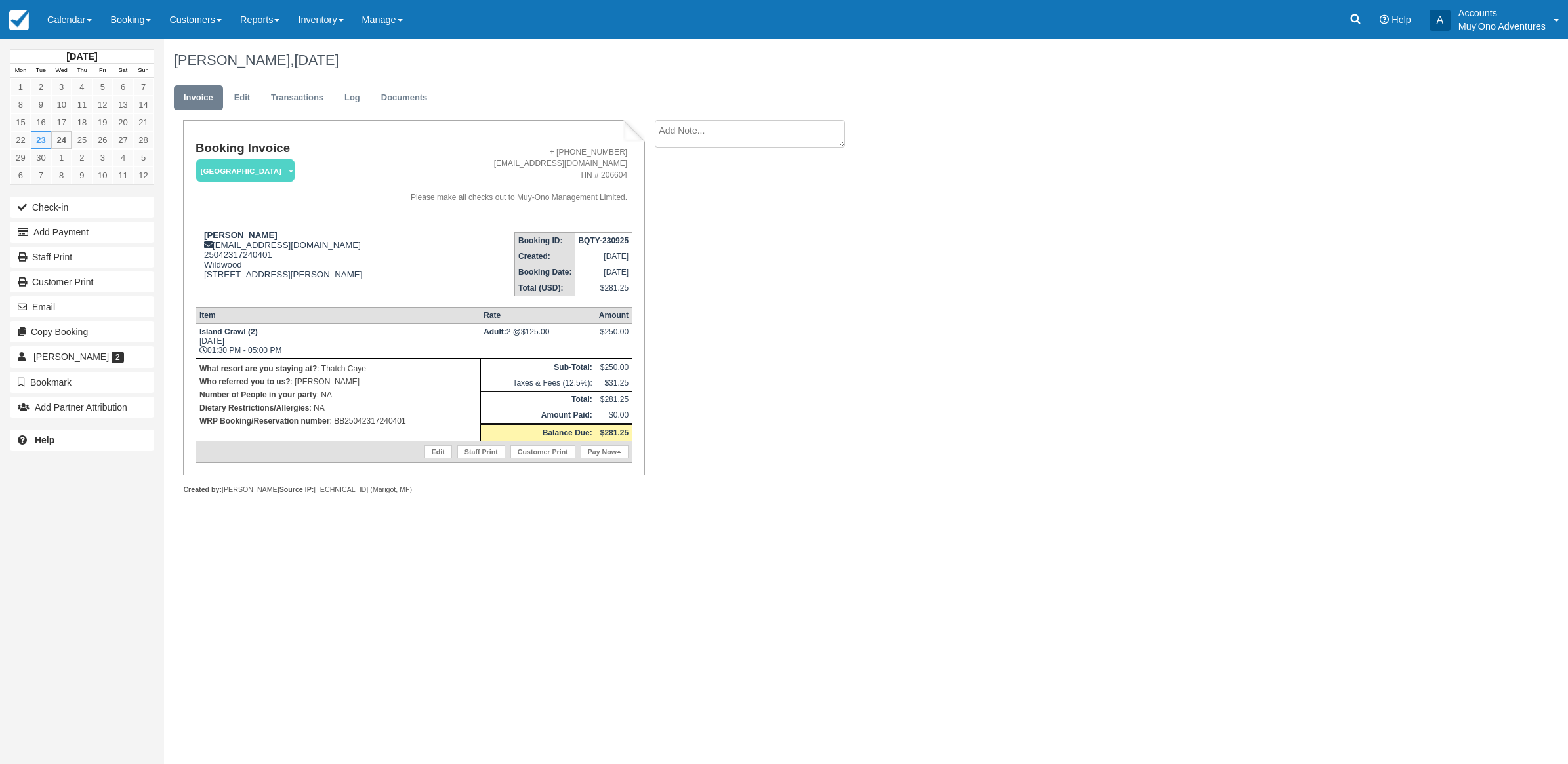
drag, startPoint x: 764, startPoint y: 310, endPoint x: 789, endPoint y: 289, distance: 32.6
click at [771, 307] on div "Booking Invoice Thatch Caye Resort   Pending HOLD Deposit Paid Cancelled Void M…" at bounding box center [524, 321] width 722 height 403
click at [80, 232] on button "Add Payment" at bounding box center [82, 232] width 145 height 21
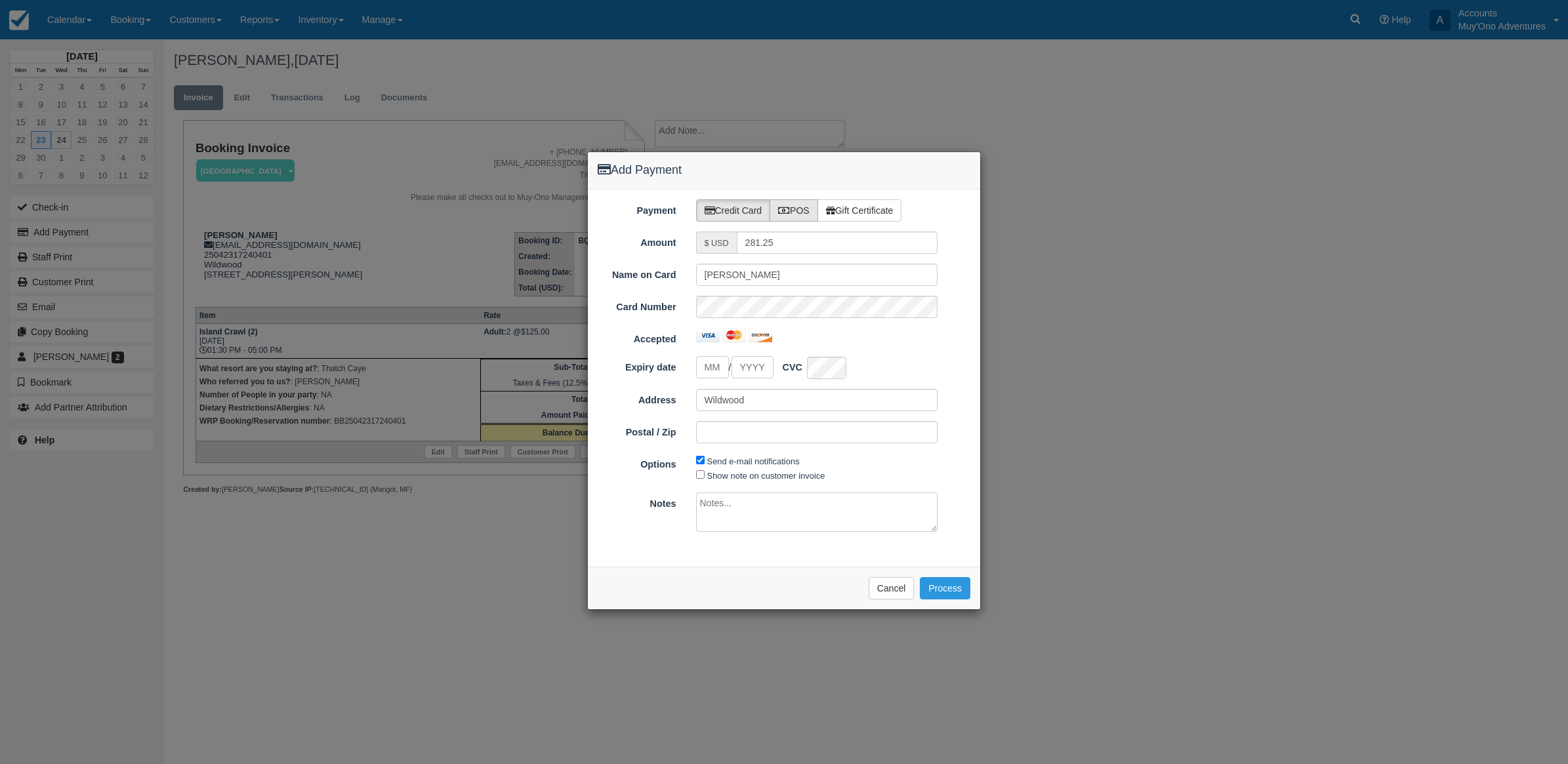
click at [797, 210] on label "POS" at bounding box center [794, 211] width 49 height 23
radio input "true"
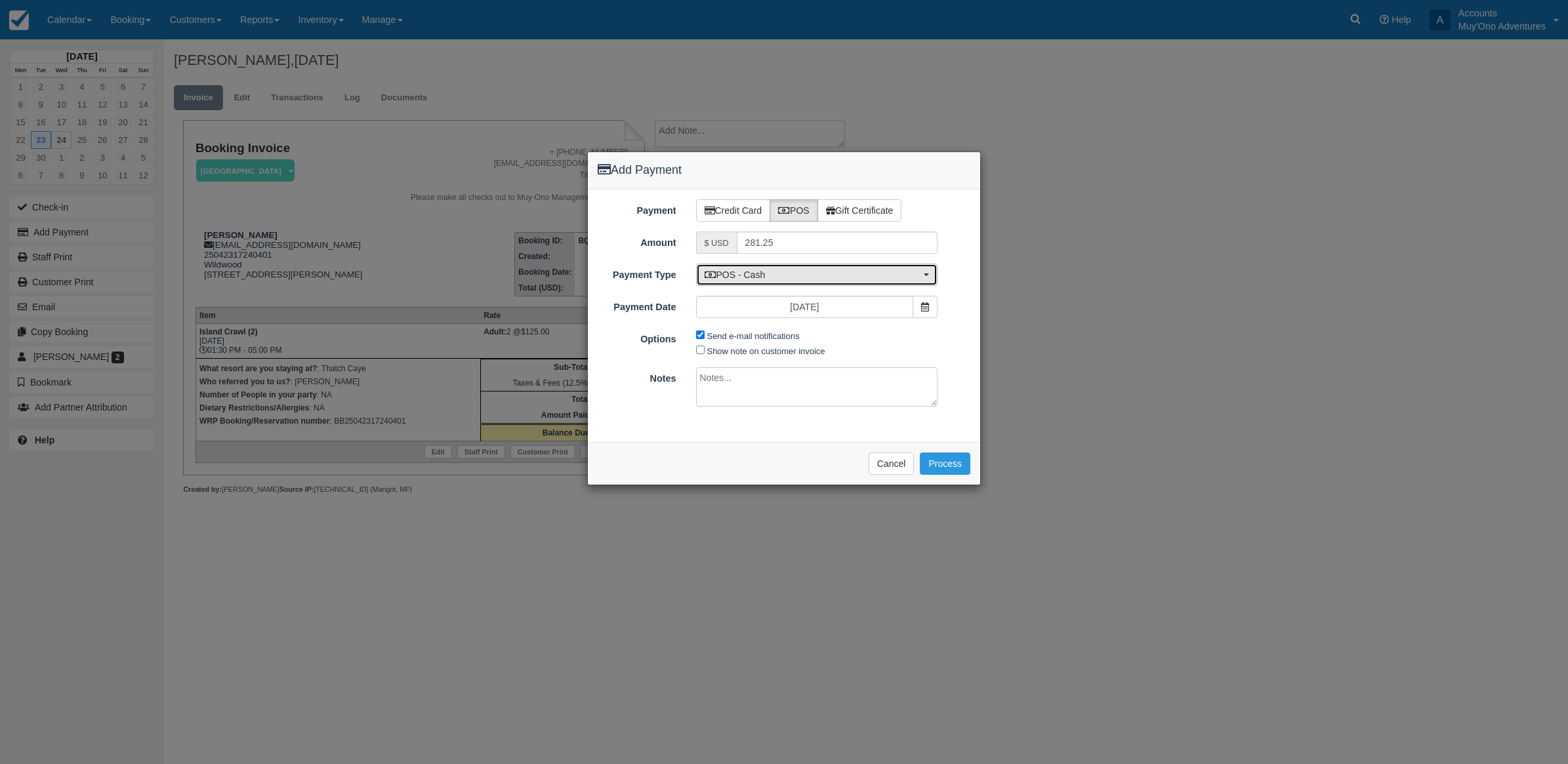
click at [761, 277] on span "POS - Cash" at bounding box center [812, 274] width 217 height 13
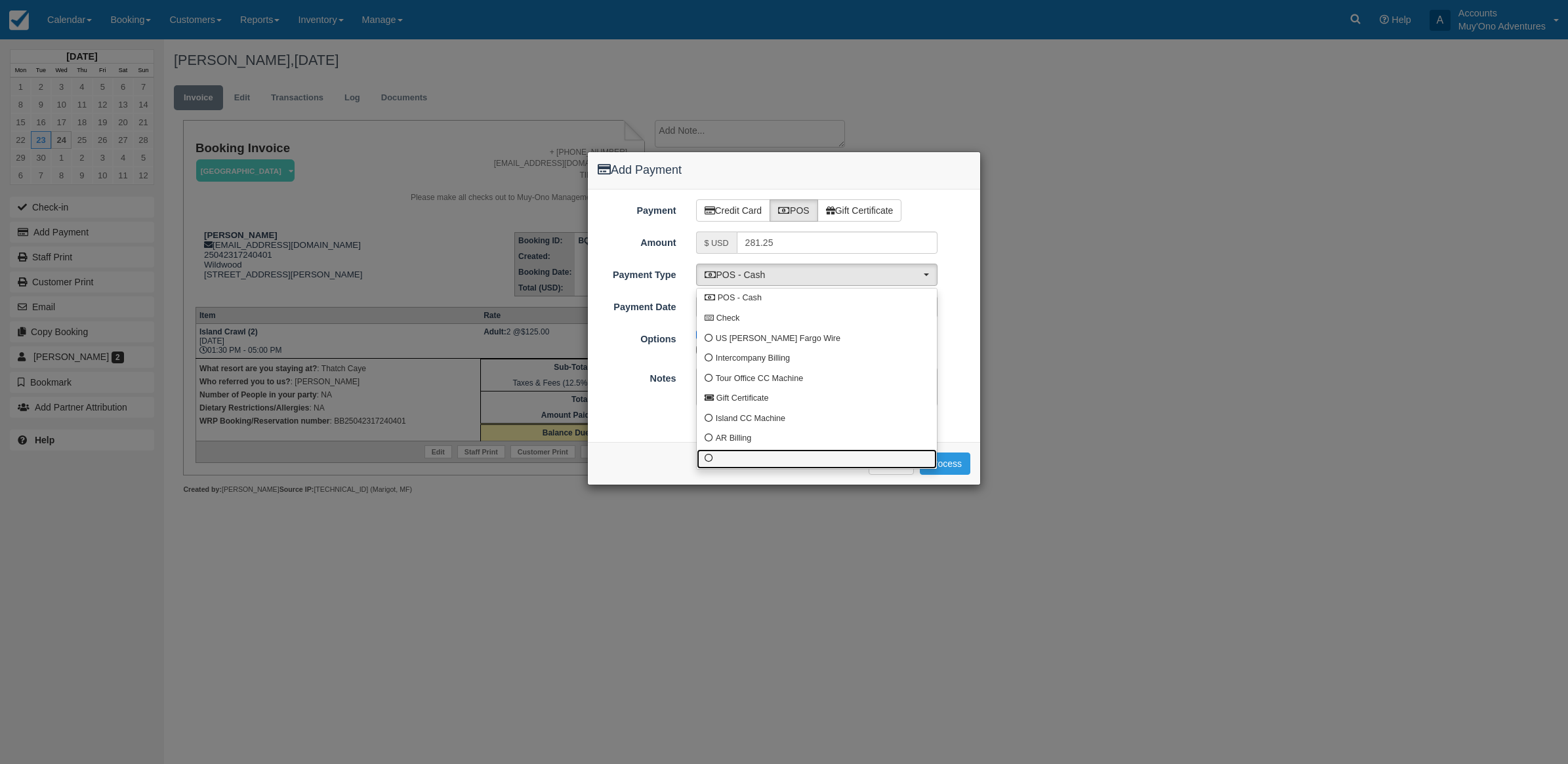
click at [720, 462] on link at bounding box center [817, 459] width 240 height 20
select select "custom10"
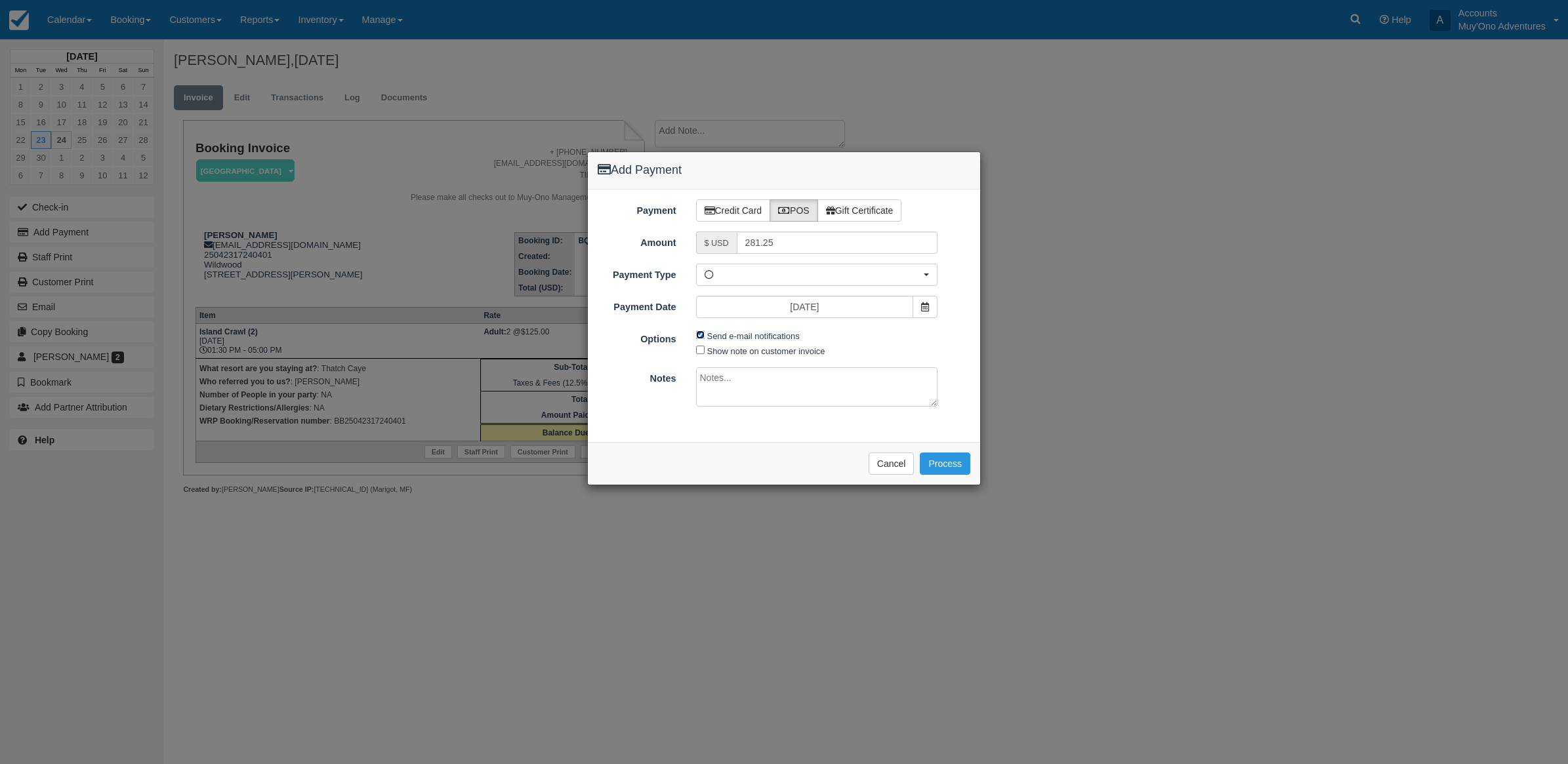
click at [701, 336] on input "Send e-mail notifications" at bounding box center [700, 335] width 9 height 9
checkbox input "false"
click at [727, 391] on textarea at bounding box center [817, 386] width 242 height 39
type textarea "Paid in WRP CT"
click at [946, 458] on button "Process" at bounding box center [945, 464] width 50 height 23
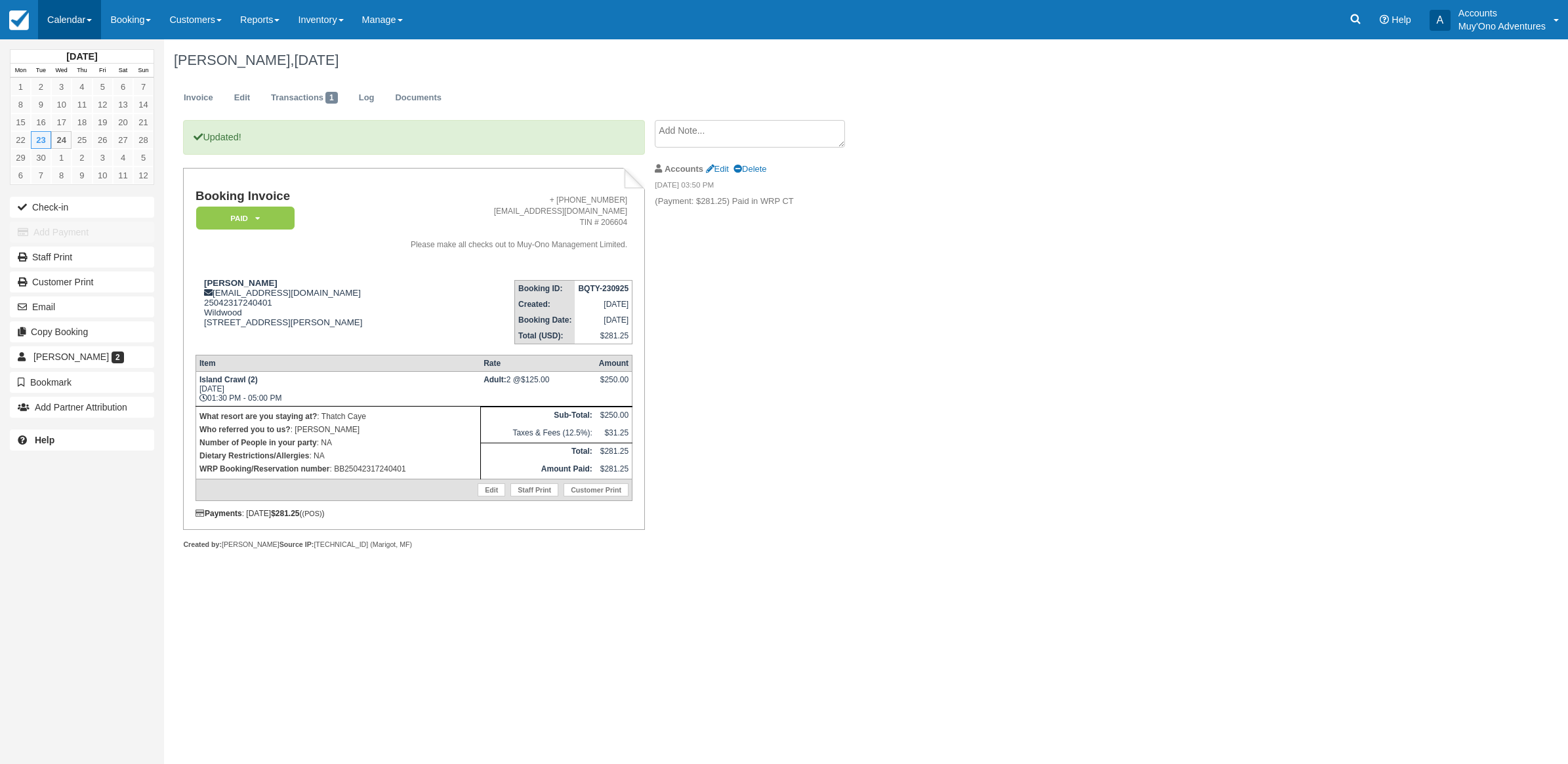
click at [79, 28] on link "Calendar" at bounding box center [70, 19] width 63 height 39
click at [71, 124] on link "Month" at bounding box center [90, 124] width 104 height 28
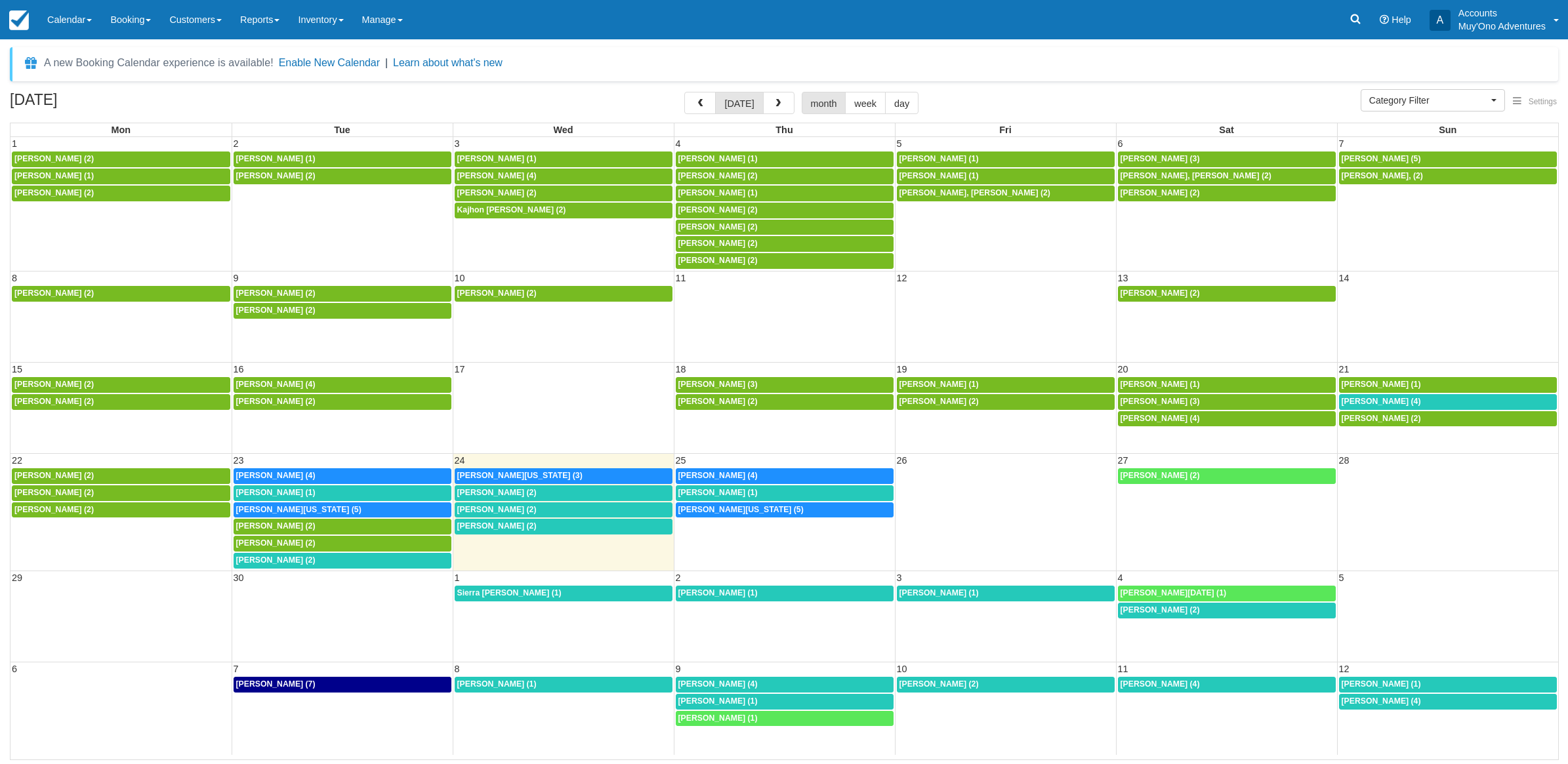
select select
click at [266, 564] on span "Robert W Raup II (2)" at bounding box center [275, 560] width 79 height 10
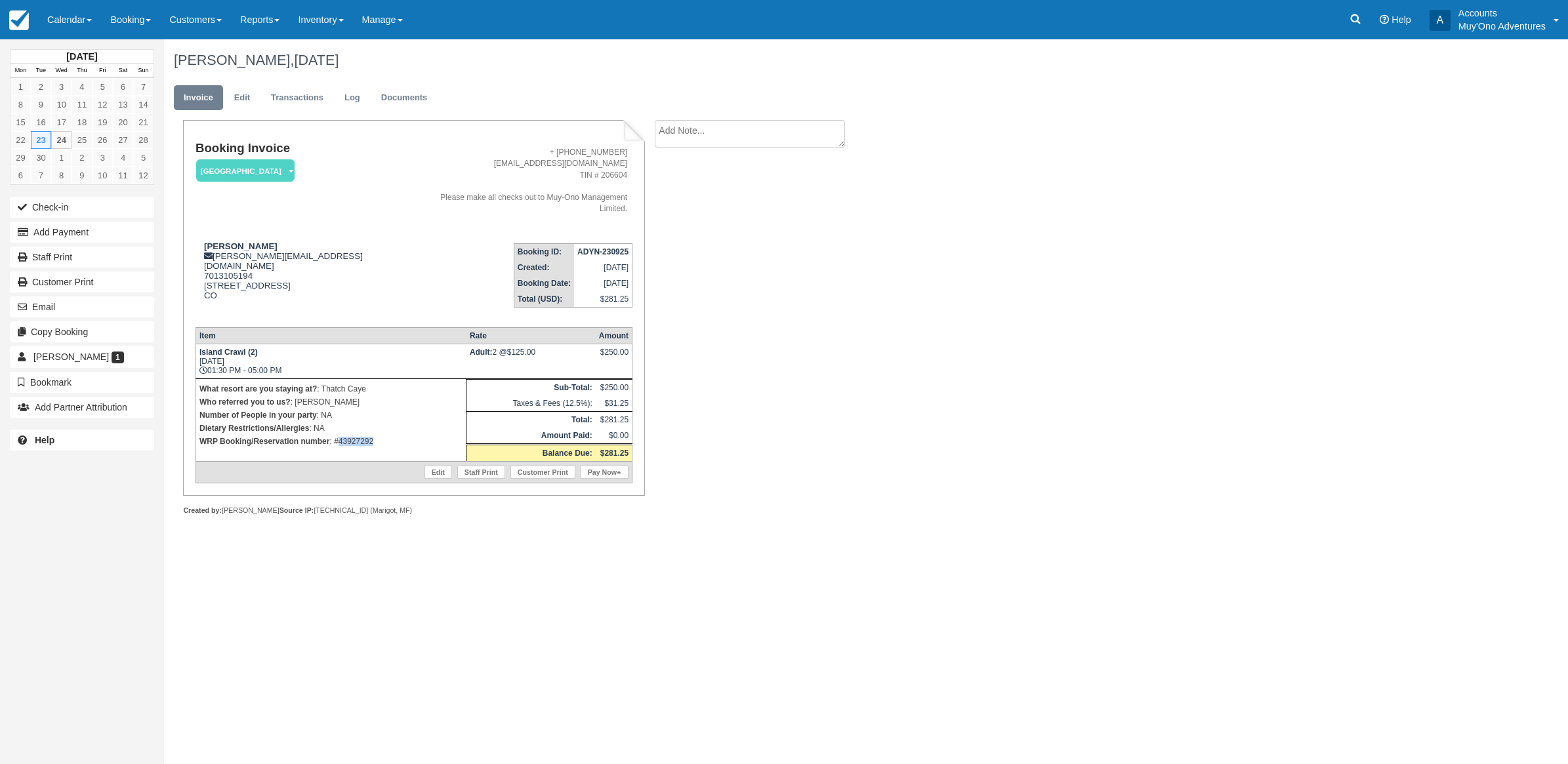
drag, startPoint x: 382, startPoint y: 418, endPoint x: 340, endPoint y: 415, distance: 42.1
click at [340, 435] on p "WRP Booking/Reservation number : #43927292" at bounding box center [331, 441] width 263 height 13
copy p "43927292"
drag, startPoint x: 874, startPoint y: 265, endPoint x: 259, endPoint y: 416, distance: 633.3
click at [877, 267] on div "Booking Invoice Thatch Caye Resort   Pending HOLD Deposit Paid Cancelled Void M…" at bounding box center [524, 332] width 722 height 424
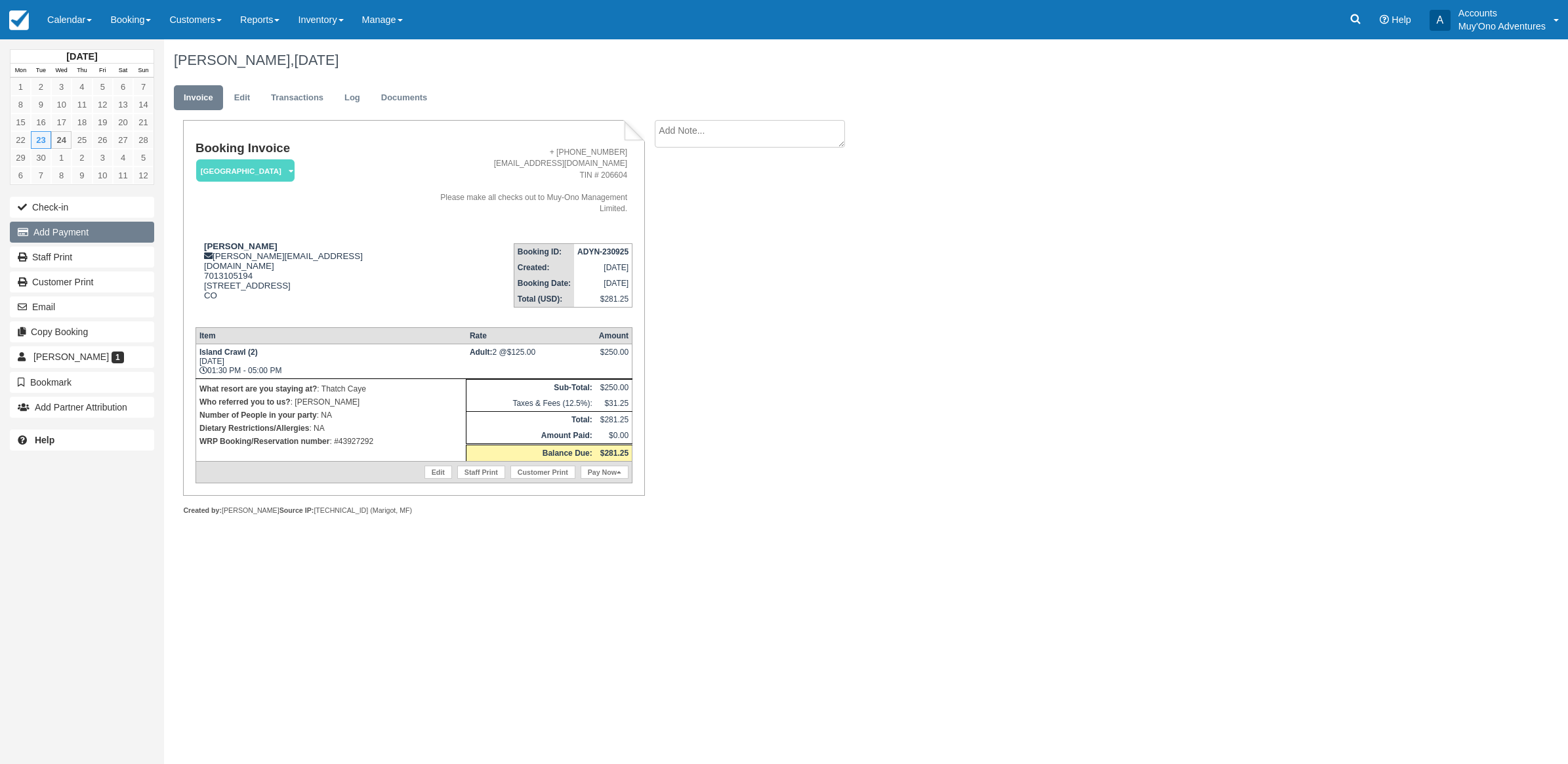
drag, startPoint x: 77, startPoint y: 237, endPoint x: 85, endPoint y: 237, distance: 8.0
click at [77, 237] on button "Add Payment" at bounding box center [82, 232] width 145 height 21
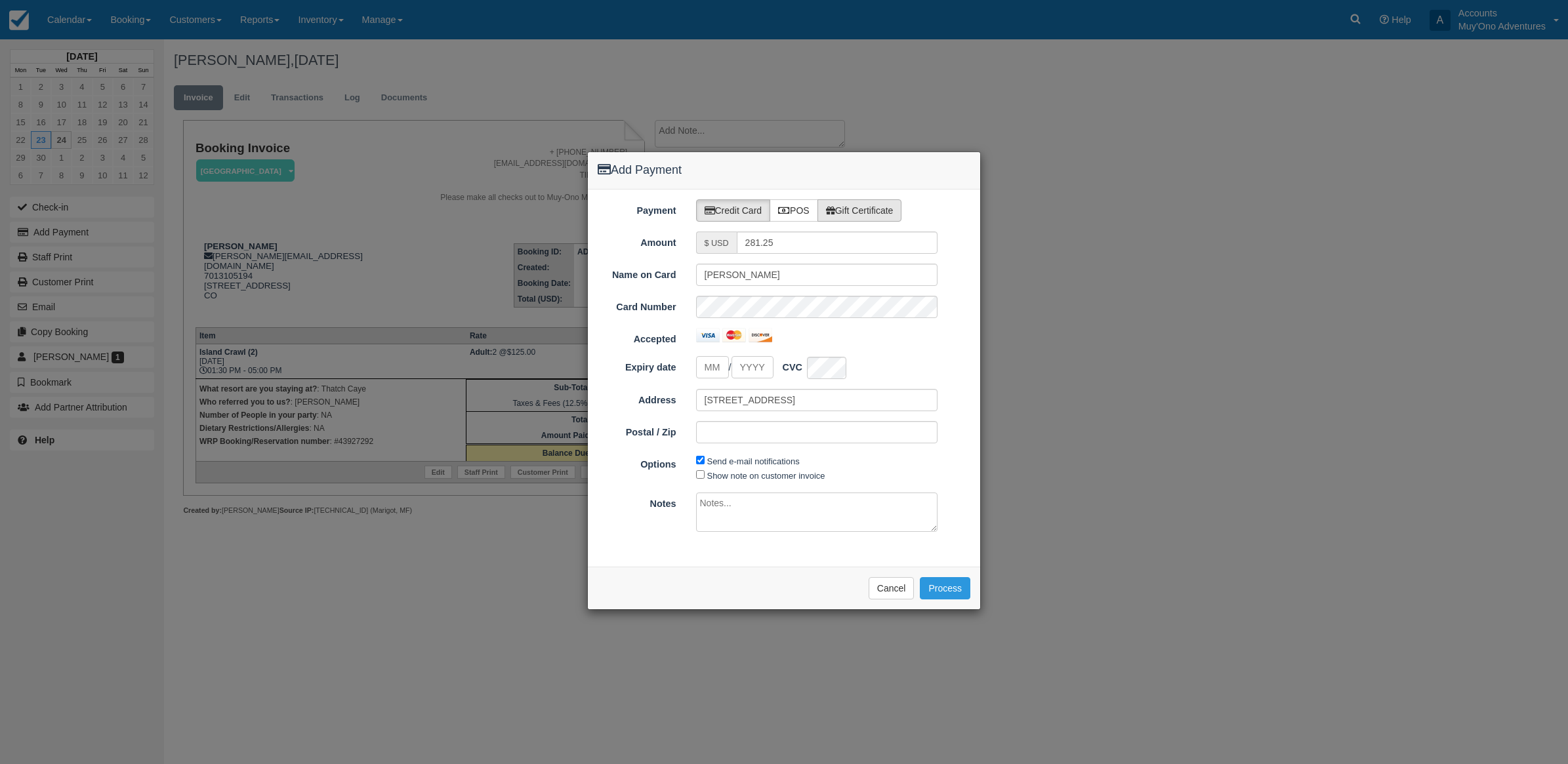
drag, startPoint x: 805, startPoint y: 208, endPoint x: 893, endPoint y: 204, distance: 88.1
click at [808, 205] on label "POS" at bounding box center [794, 211] width 49 height 23
radio input "true"
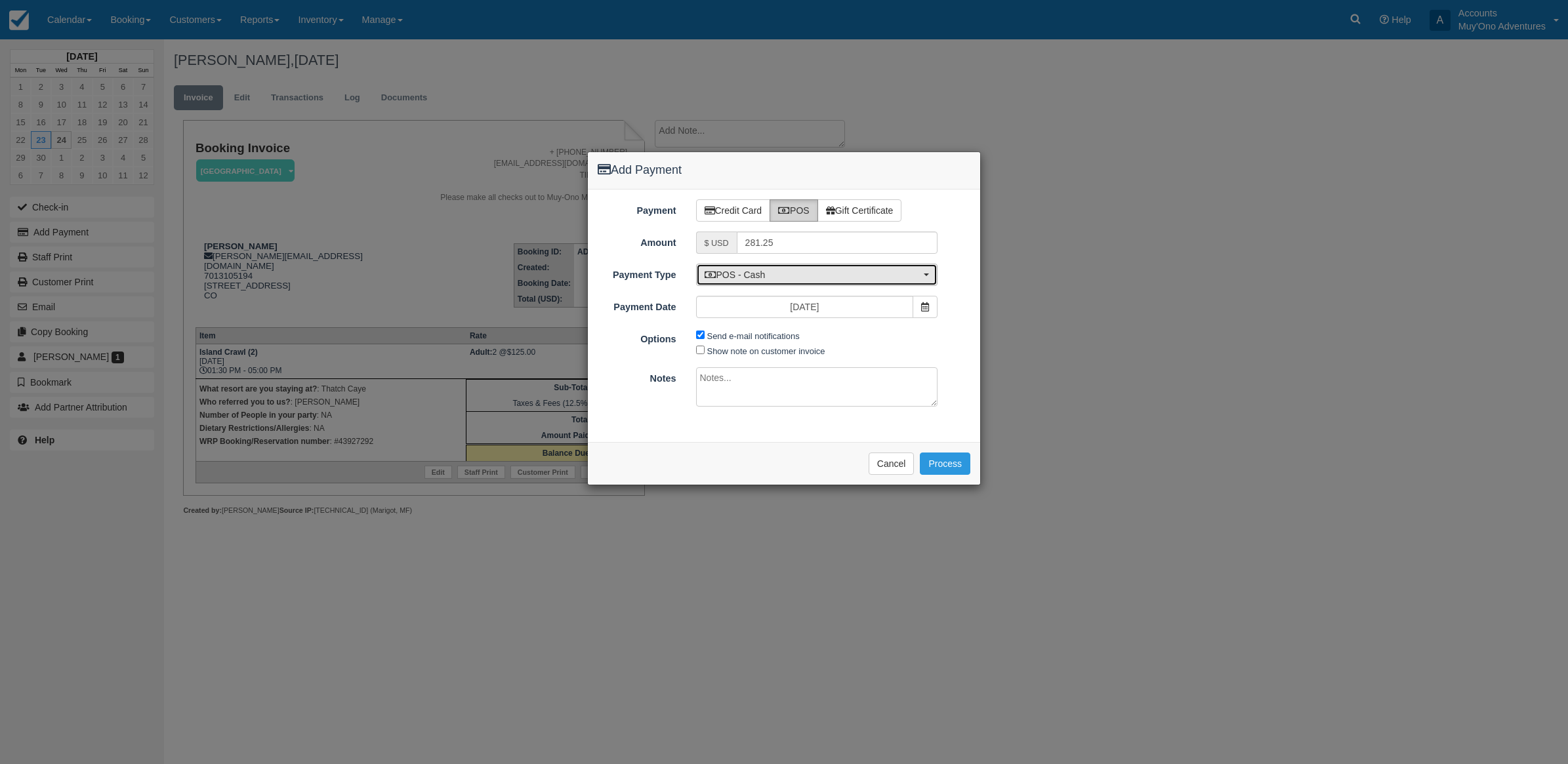
click at [765, 271] on span "POS - Cash" at bounding box center [812, 274] width 217 height 13
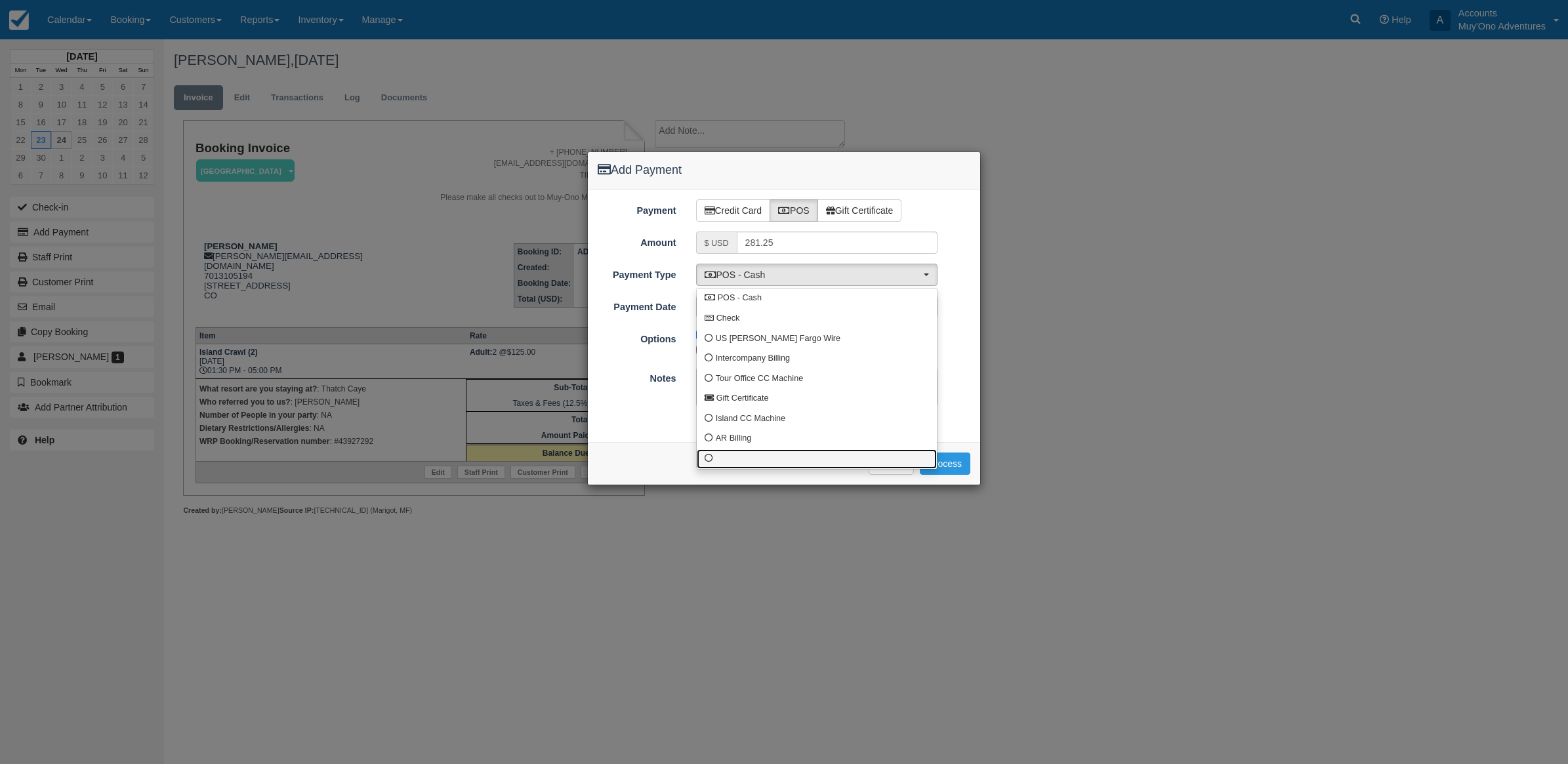
click at [707, 454] on span at bounding box center [709, 459] width 9 height 9
select select "custom10"
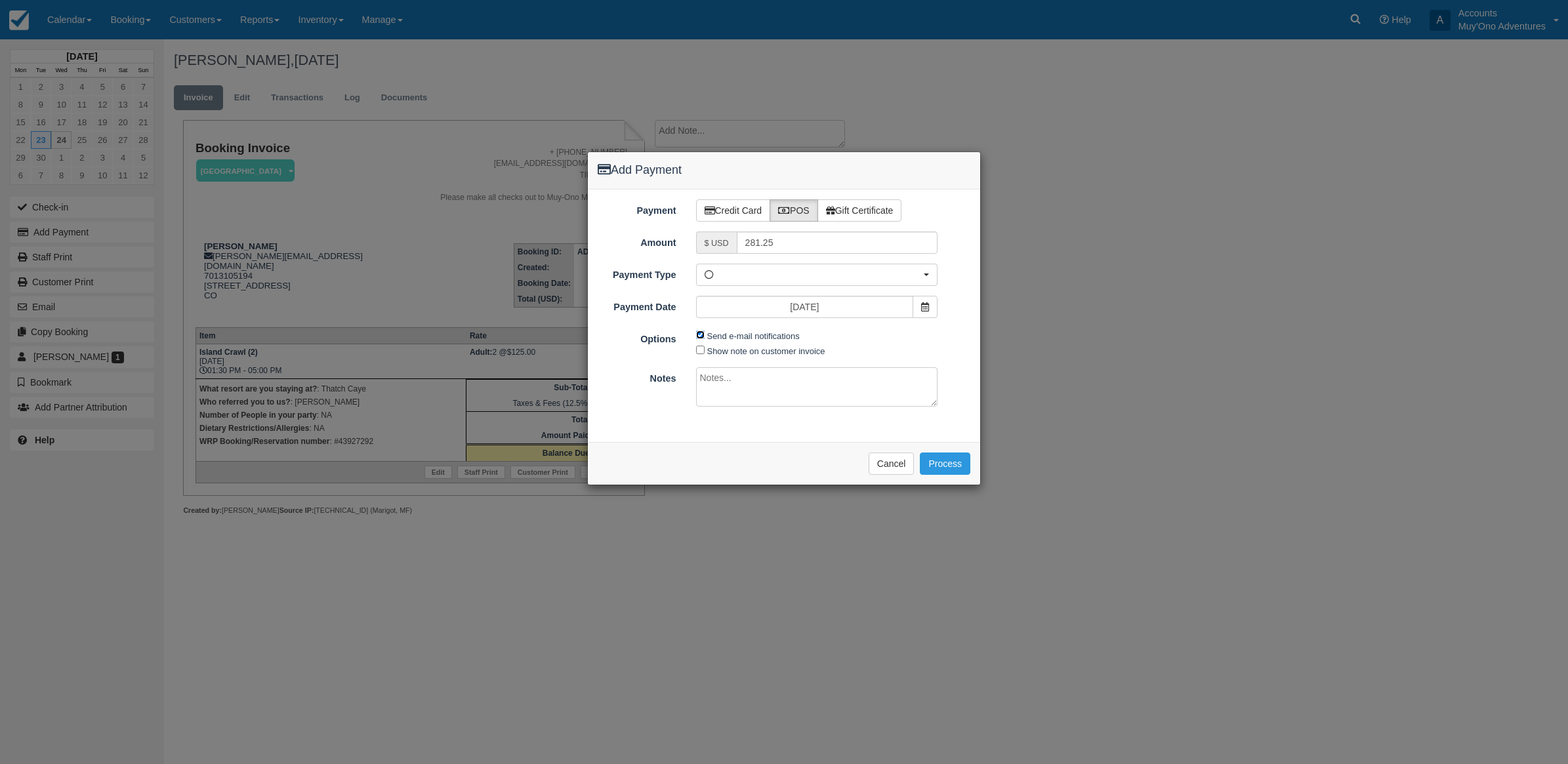
click at [697, 339] on input "Send e-mail notifications" at bounding box center [700, 335] width 9 height 9
checkbox input "false"
click at [736, 400] on textarea at bounding box center [817, 386] width 242 height 39
type textarea "p"
type textarea "Paid in WRP CT"
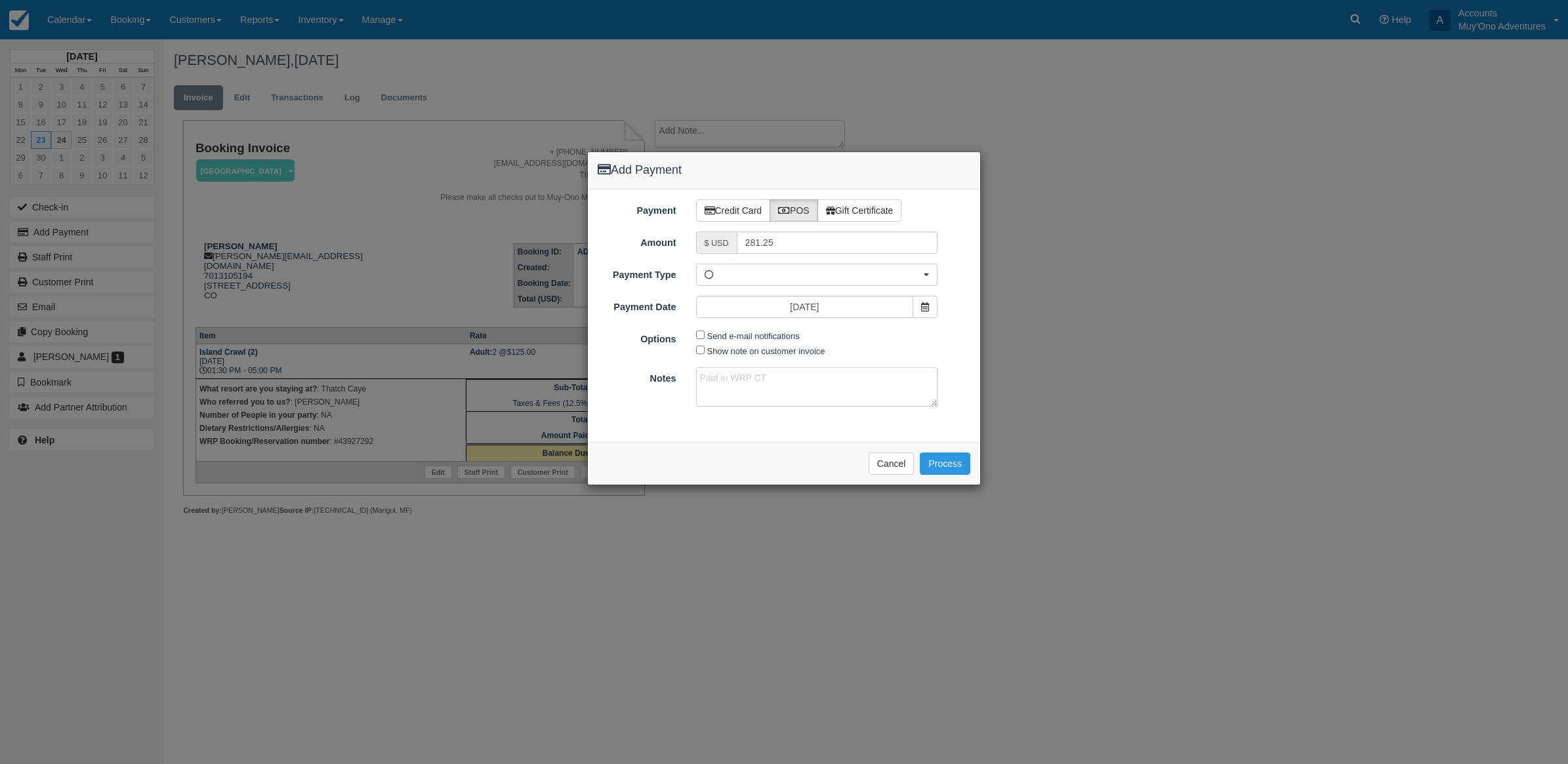
click at [1253, 142] on div "Add Payment Payment Credit Card POS Gift Certificate Amount $ USD 281.25 Name o…" at bounding box center [784, 382] width 1568 height 764
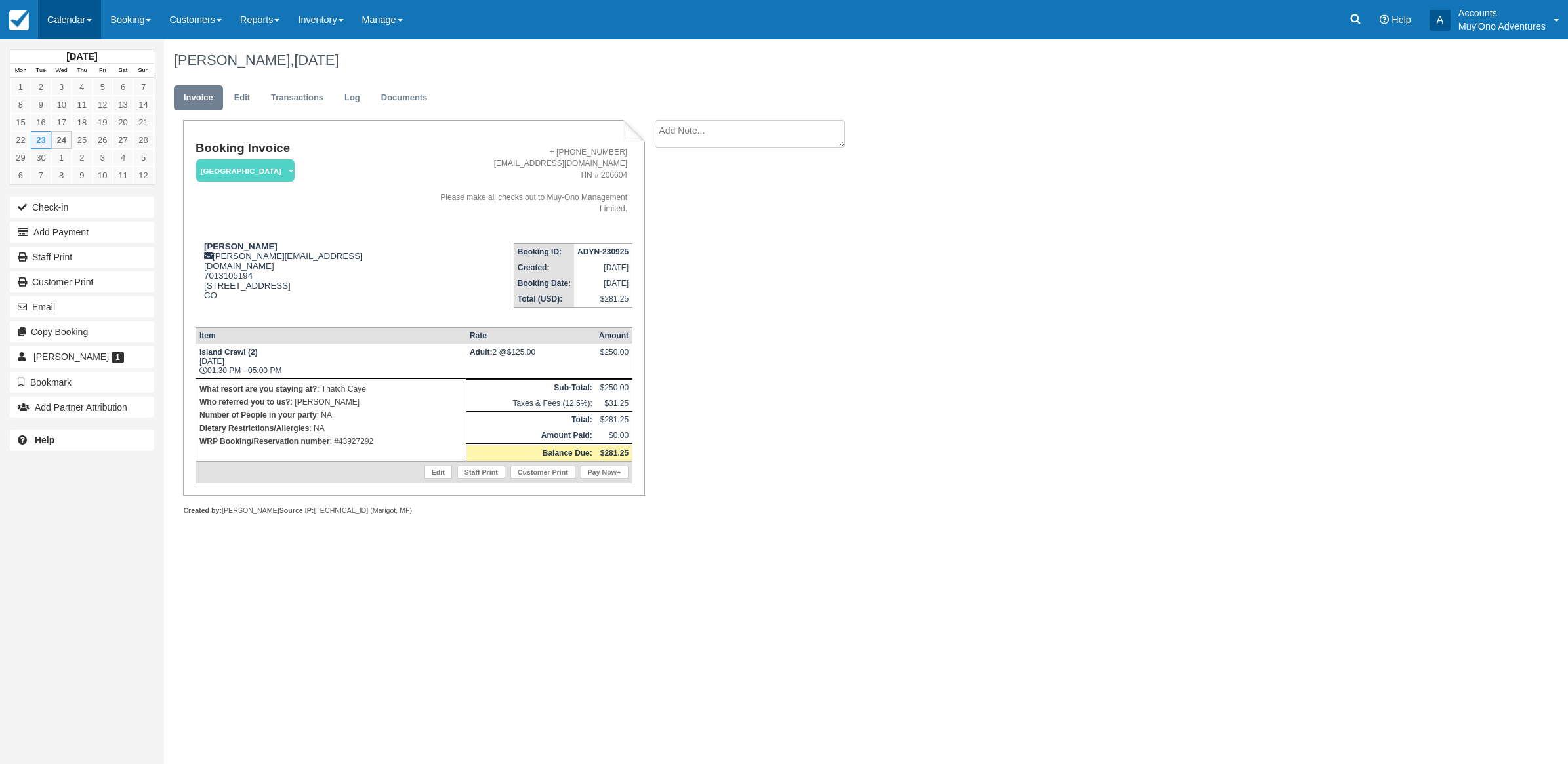
click at [74, 17] on link "Calendar" at bounding box center [70, 19] width 63 height 39
click at [53, 119] on link "Month" at bounding box center [90, 124] width 104 height 28
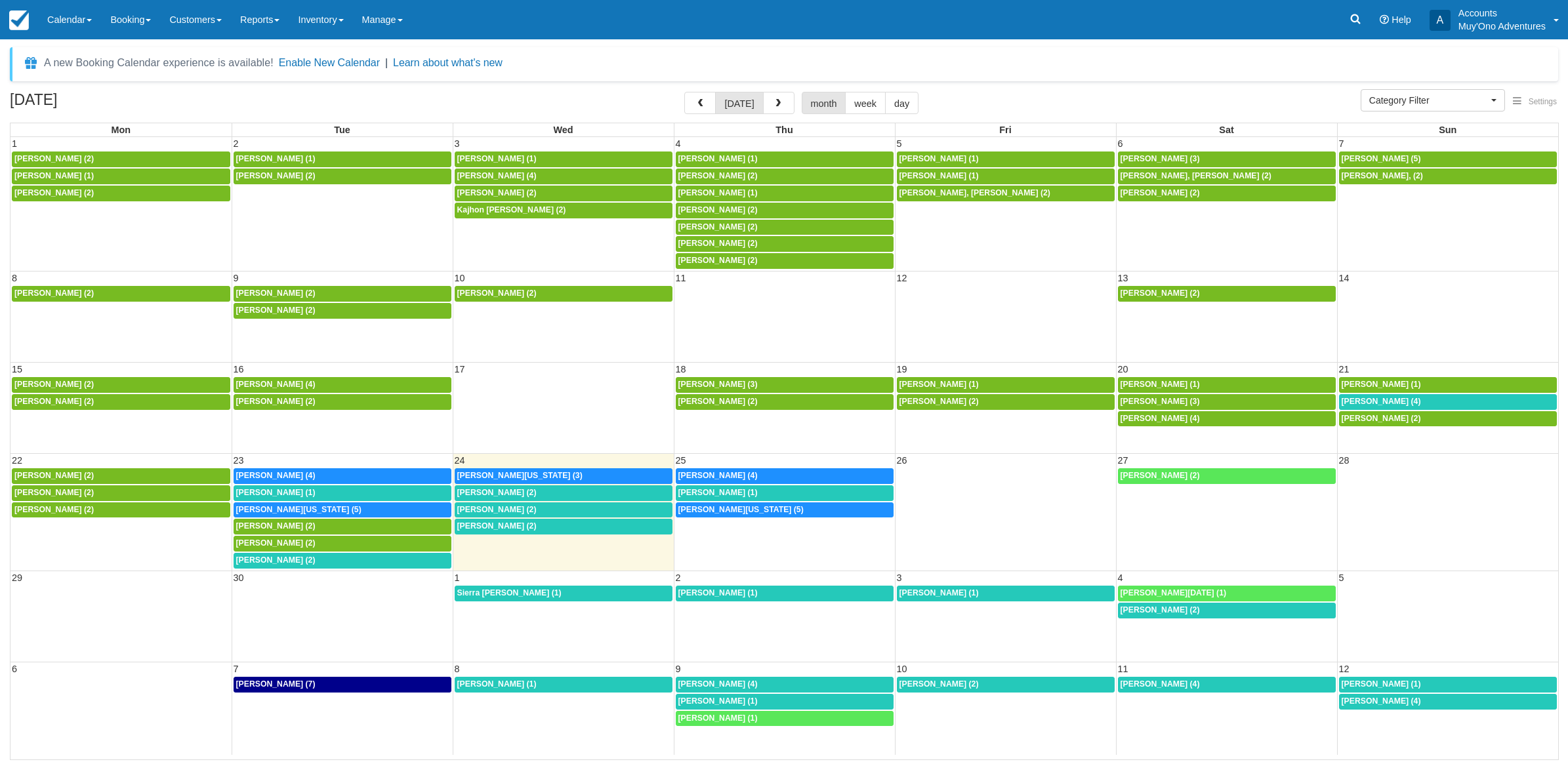
select select
click at [259, 512] on span "[PERSON_NAME][US_STATE] (5)" at bounding box center [299, 509] width 125 height 10
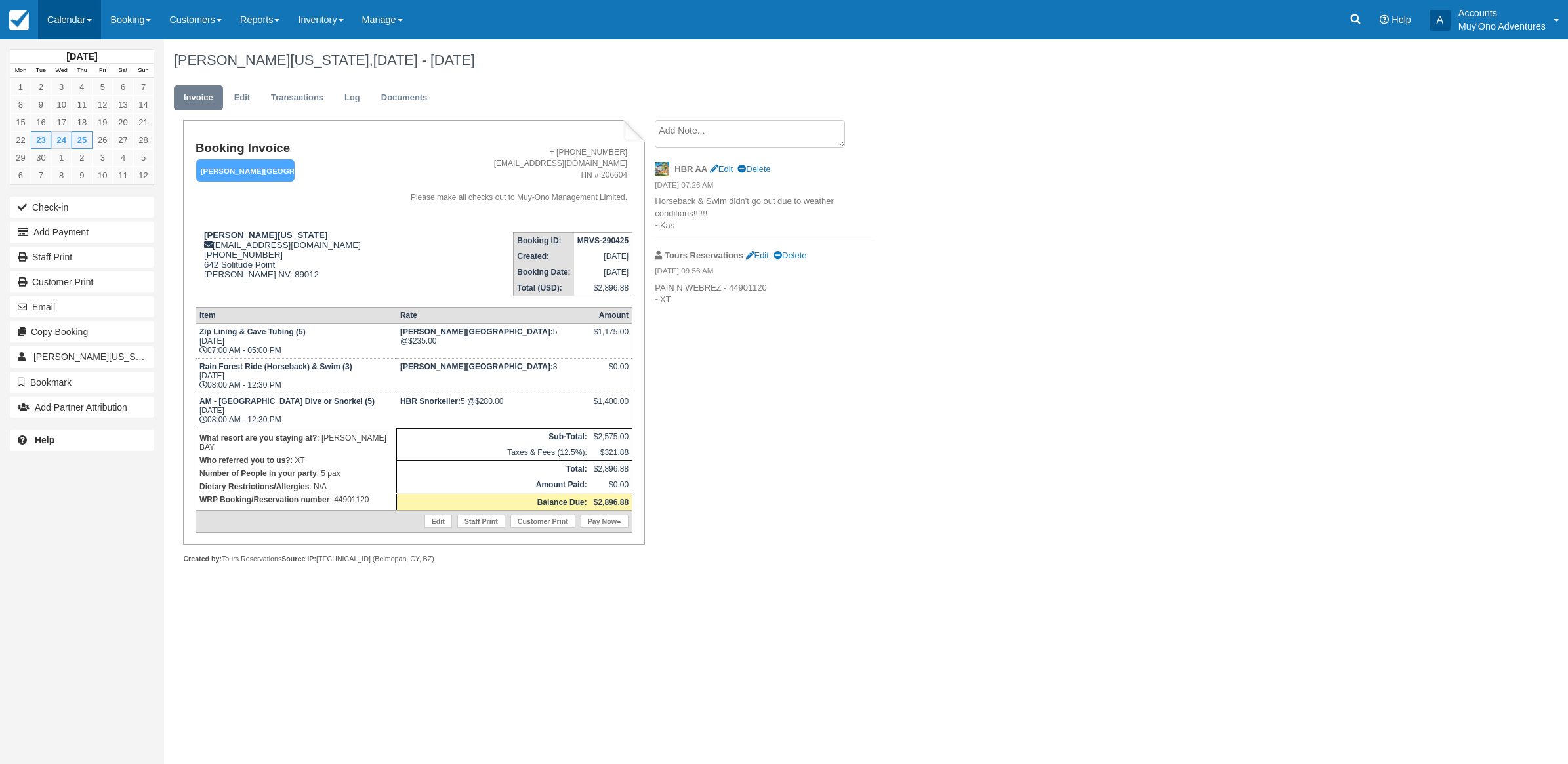
click at [63, 36] on link "Calendar" at bounding box center [70, 19] width 63 height 39
drag, startPoint x: 98, startPoint y: 126, endPoint x: 94, endPoint y: 118, distance: 8.9
click at [96, 124] on link "Month" at bounding box center [90, 124] width 104 height 28
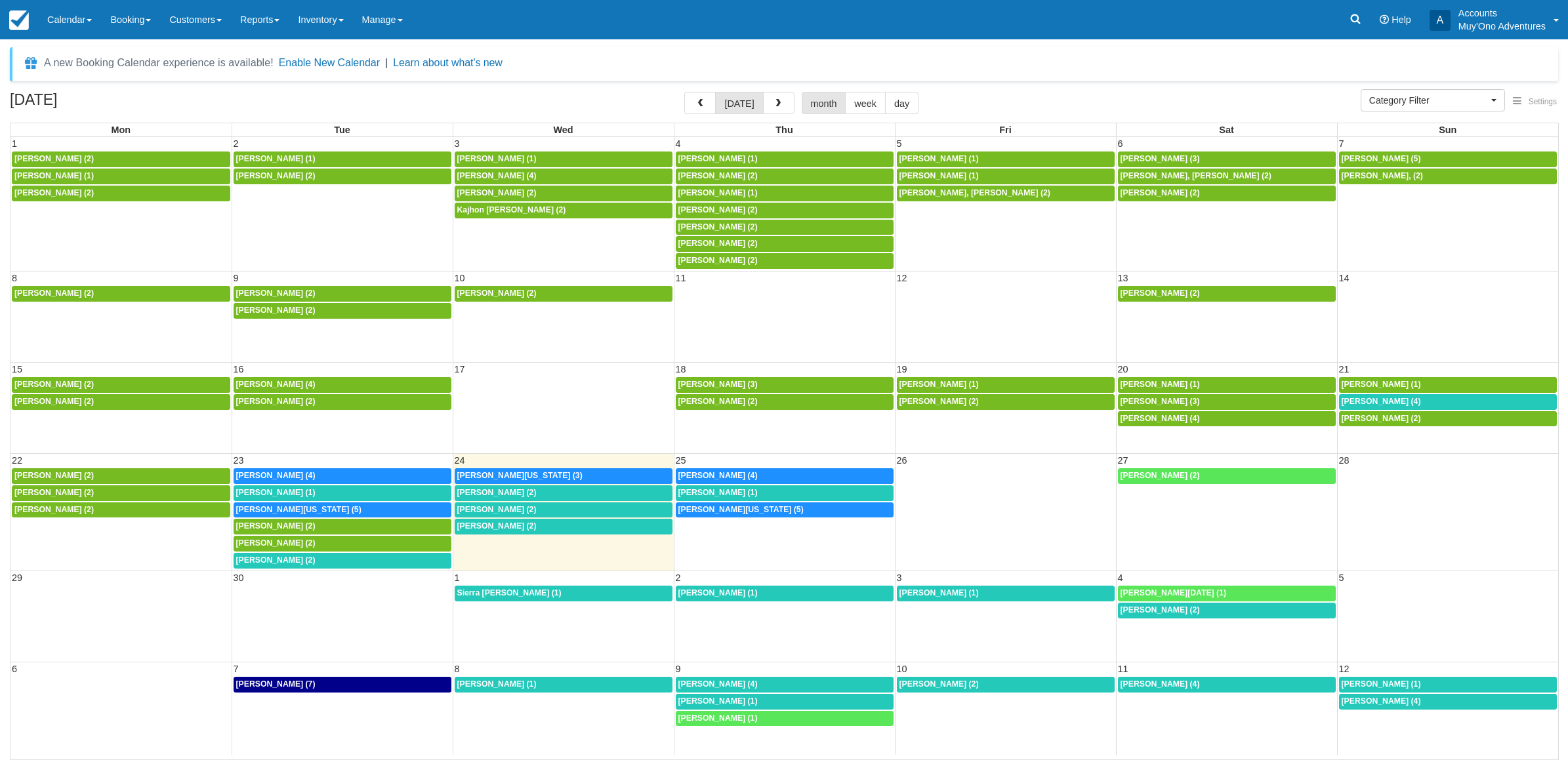
select select
click at [315, 477] on span "Brittany Von Lindern (4)" at bounding box center [275, 475] width 79 height 10
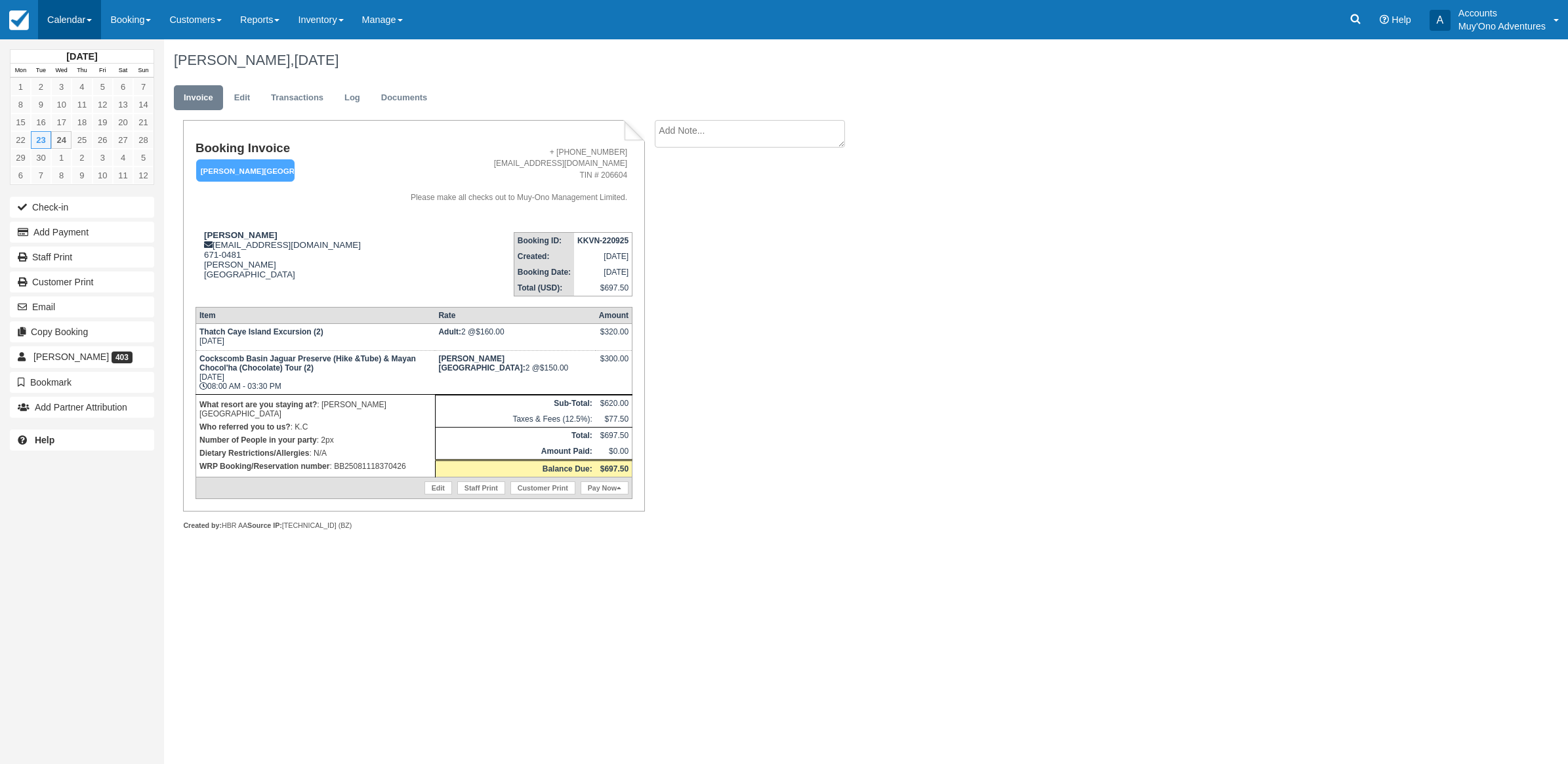
click at [70, 17] on link "Calendar" at bounding box center [70, 19] width 63 height 39
drag, startPoint x: 202, startPoint y: 372, endPoint x: 404, endPoint y: 371, distance: 202.0
click at [404, 371] on td "Cockscomb Basin Jaguar Preserve (Hike &Tube) & Mayan Chocol'ha (Chocolate) Tour…" at bounding box center [315, 372] width 239 height 44
drag, startPoint x: 415, startPoint y: 456, endPoint x: 336, endPoint y: 461, distance: 79.2
click at [336, 461] on p "WRP Booking/Reservation number : BB25081118370426" at bounding box center [315, 466] width 232 height 13
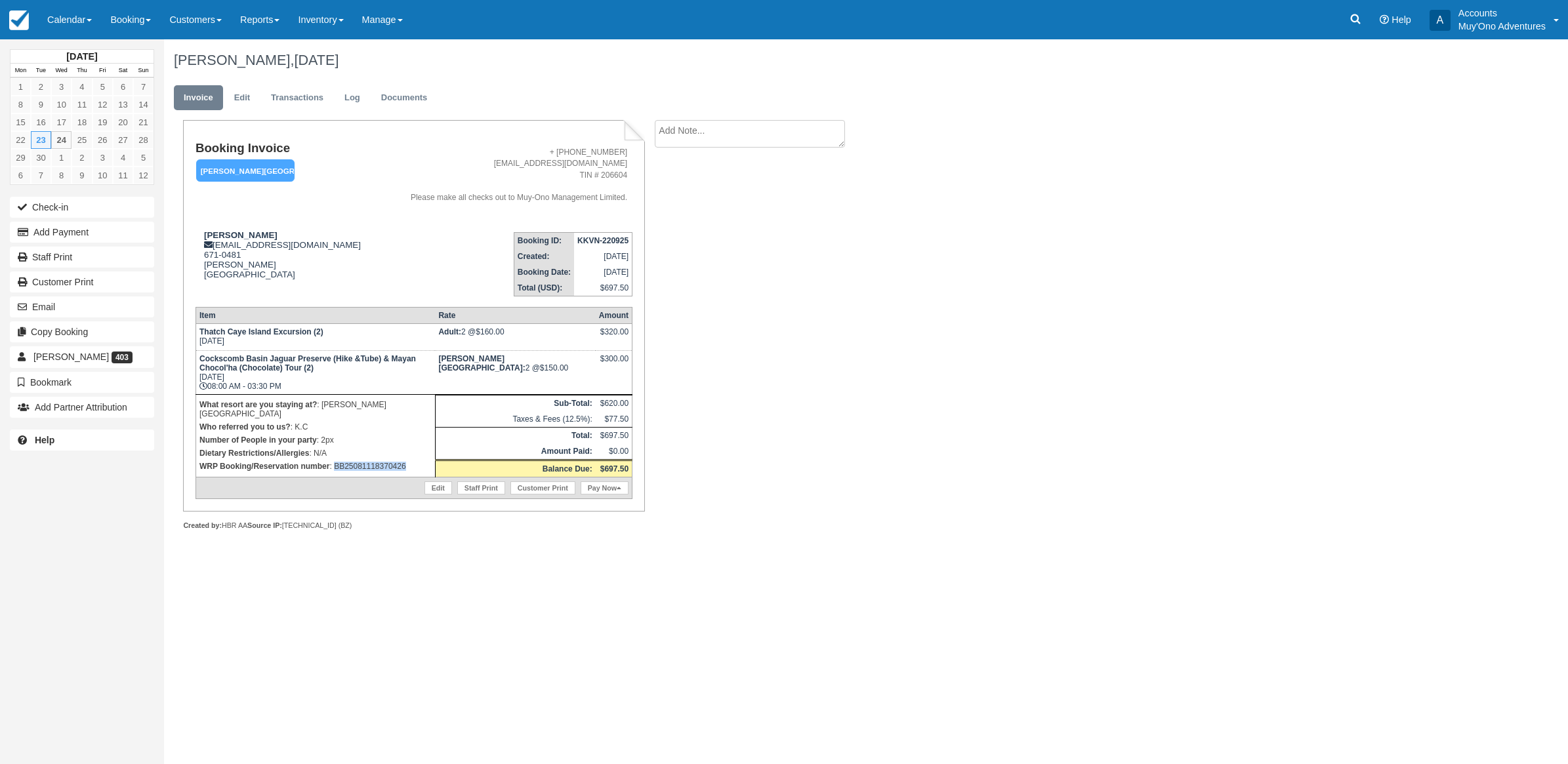
copy p "BB25081118370426"
click at [52, 17] on link "Calendar" at bounding box center [70, 19] width 63 height 39
click at [70, 124] on link "Month" at bounding box center [90, 124] width 104 height 28
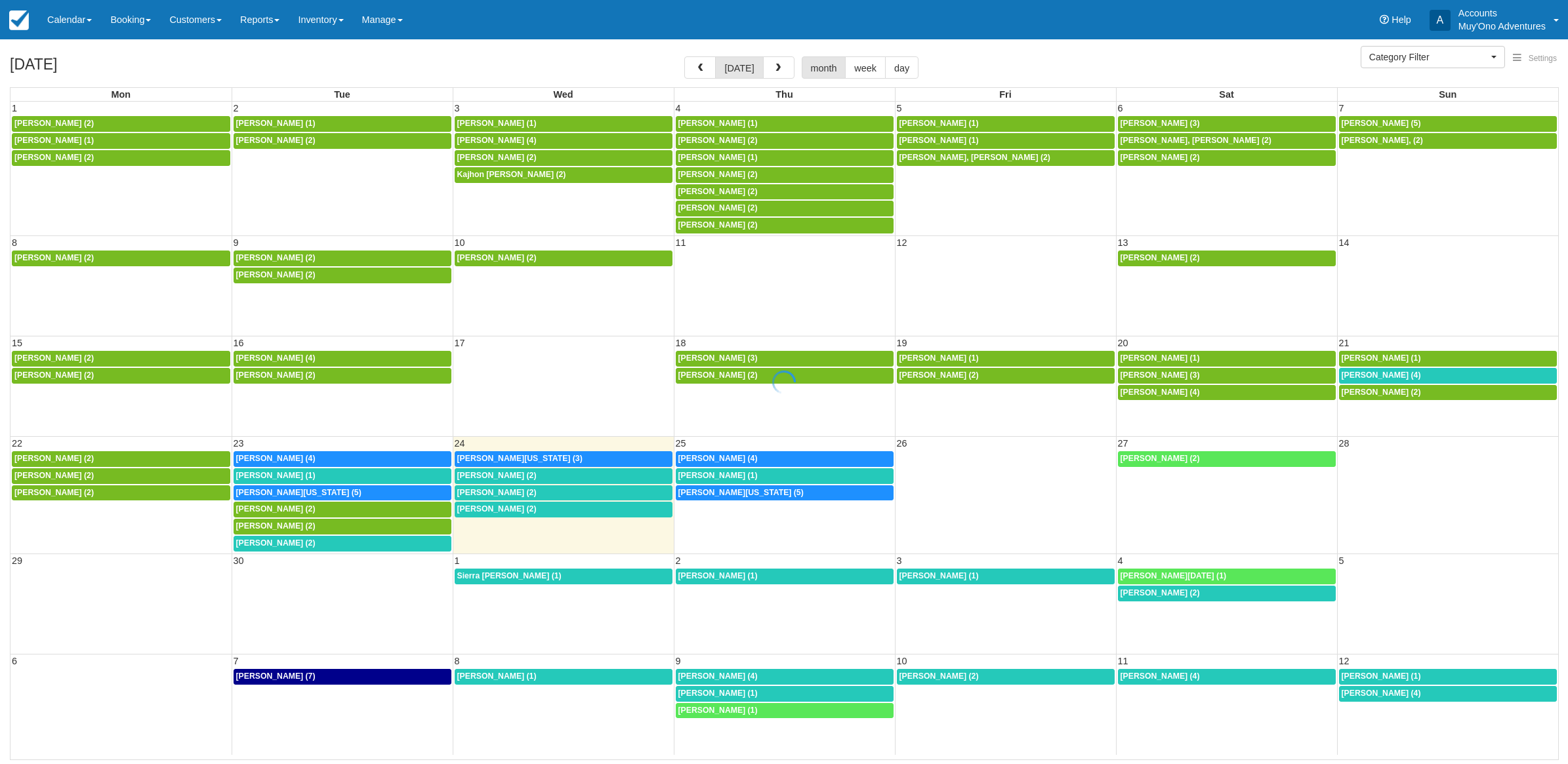
select select
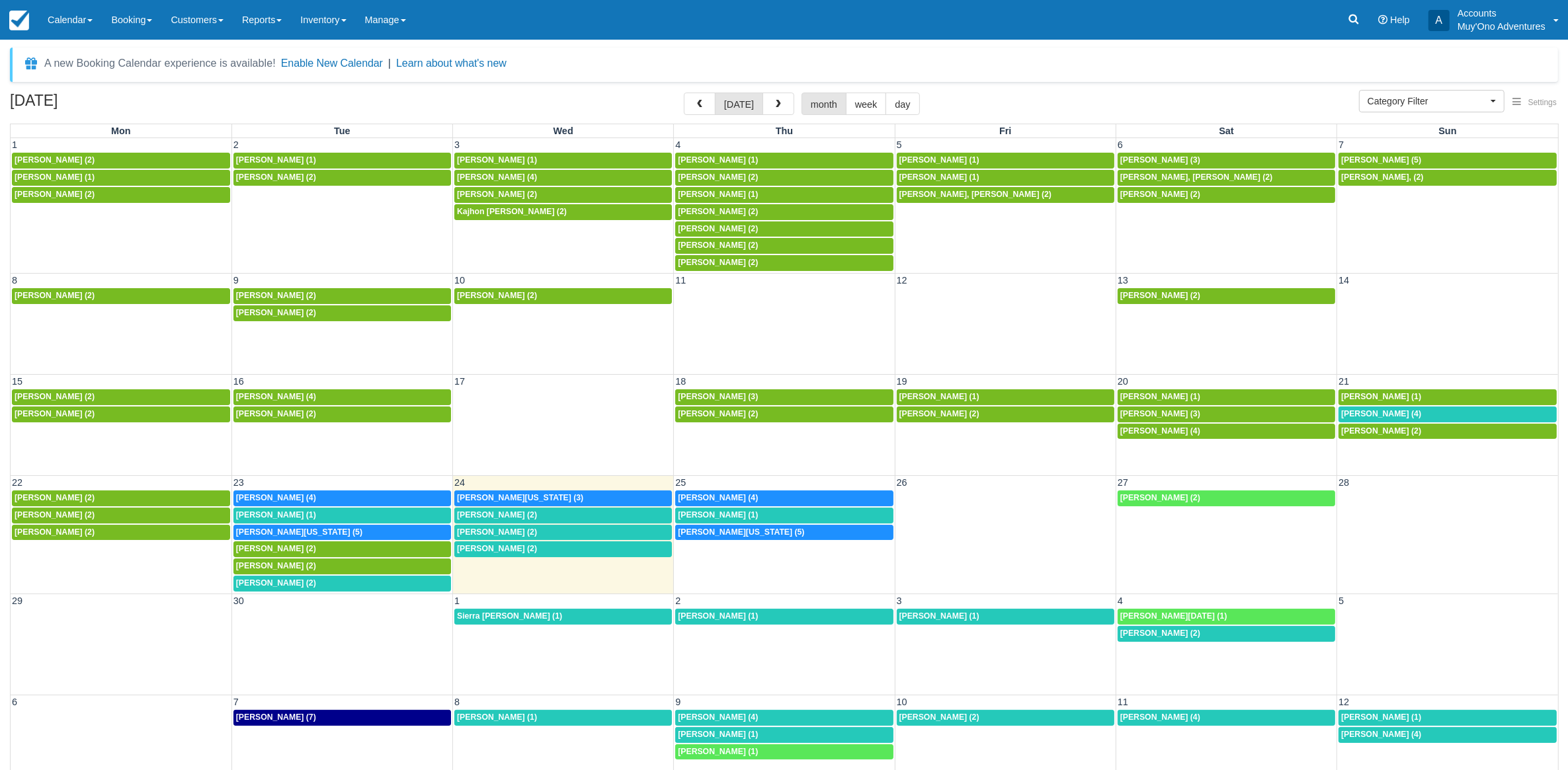
scroll to position [35, 0]
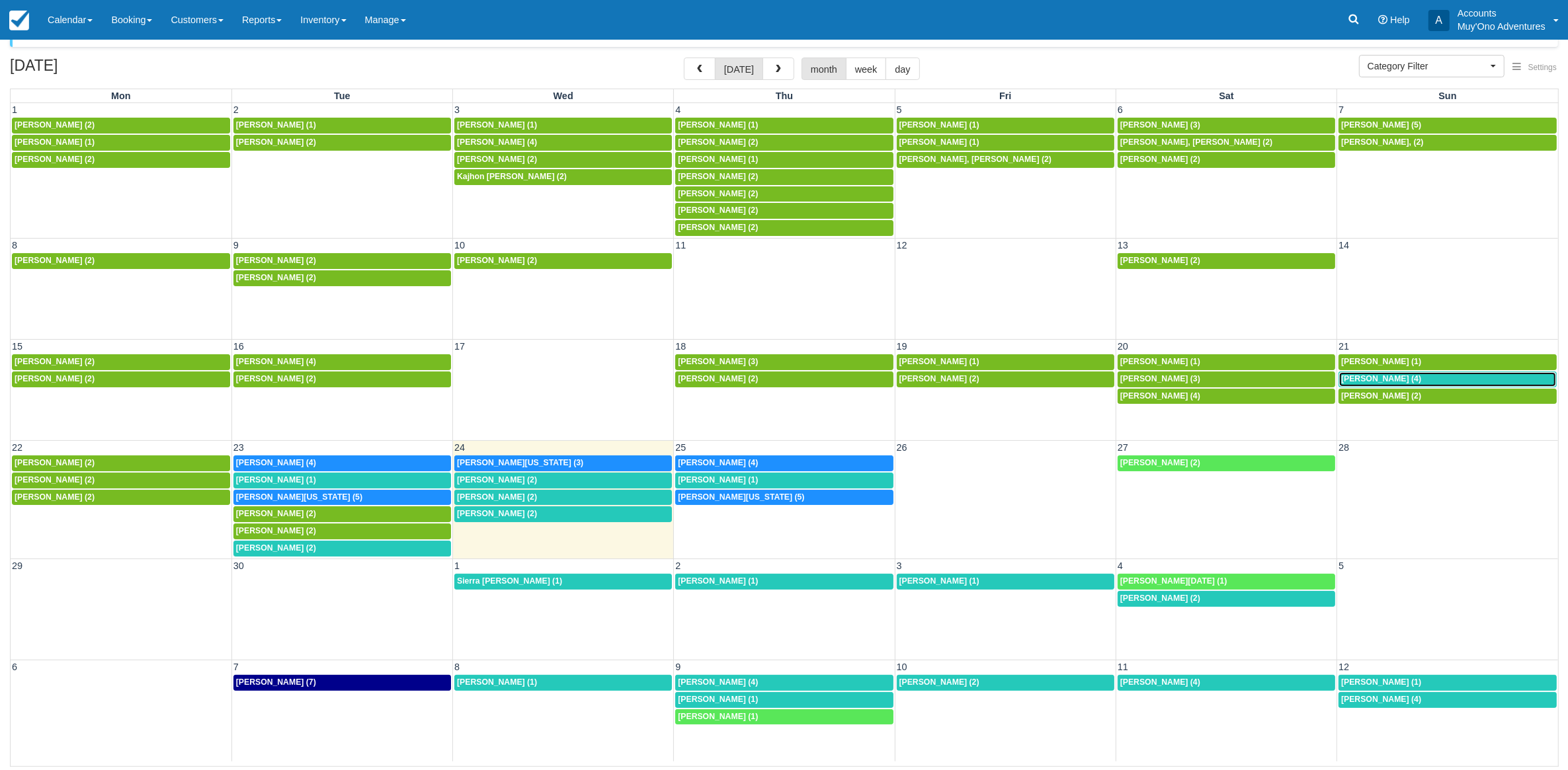
click at [1453, 378] on div "8a [PERSON_NAME] (4)" at bounding box center [1447, 379] width 213 height 11
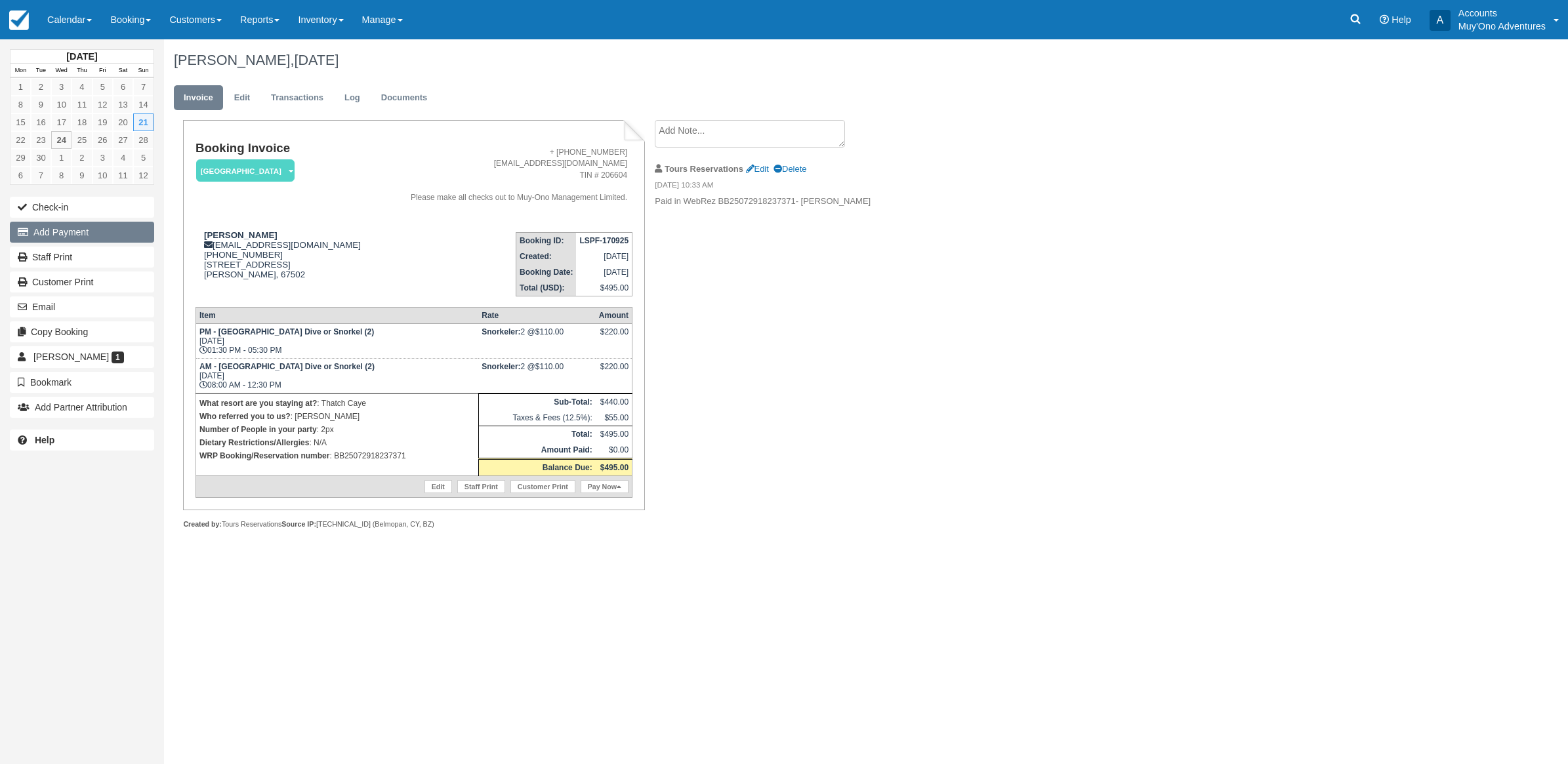
click at [91, 232] on button "Add Payment" at bounding box center [82, 232] width 145 height 21
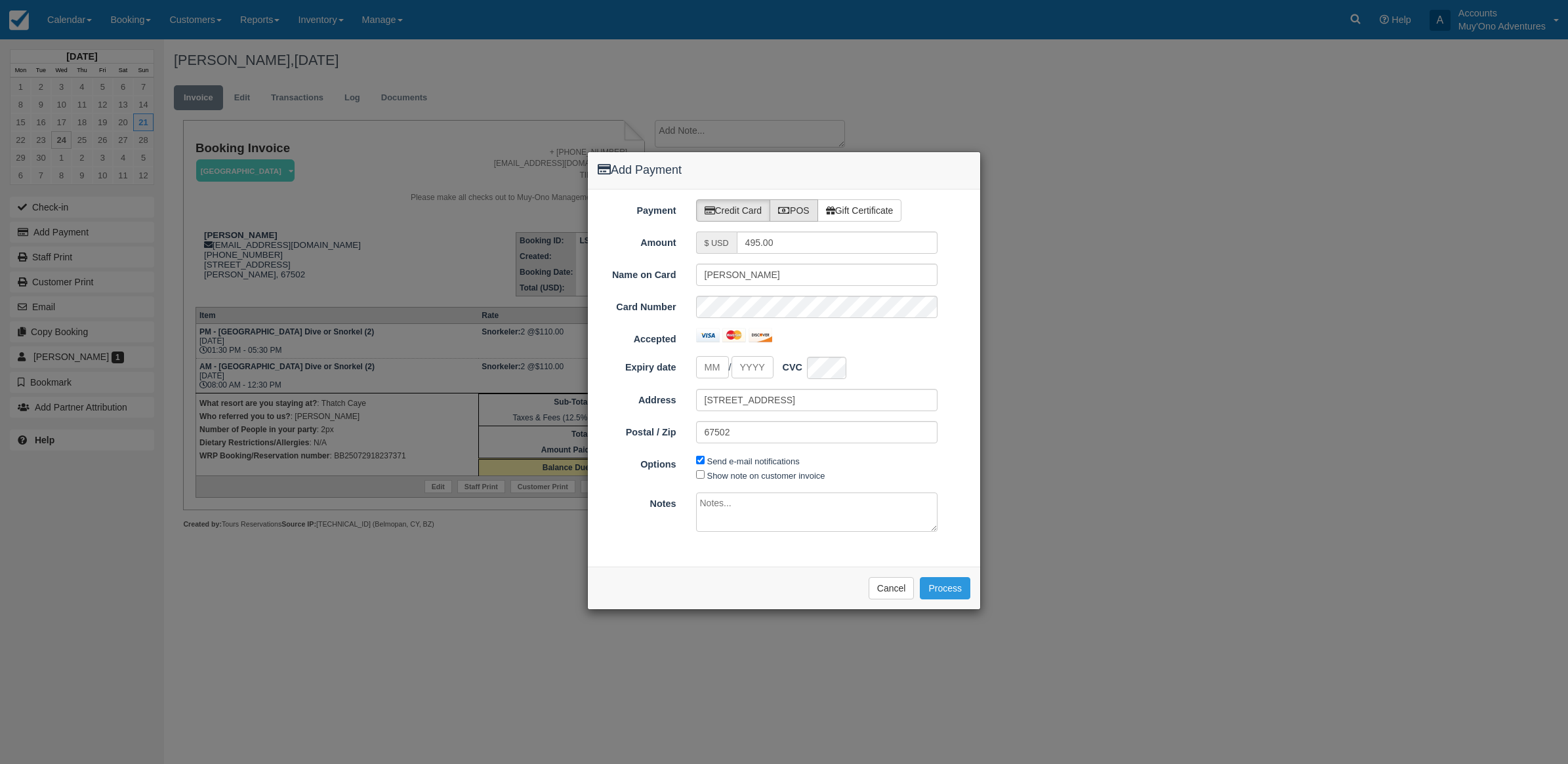
click at [792, 205] on label "POS" at bounding box center [794, 211] width 49 height 23
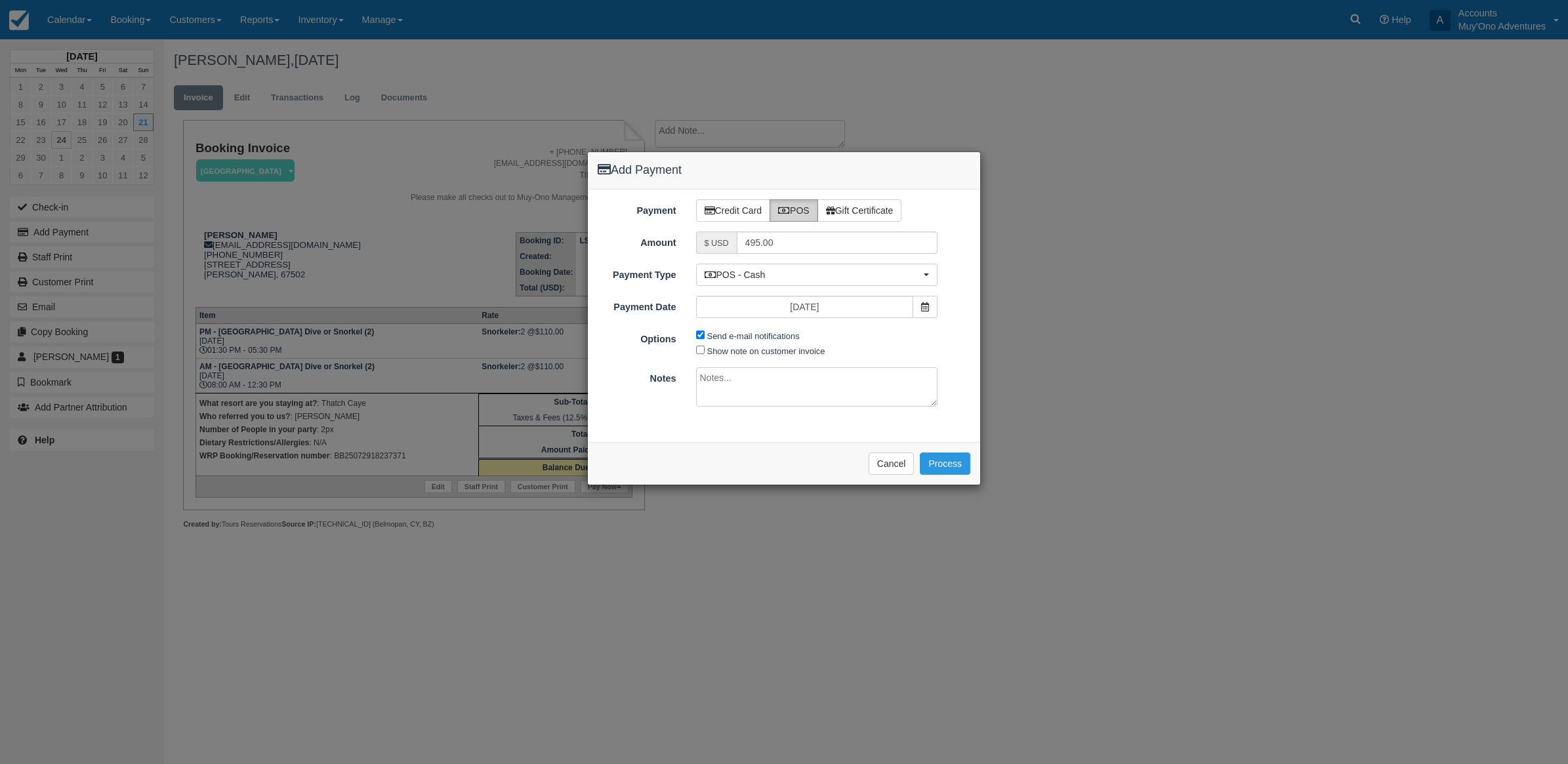
radio input "true"
click at [805, 269] on button "POS - Cash" at bounding box center [817, 275] width 242 height 23
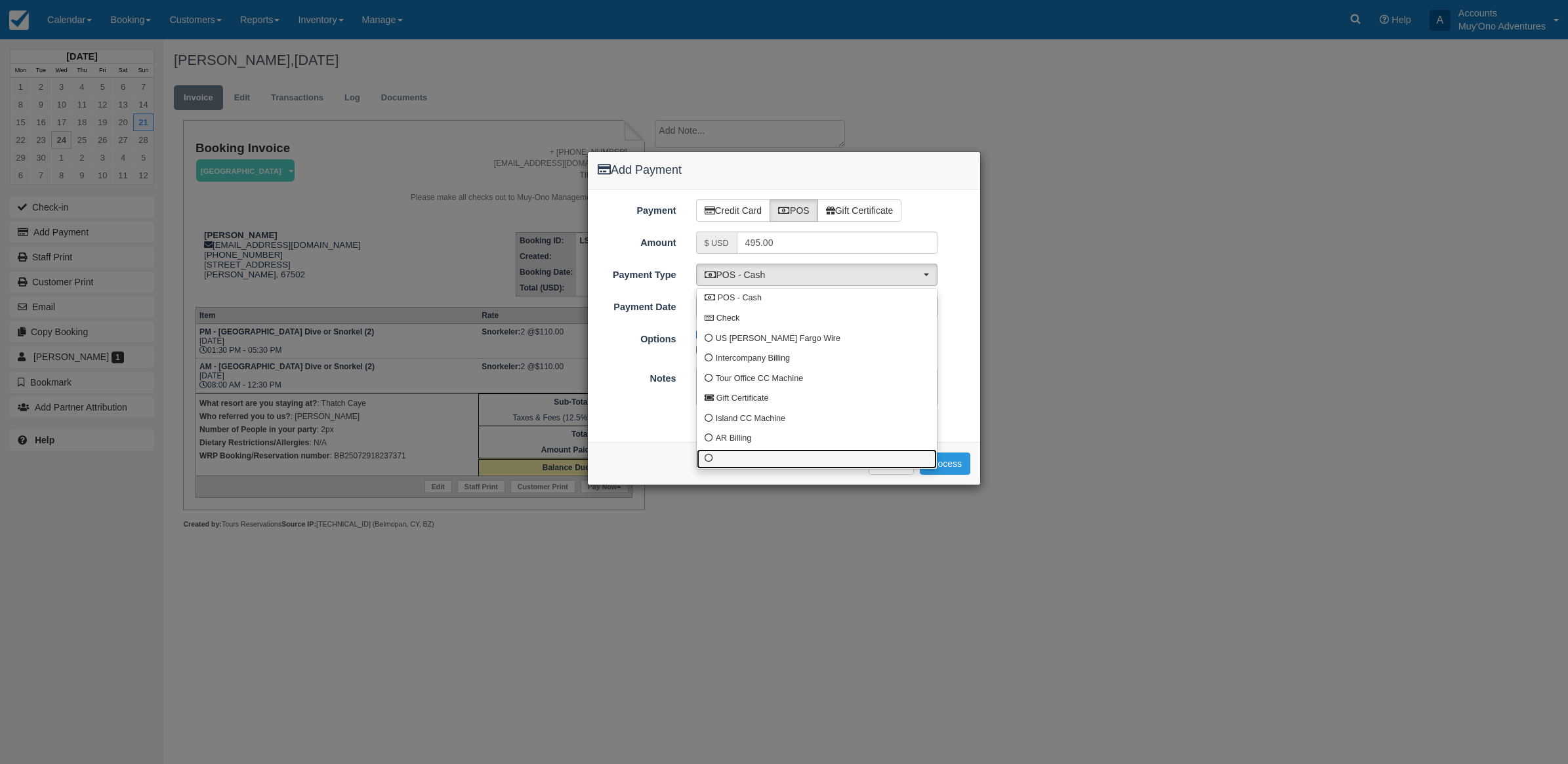
click at [727, 456] on link at bounding box center [817, 459] width 240 height 20
select select "custom10"
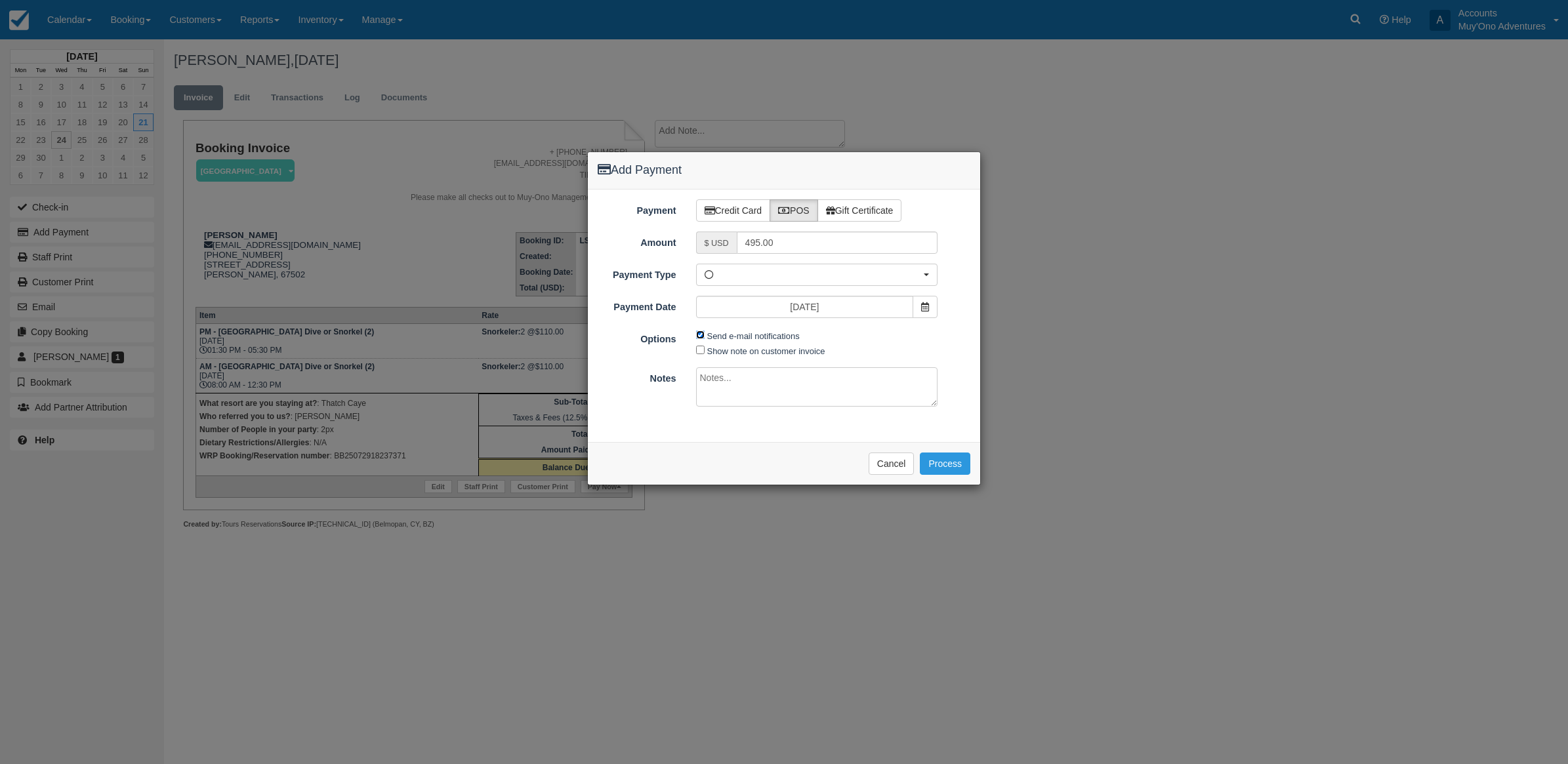
click at [698, 332] on input "Send e-mail notifications" at bounding box center [700, 335] width 9 height 9
checkbox input "false"
drag, startPoint x: 1215, startPoint y: 270, endPoint x: 1019, endPoint y: 292, distance: 197.2
click at [1212, 270] on div "Add Payment Payment Credit Card POS Gift Certificate Amount $ USD 495.00 Name o…" at bounding box center [784, 382] width 1568 height 764
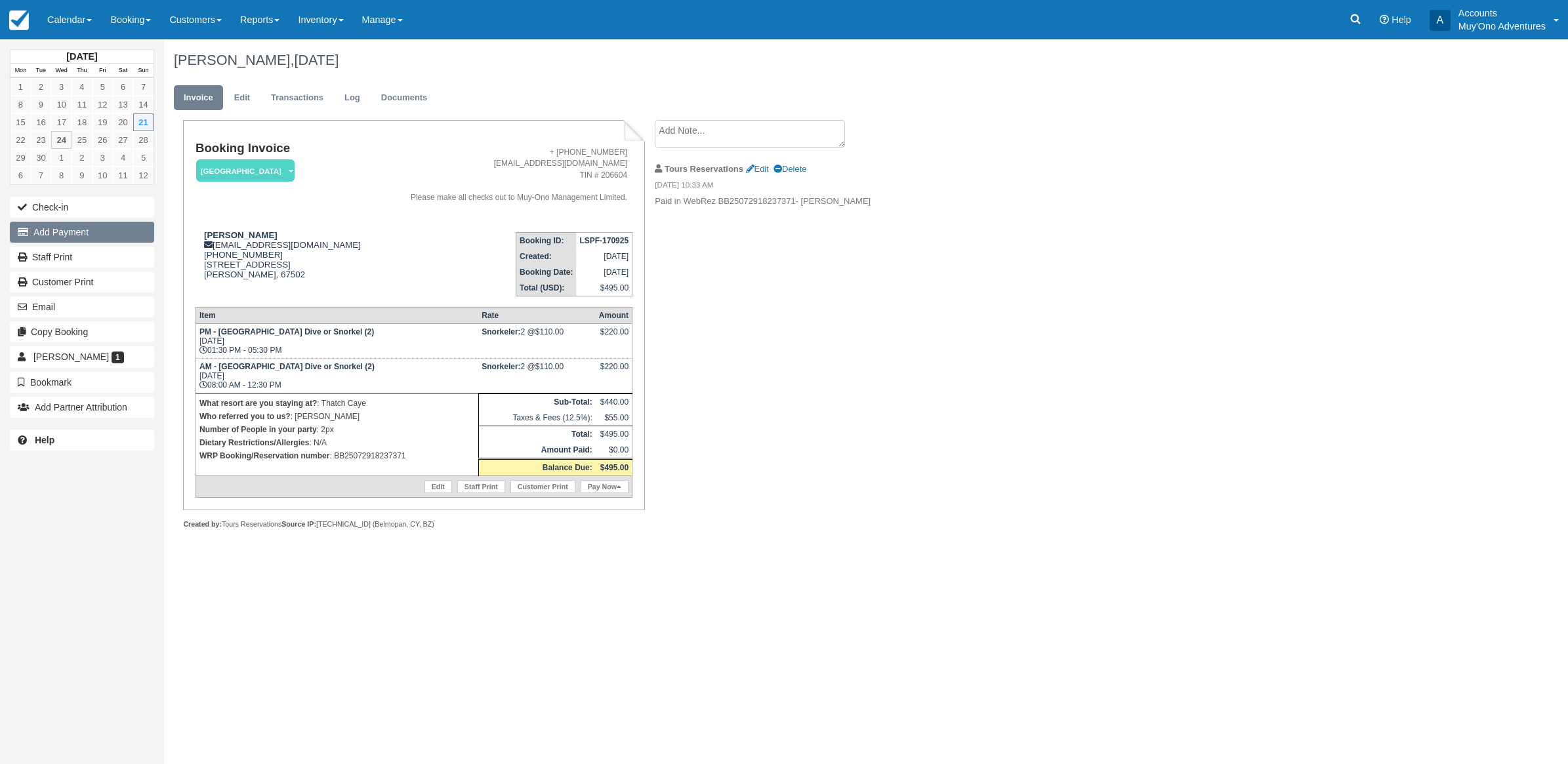
click at [30, 237] on icon "button" at bounding box center [25, 231] width 16 height 10
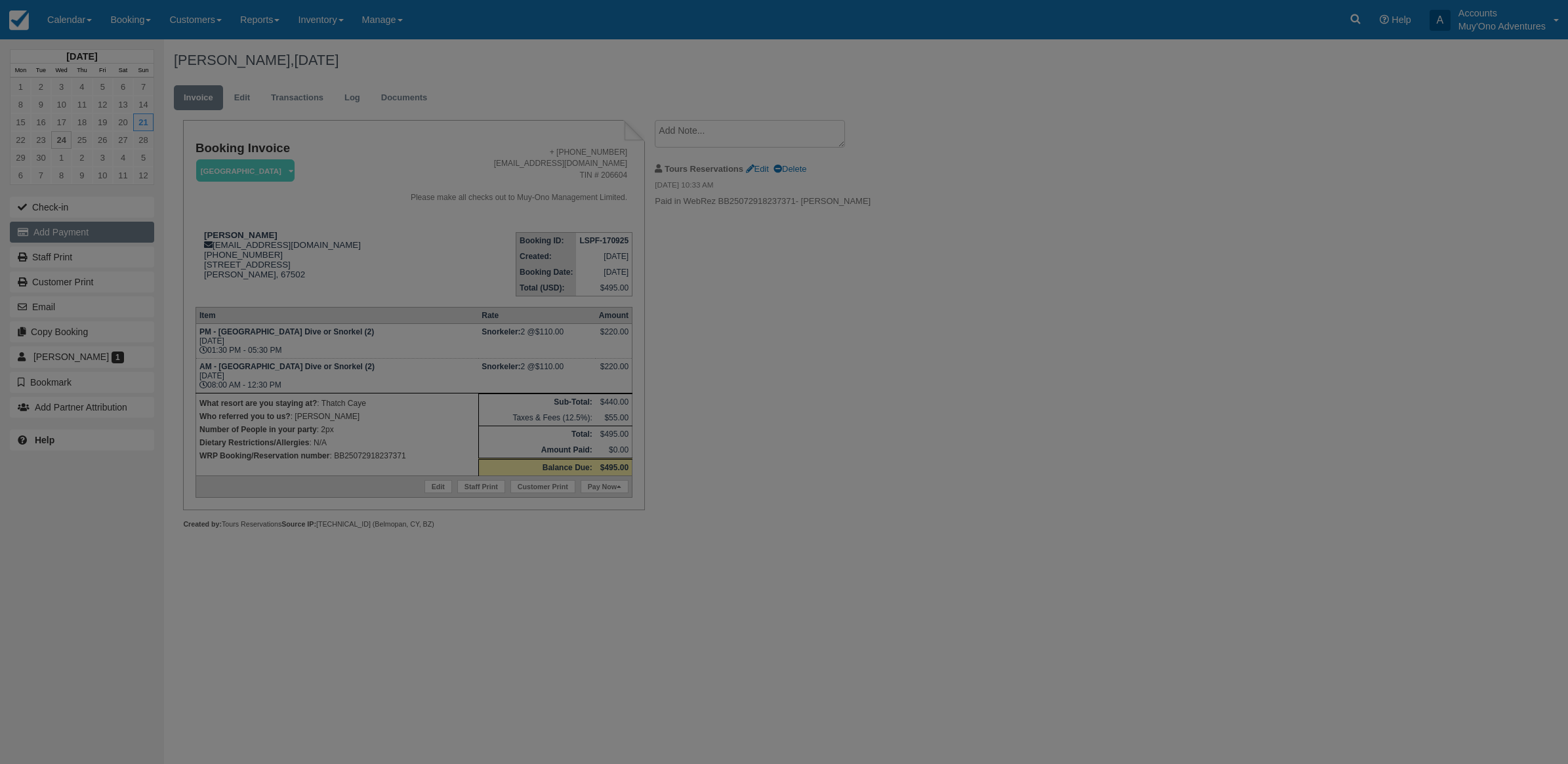
type input "09/24/25"
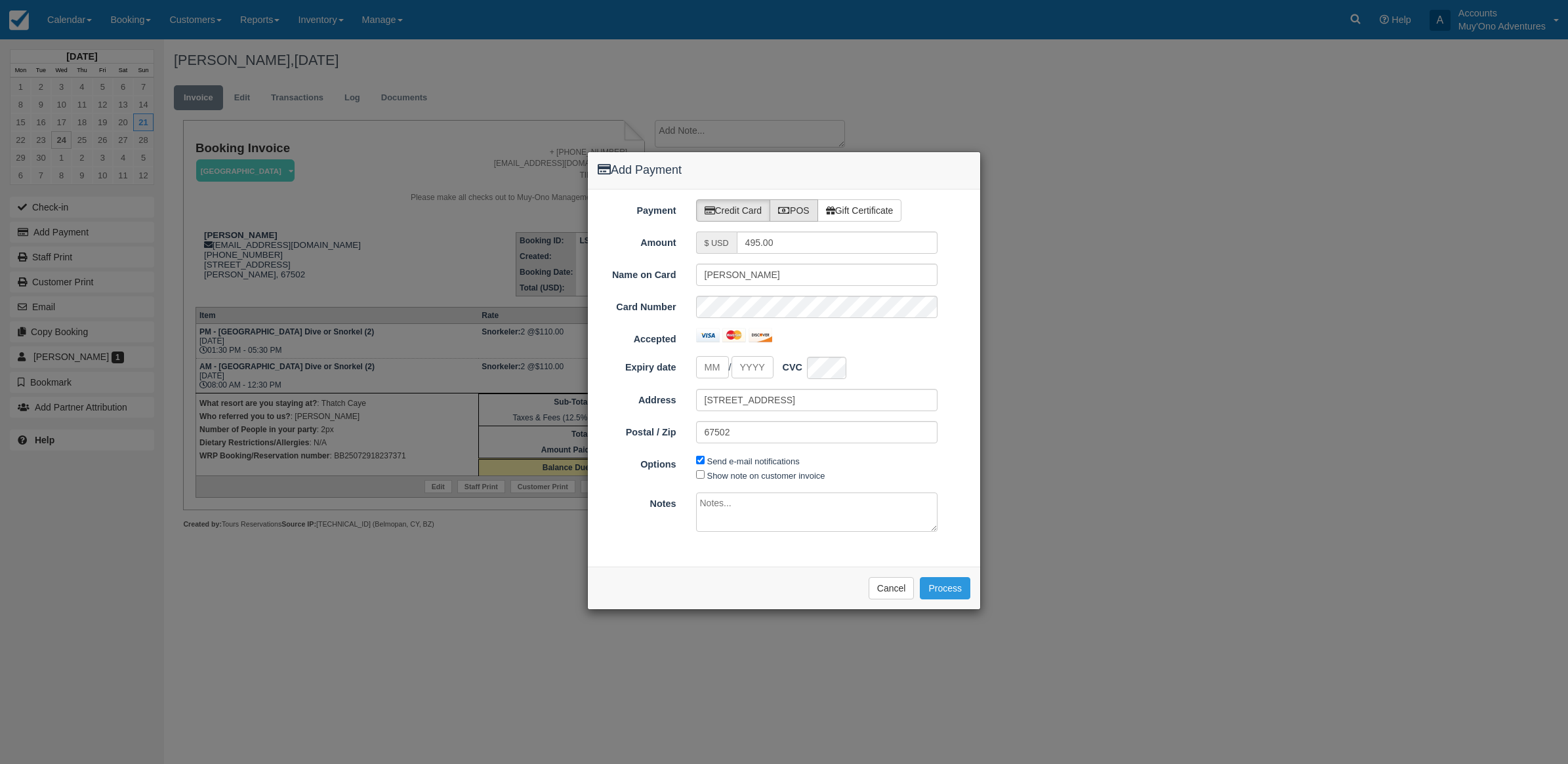
click at [788, 207] on icon at bounding box center [784, 211] width 12 height 10
radio input "true"
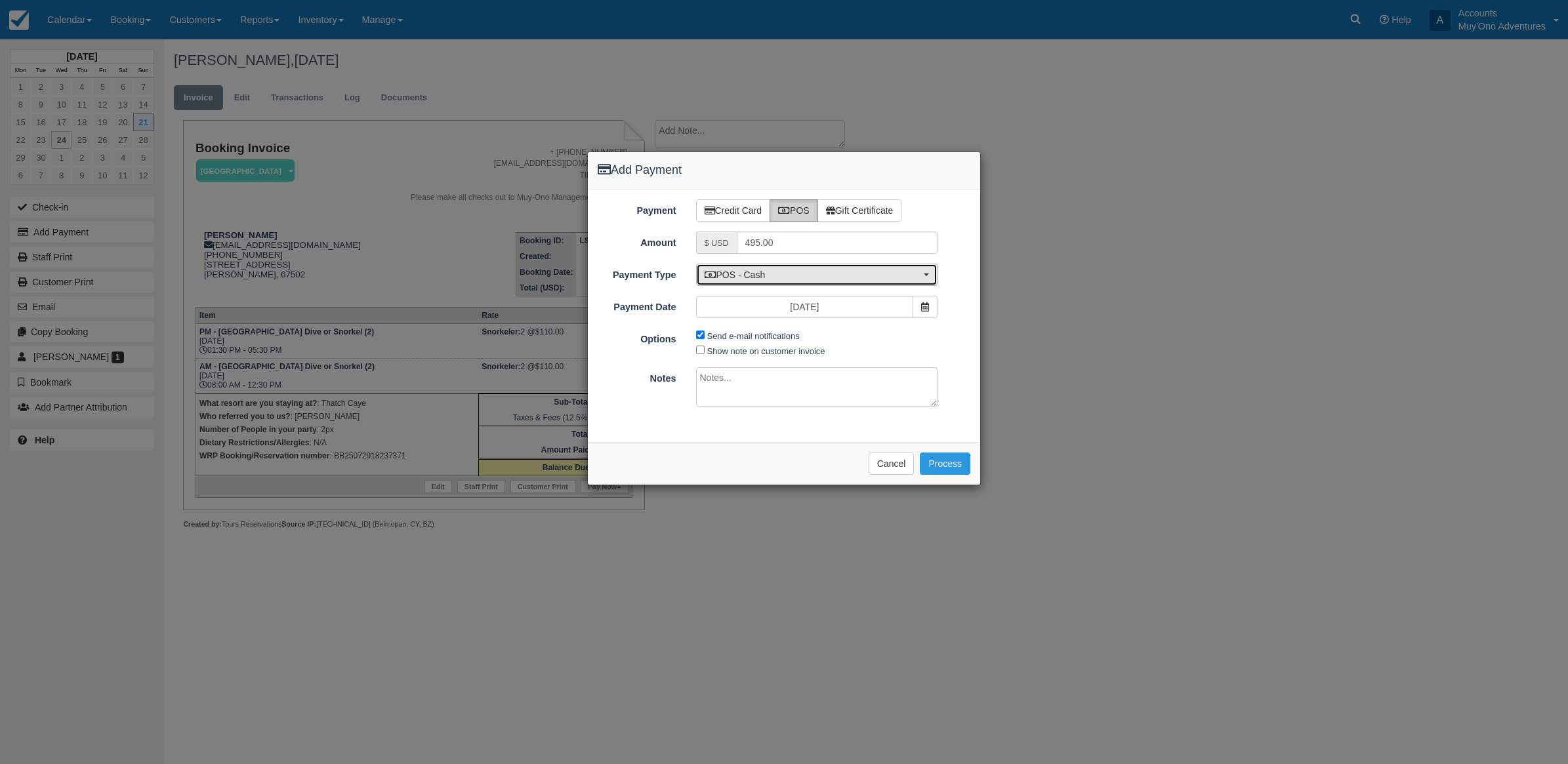
click at [771, 265] on button "POS - Cash" at bounding box center [817, 275] width 242 height 23
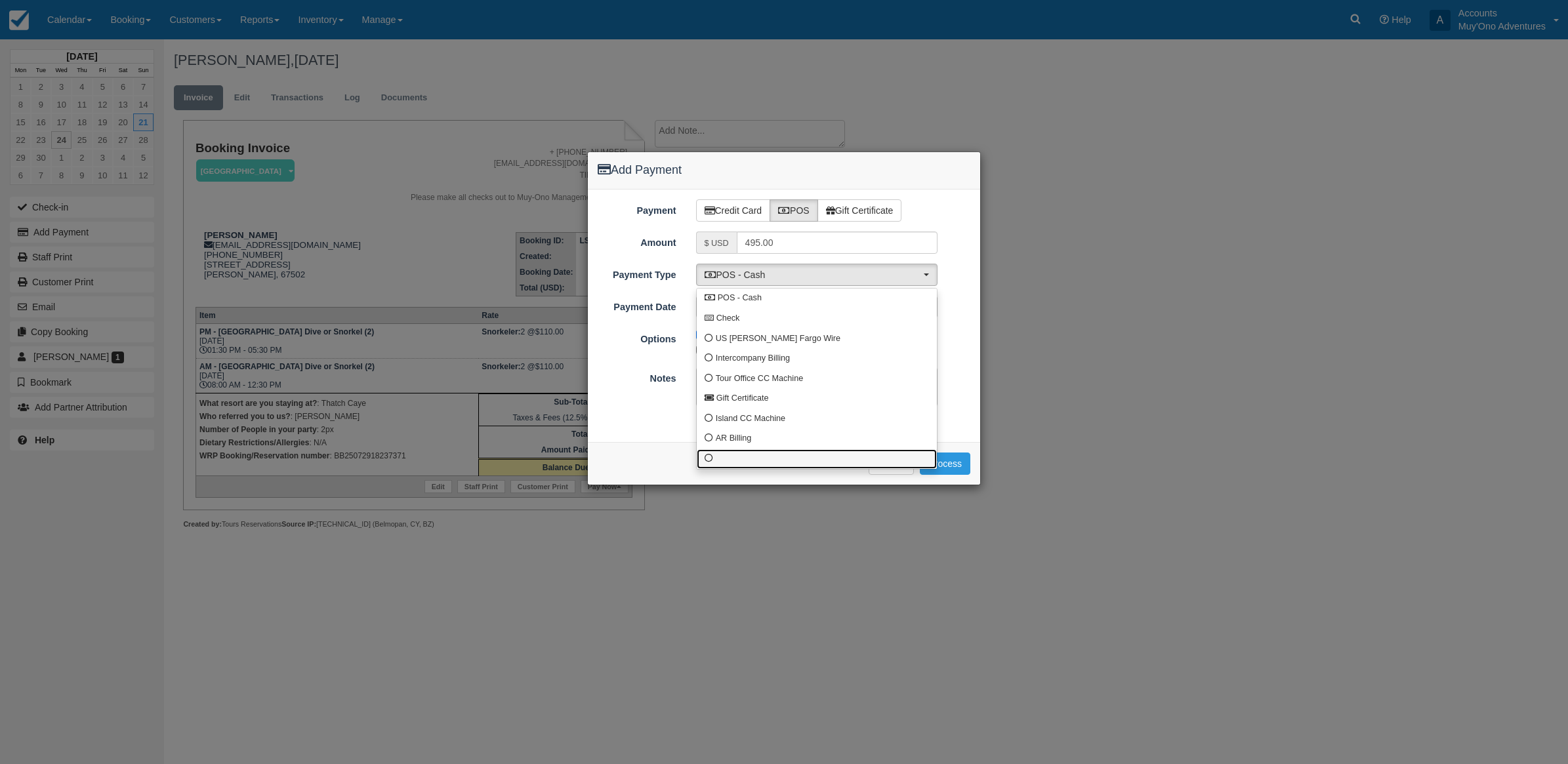
click at [736, 458] on link at bounding box center [817, 459] width 240 height 20
select select "custom10"
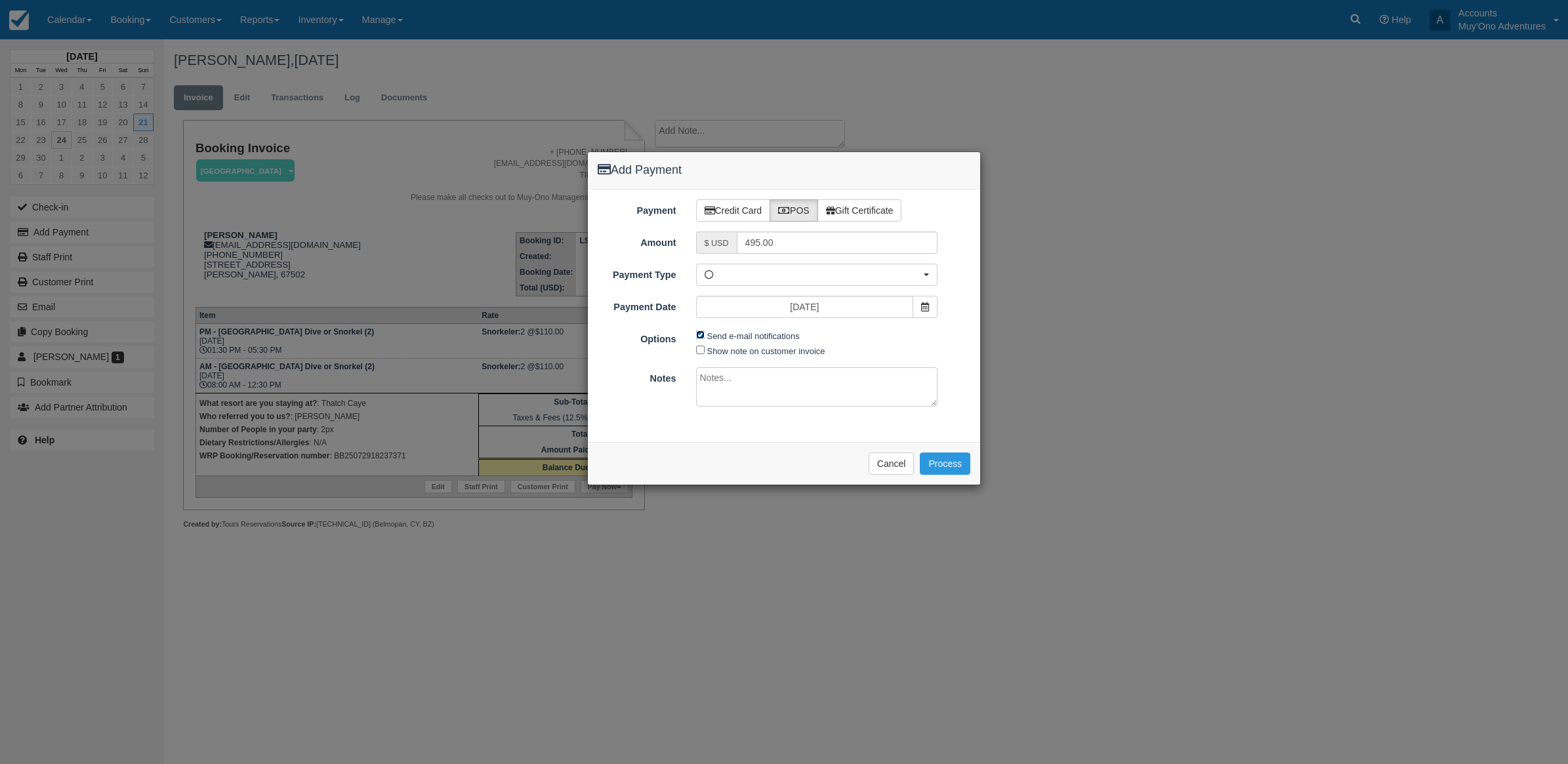
click at [701, 335] on input "Send e-mail notifications" at bounding box center [700, 335] width 9 height 9
checkbox input "false"
click at [704, 387] on textarea at bounding box center [817, 386] width 242 height 39
type textarea "p"
type textarea "Paid in WRP CT"
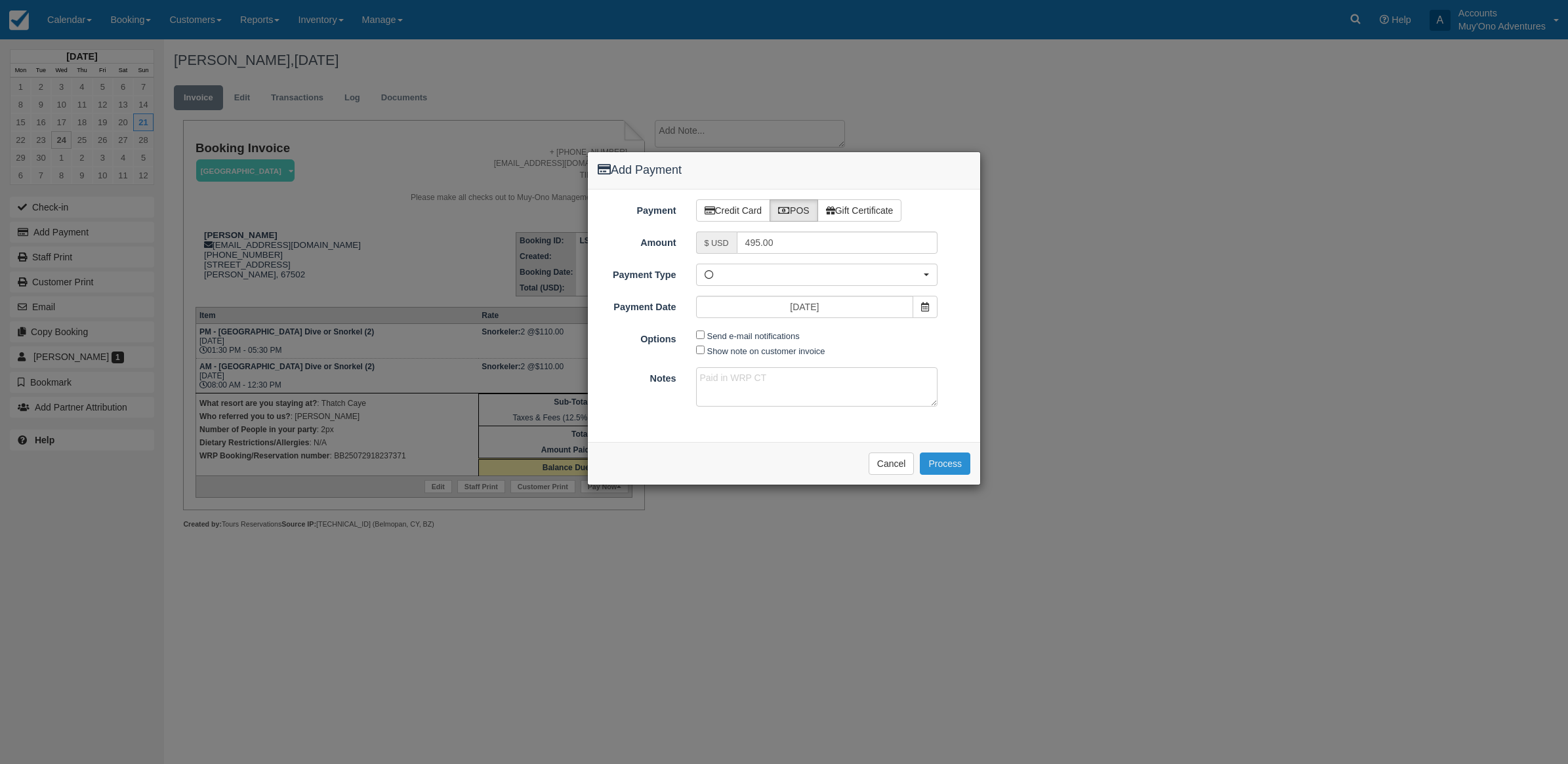
click at [944, 470] on button "Process" at bounding box center [945, 464] width 50 height 23
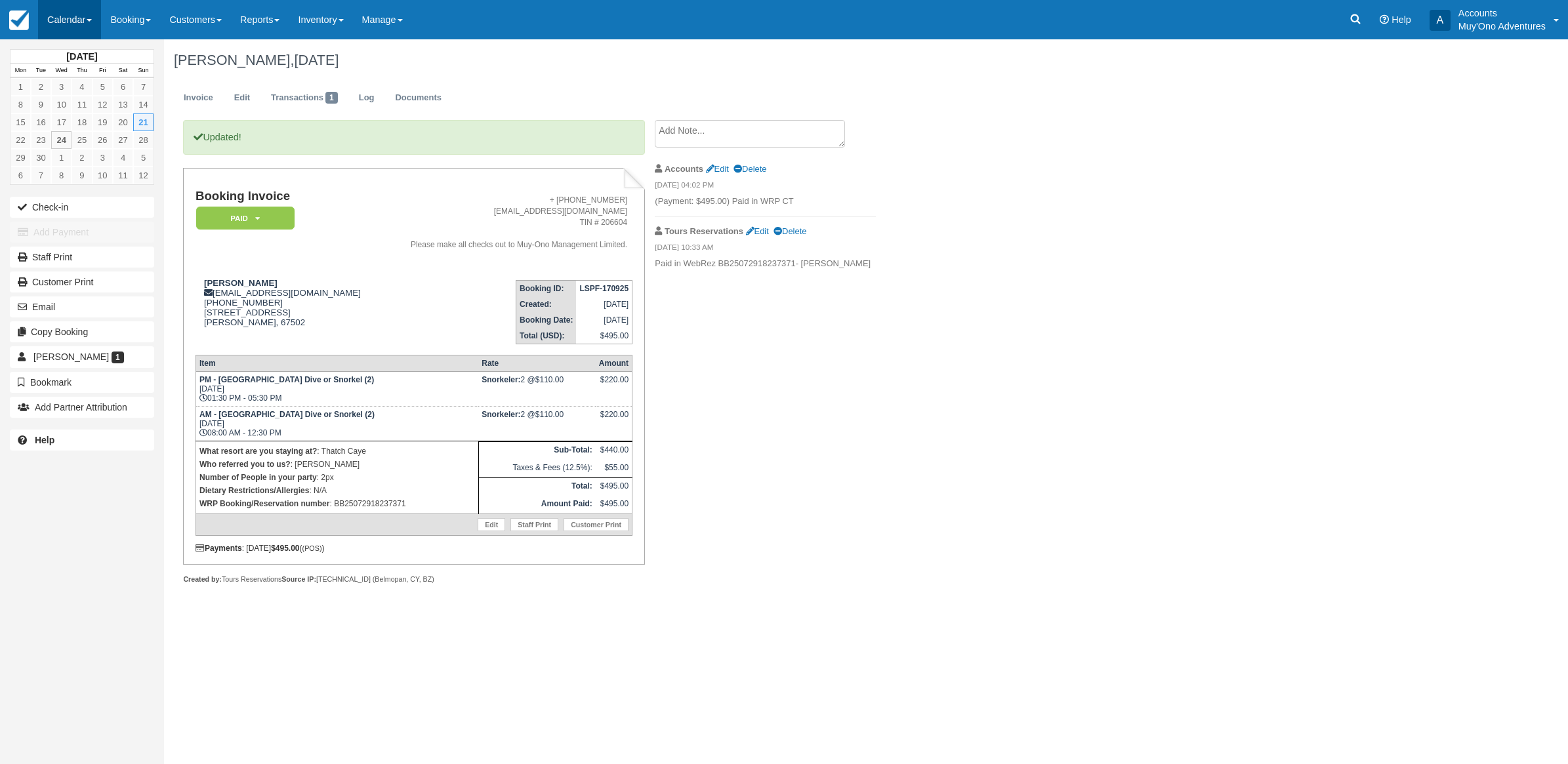
click at [44, 28] on link "Calendar" at bounding box center [70, 19] width 63 height 39
click at [57, 118] on link "Month" at bounding box center [90, 124] width 104 height 28
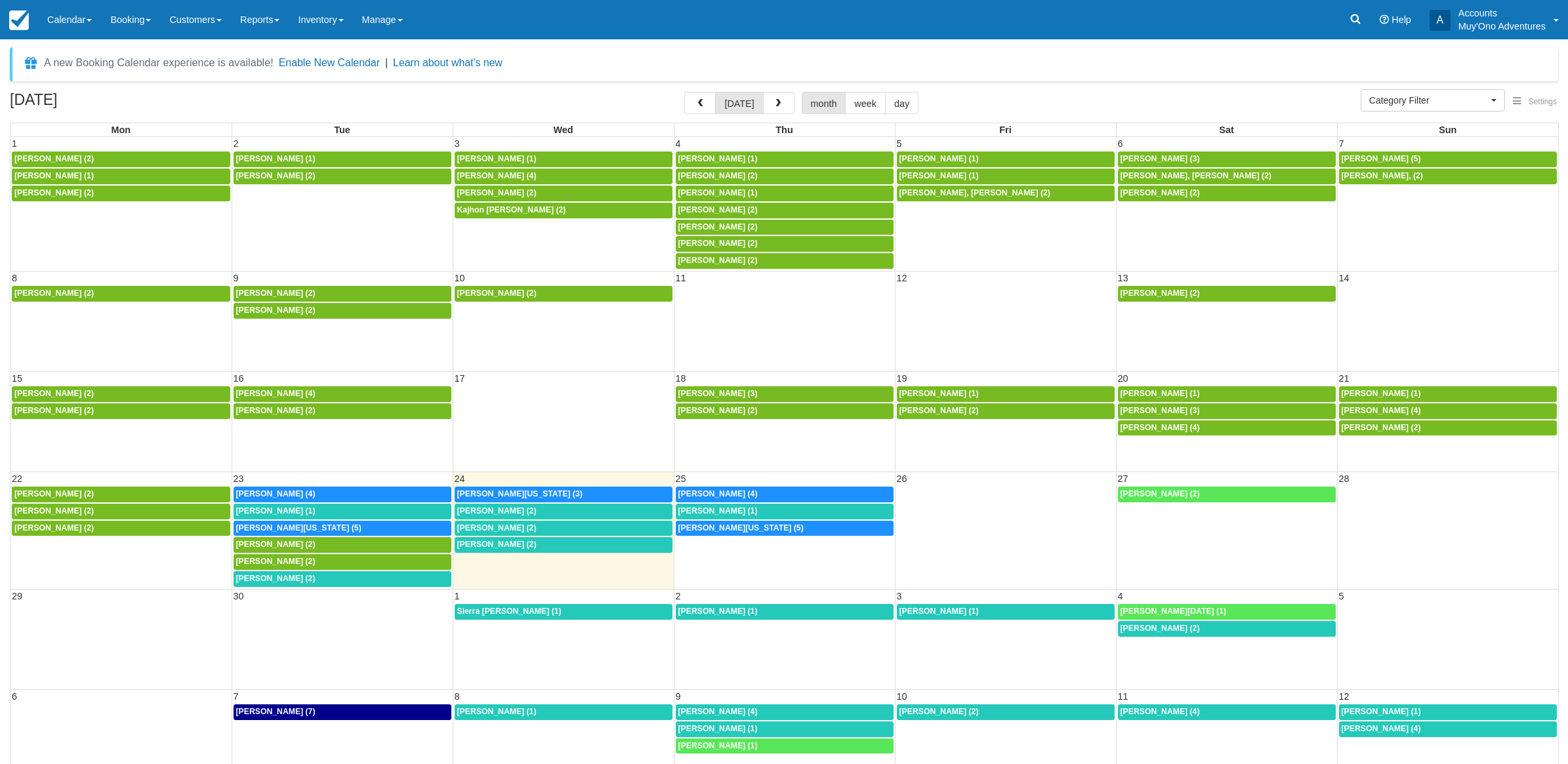
select select
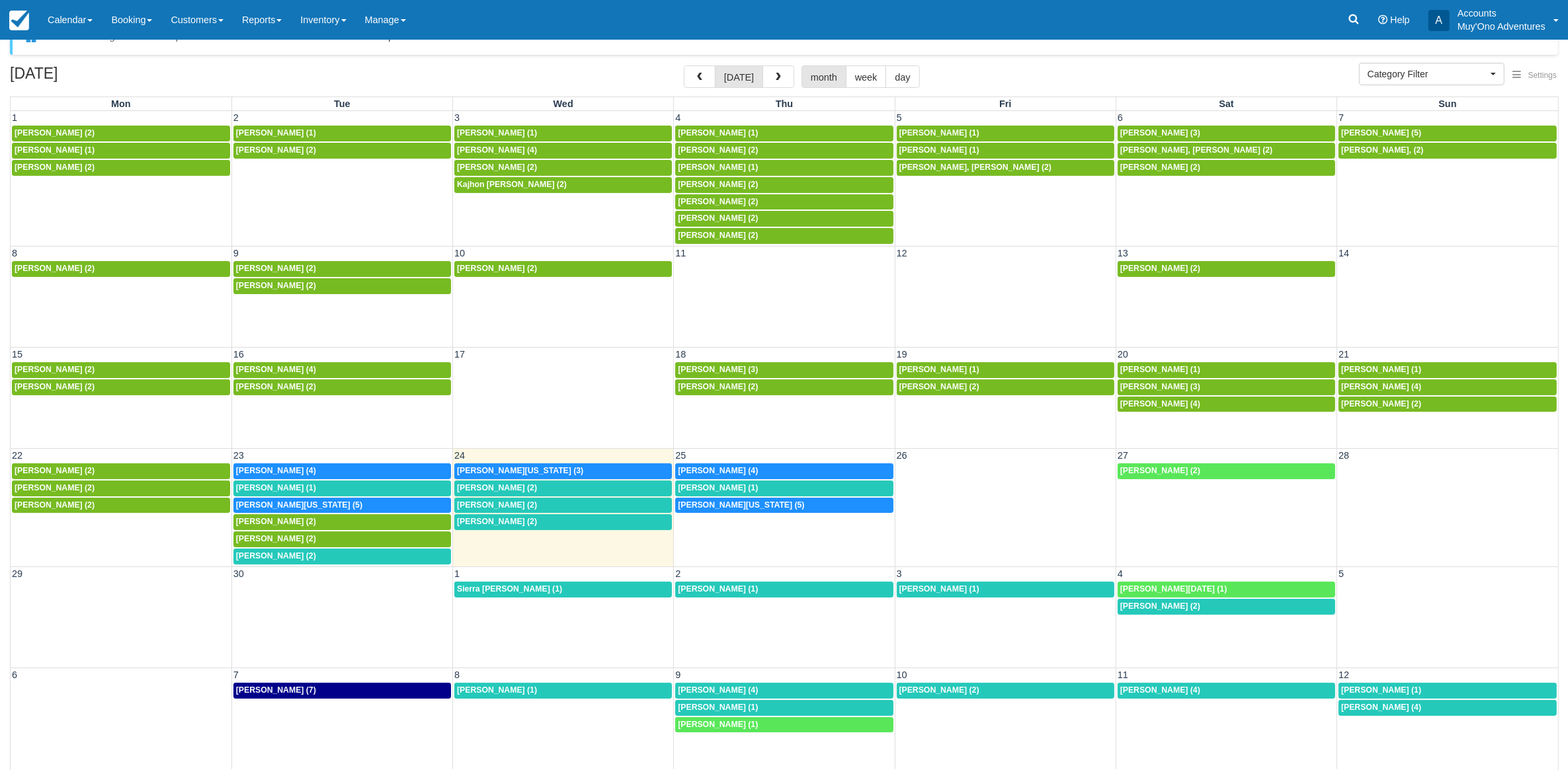
scroll to position [35, 0]
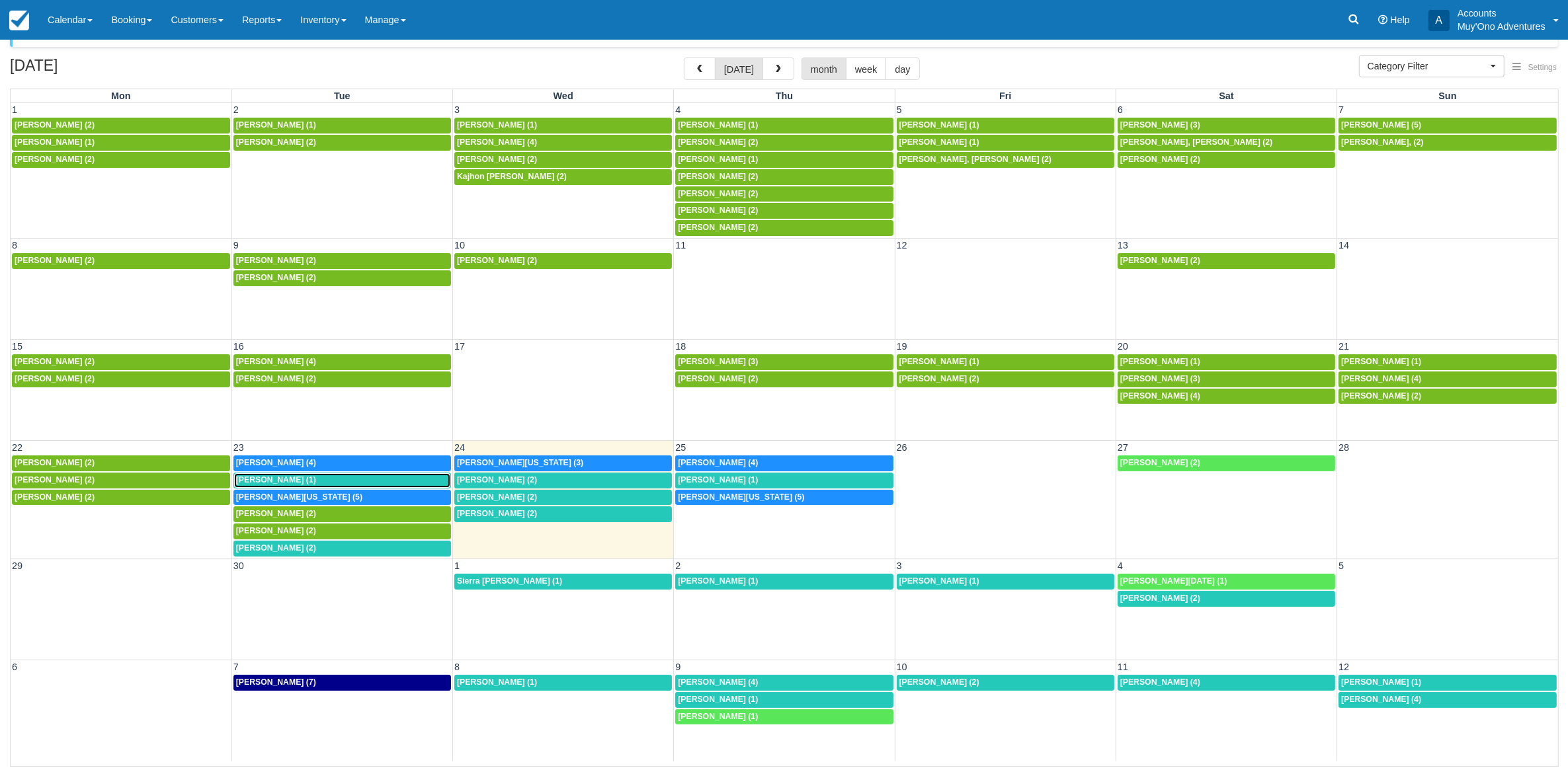
click at [320, 479] on div "[PERSON_NAME] (1)" at bounding box center [342, 481] width 212 height 11
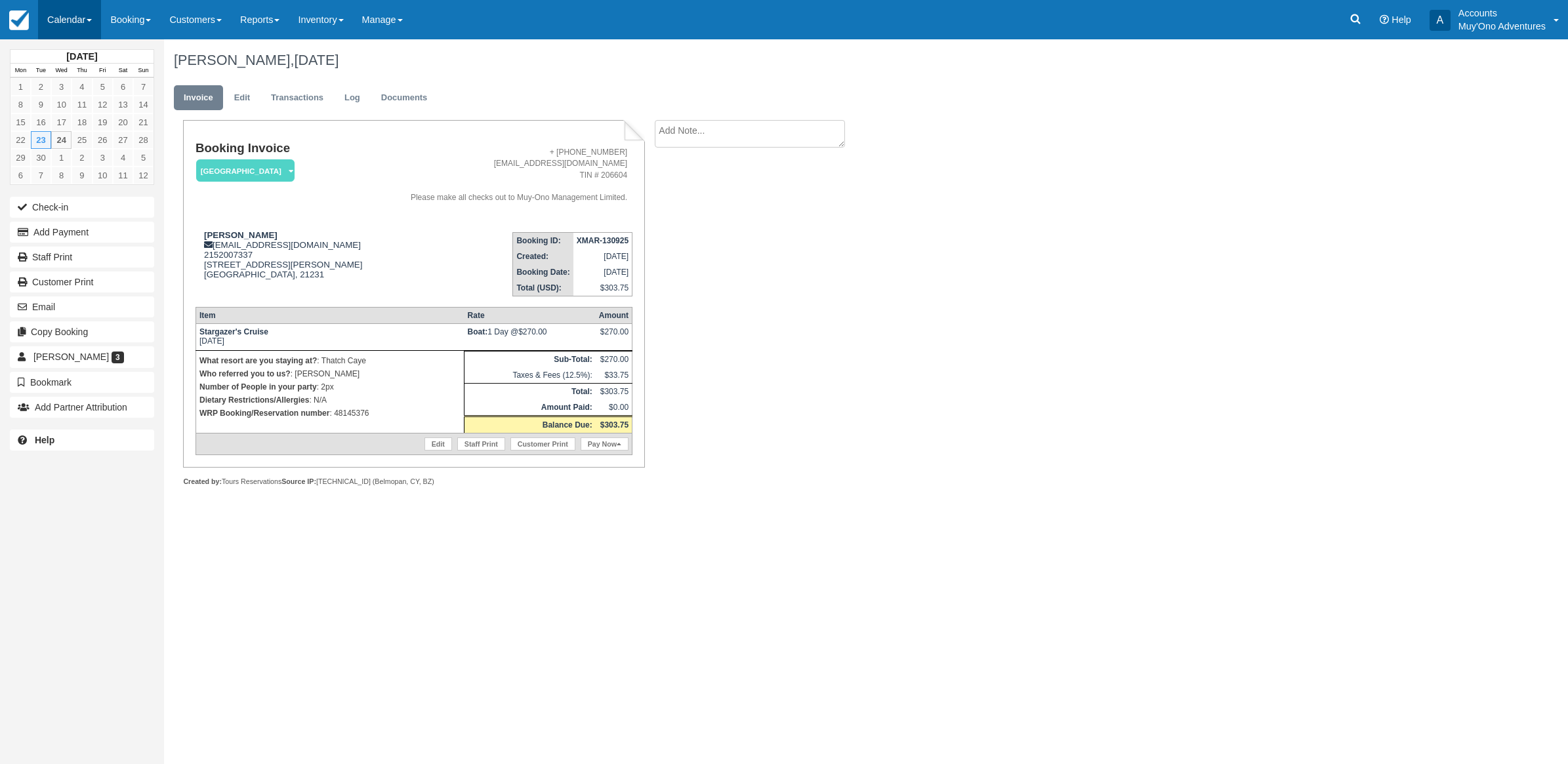
click at [69, 20] on link "Calendar" at bounding box center [70, 19] width 63 height 39
click at [69, 120] on link "Month" at bounding box center [90, 124] width 104 height 28
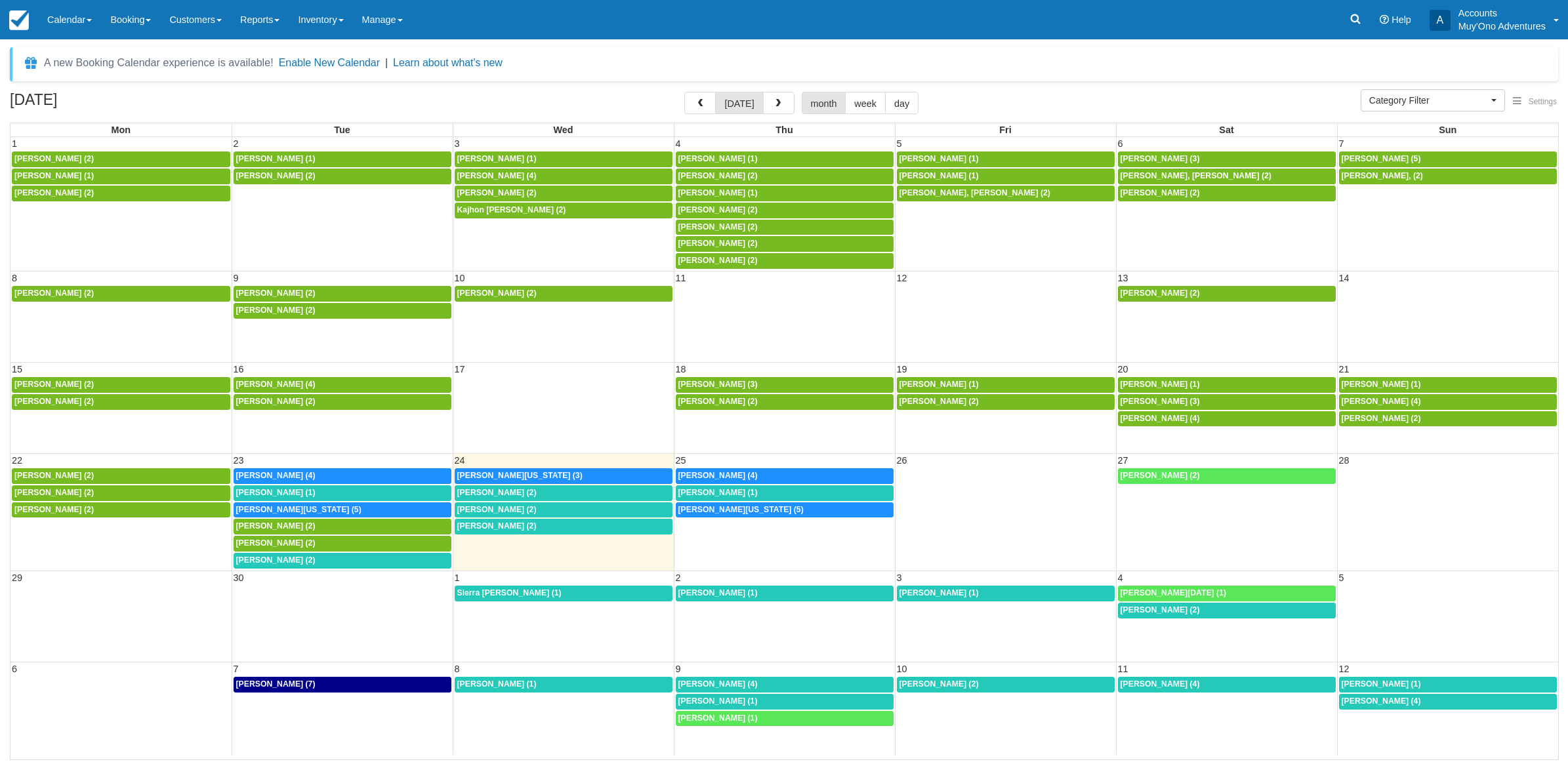
select select
click at [284, 560] on span "[PERSON_NAME] (2)" at bounding box center [275, 560] width 79 height 10
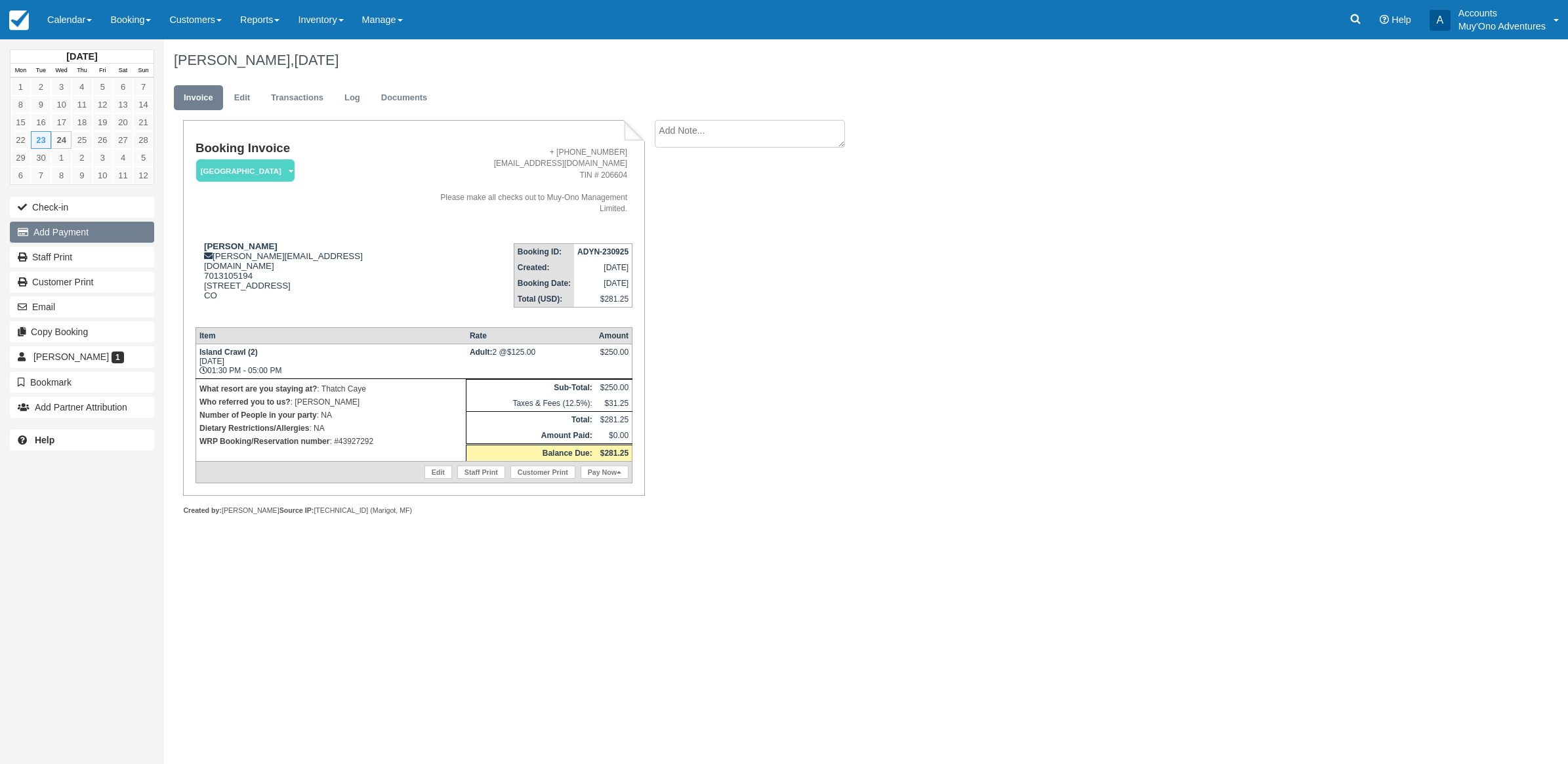
click at [41, 237] on button "Add Payment" at bounding box center [82, 232] width 145 height 21
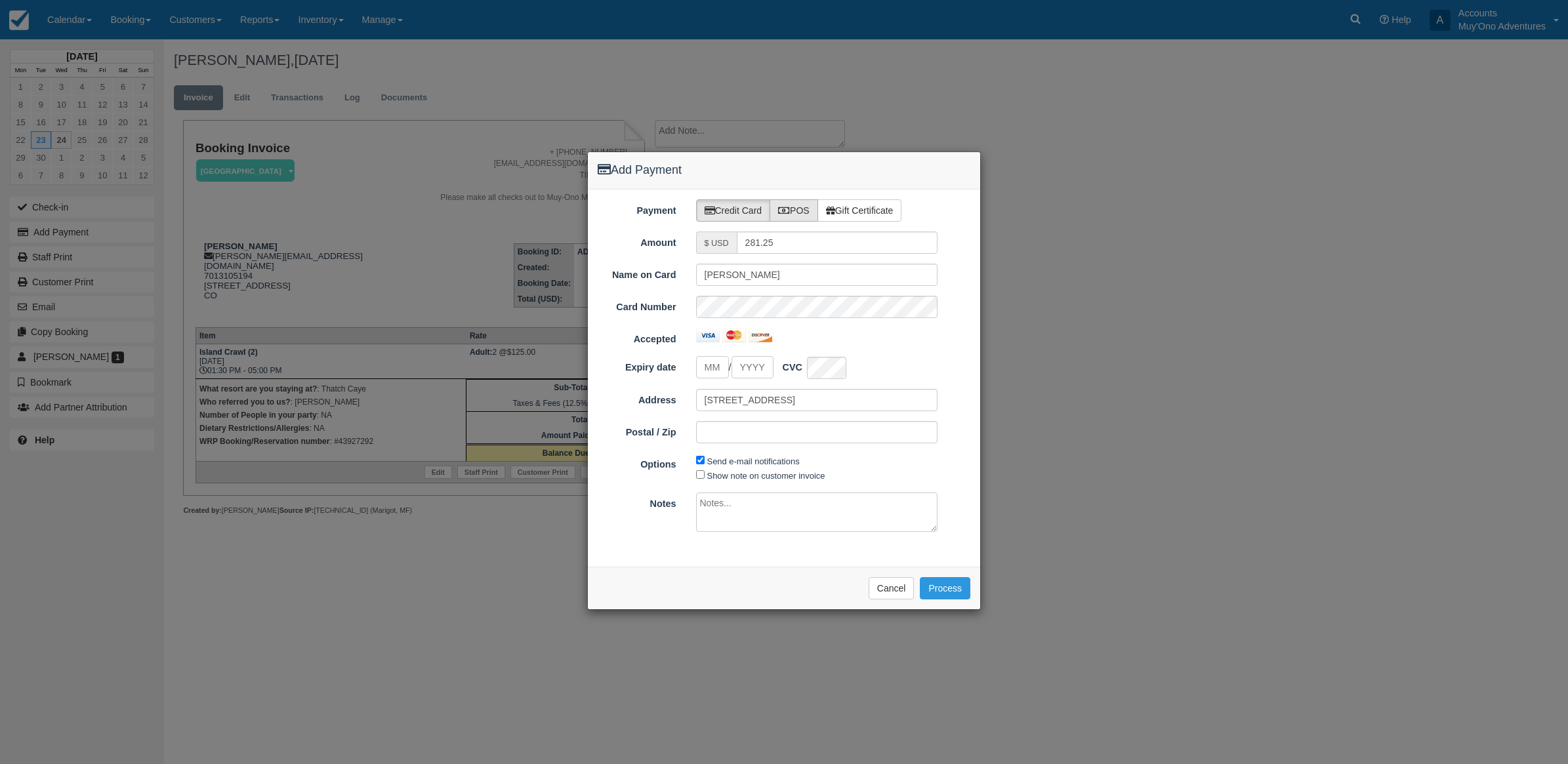
click at [811, 210] on label "POS" at bounding box center [794, 211] width 49 height 23
radio input "true"
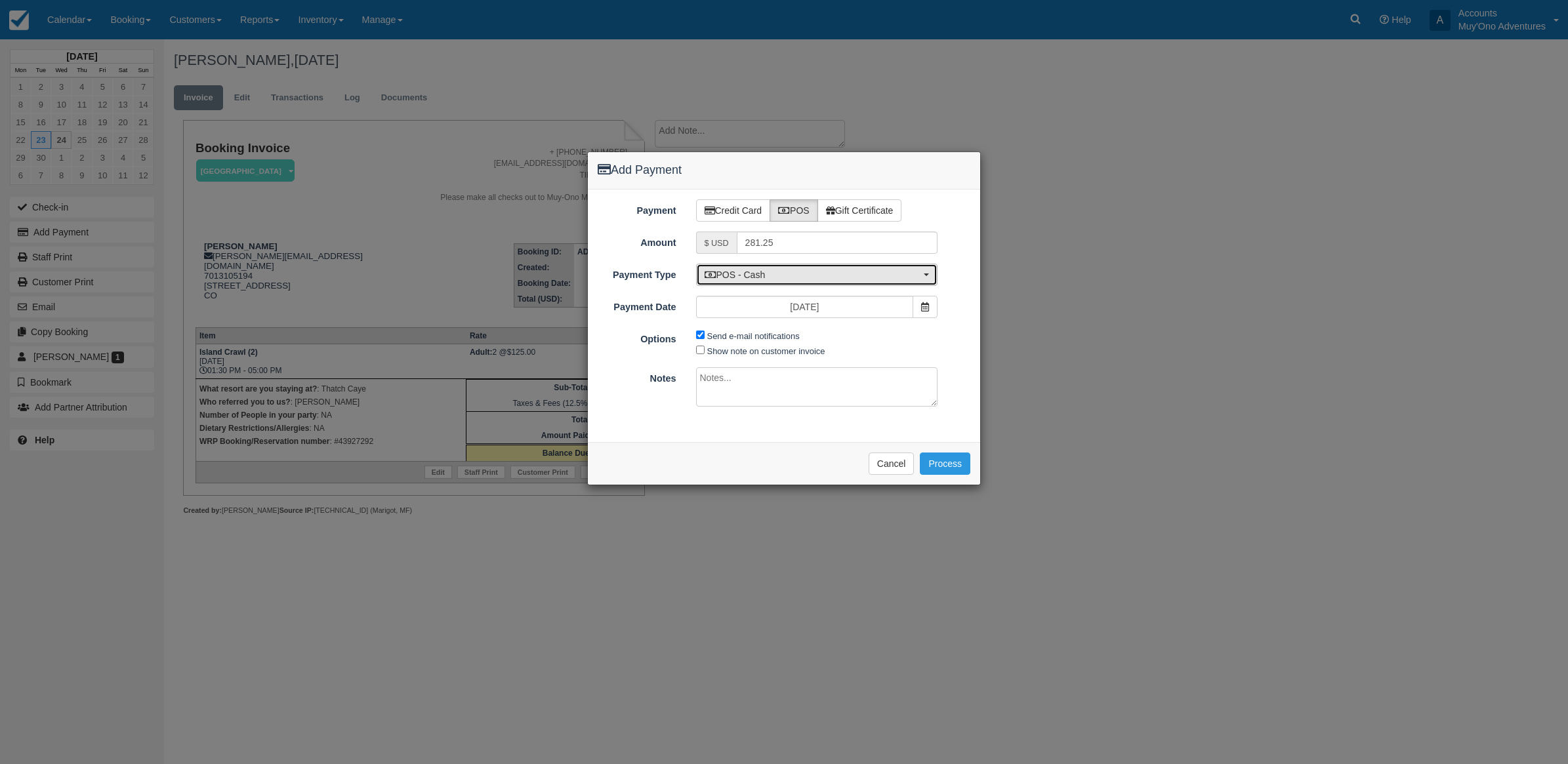
click at [774, 279] on span "POS - Cash" at bounding box center [812, 274] width 217 height 13
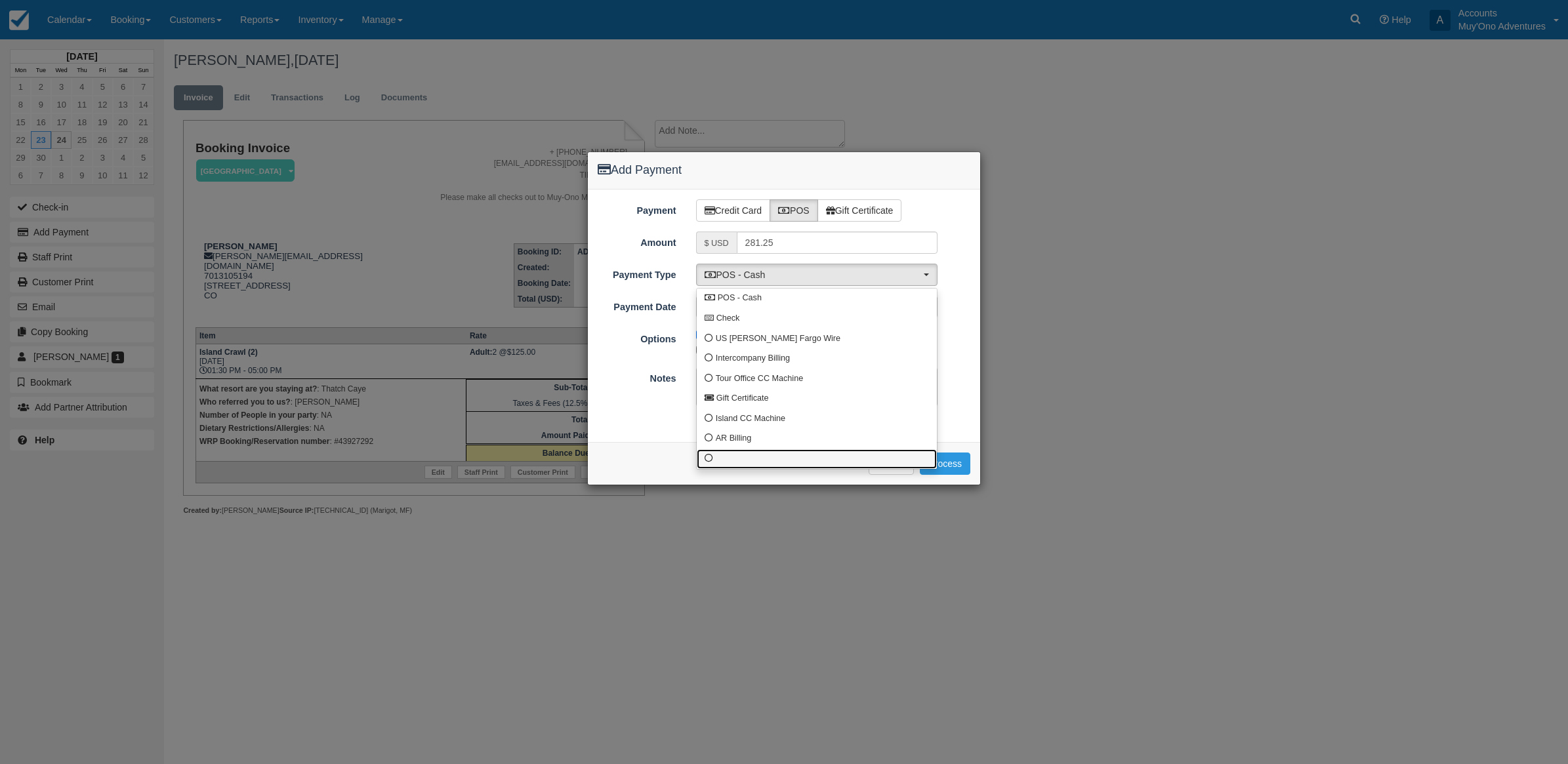
click at [740, 459] on link at bounding box center [817, 459] width 240 height 20
select select "custom10"
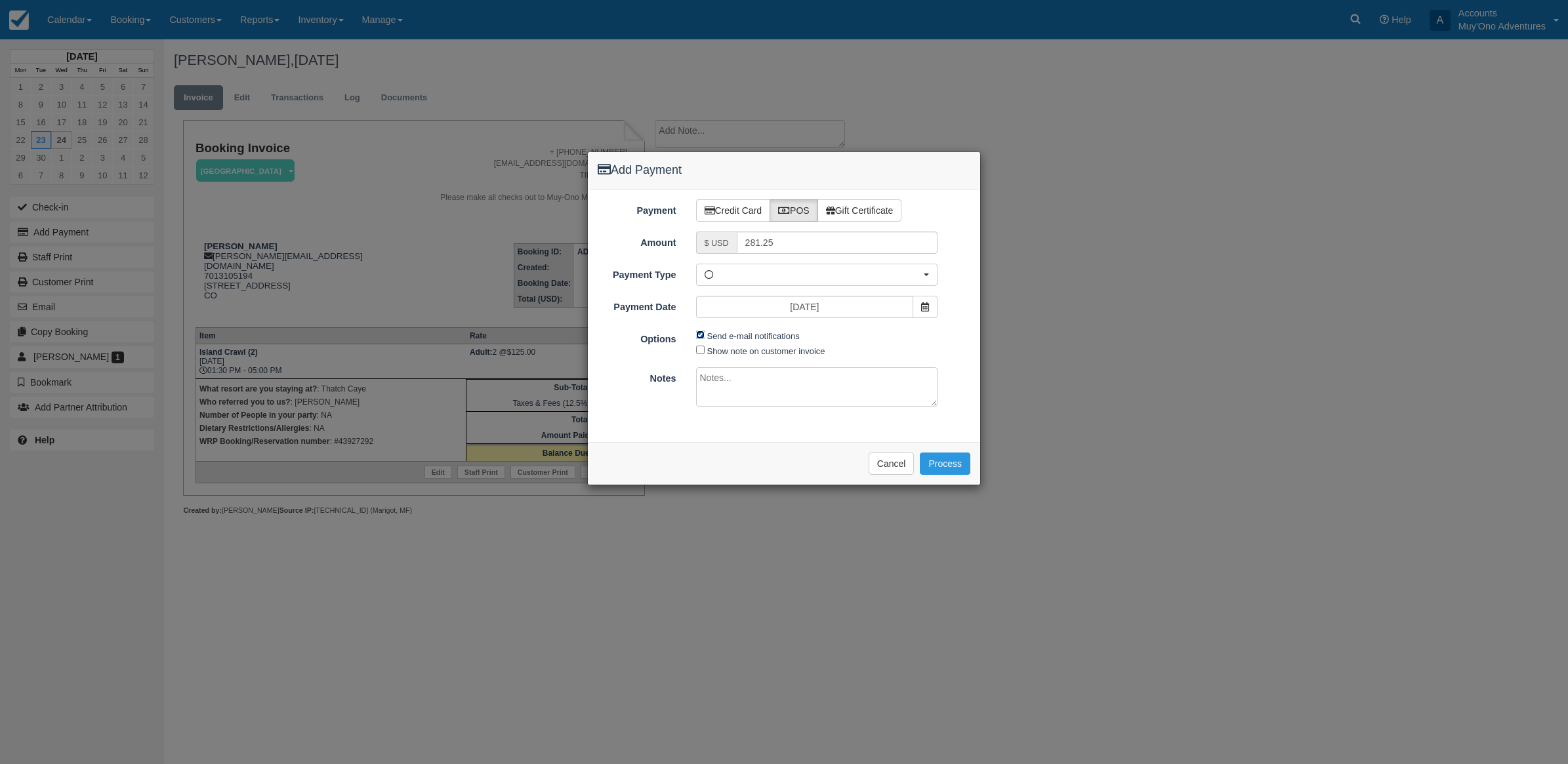
click at [703, 338] on input "Send e-mail notifications" at bounding box center [700, 335] width 9 height 9
checkbox input "false"
click at [749, 395] on textarea at bounding box center [817, 386] width 242 height 39
type textarea "p"
type textarea "Paid in WRP CT"
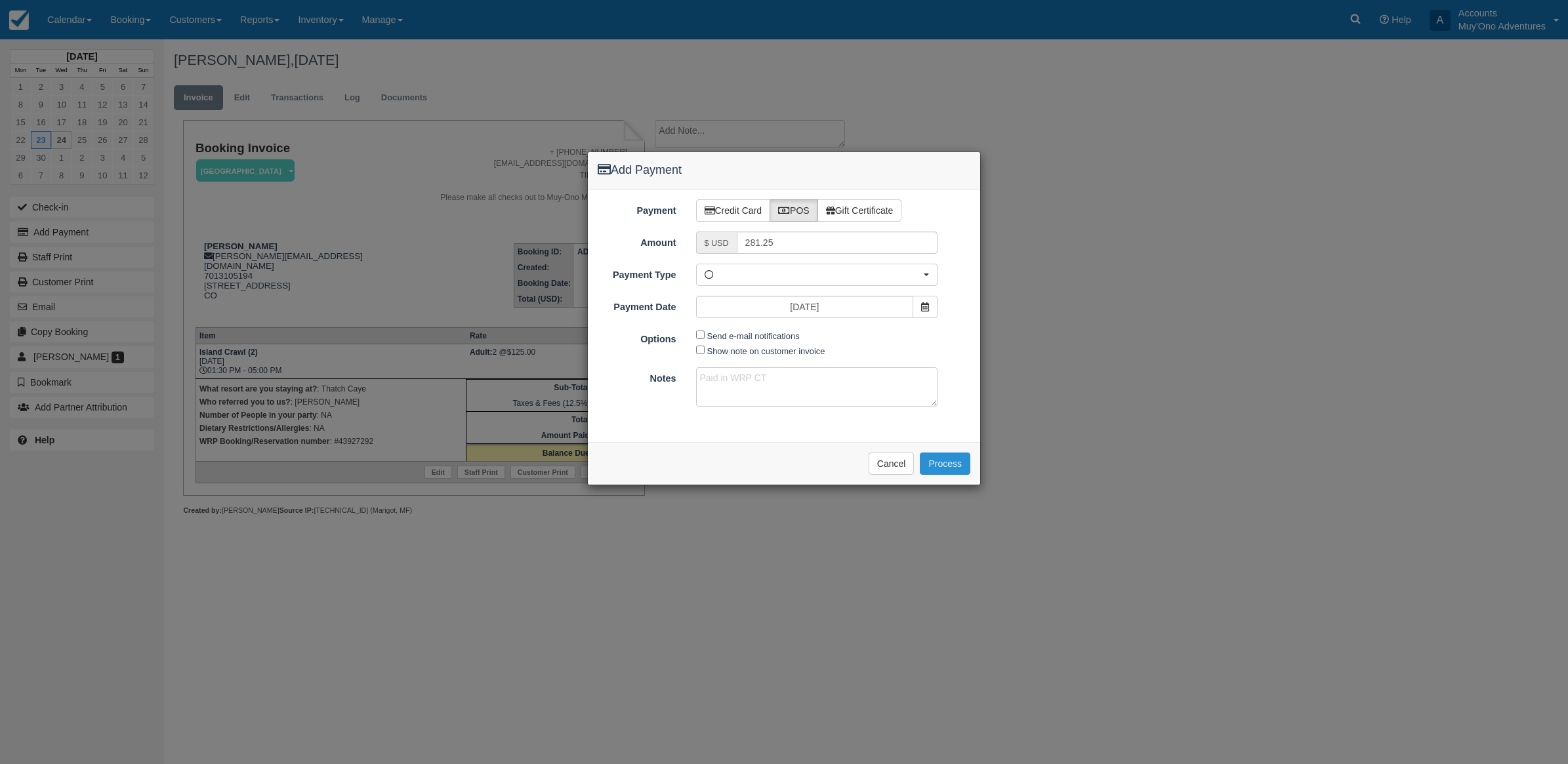
click at [954, 470] on button "Process" at bounding box center [945, 464] width 50 height 23
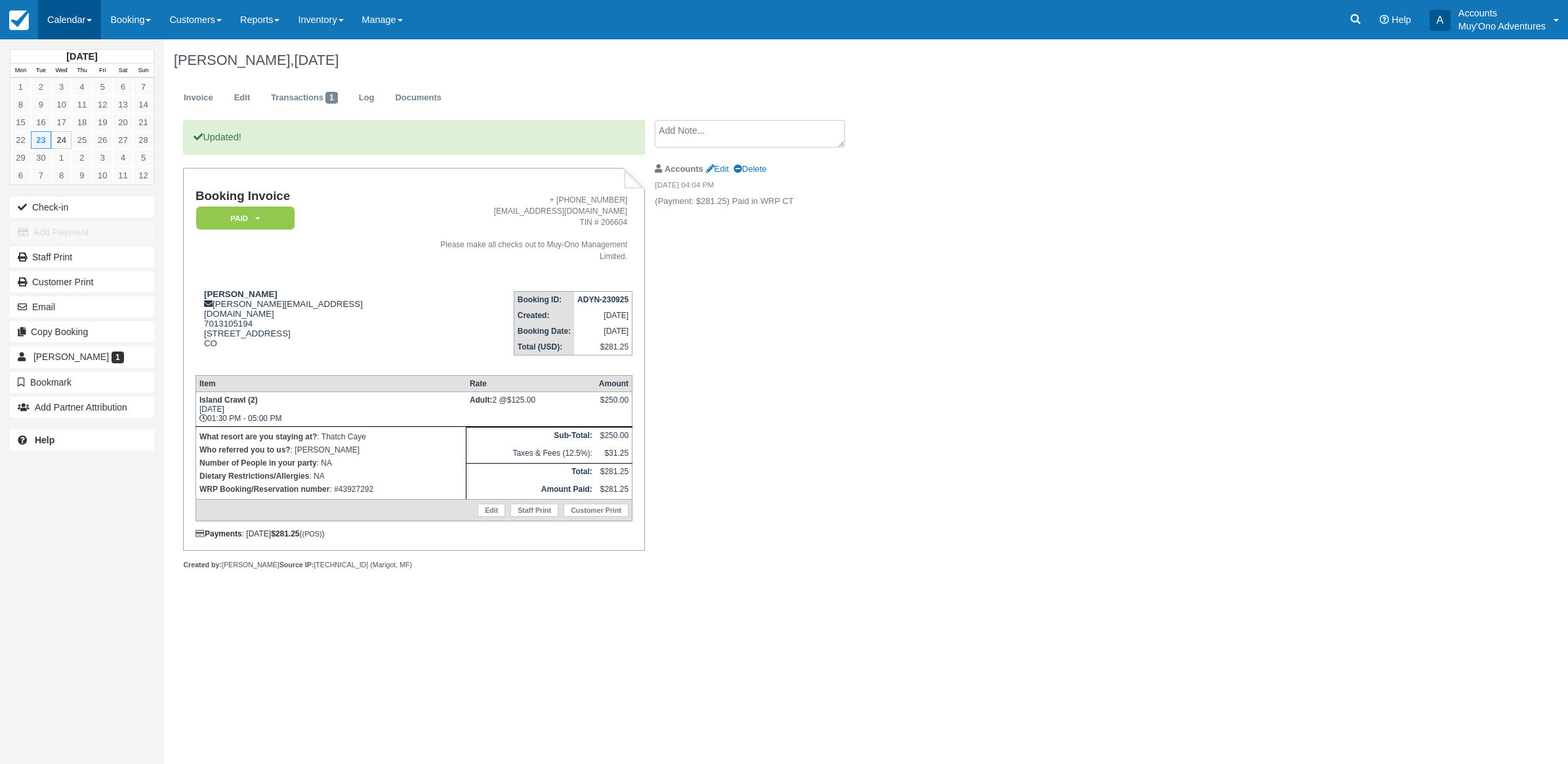
click at [76, 23] on link "Calendar" at bounding box center [70, 19] width 63 height 39
click at [67, 126] on link "Month" at bounding box center [90, 124] width 104 height 28
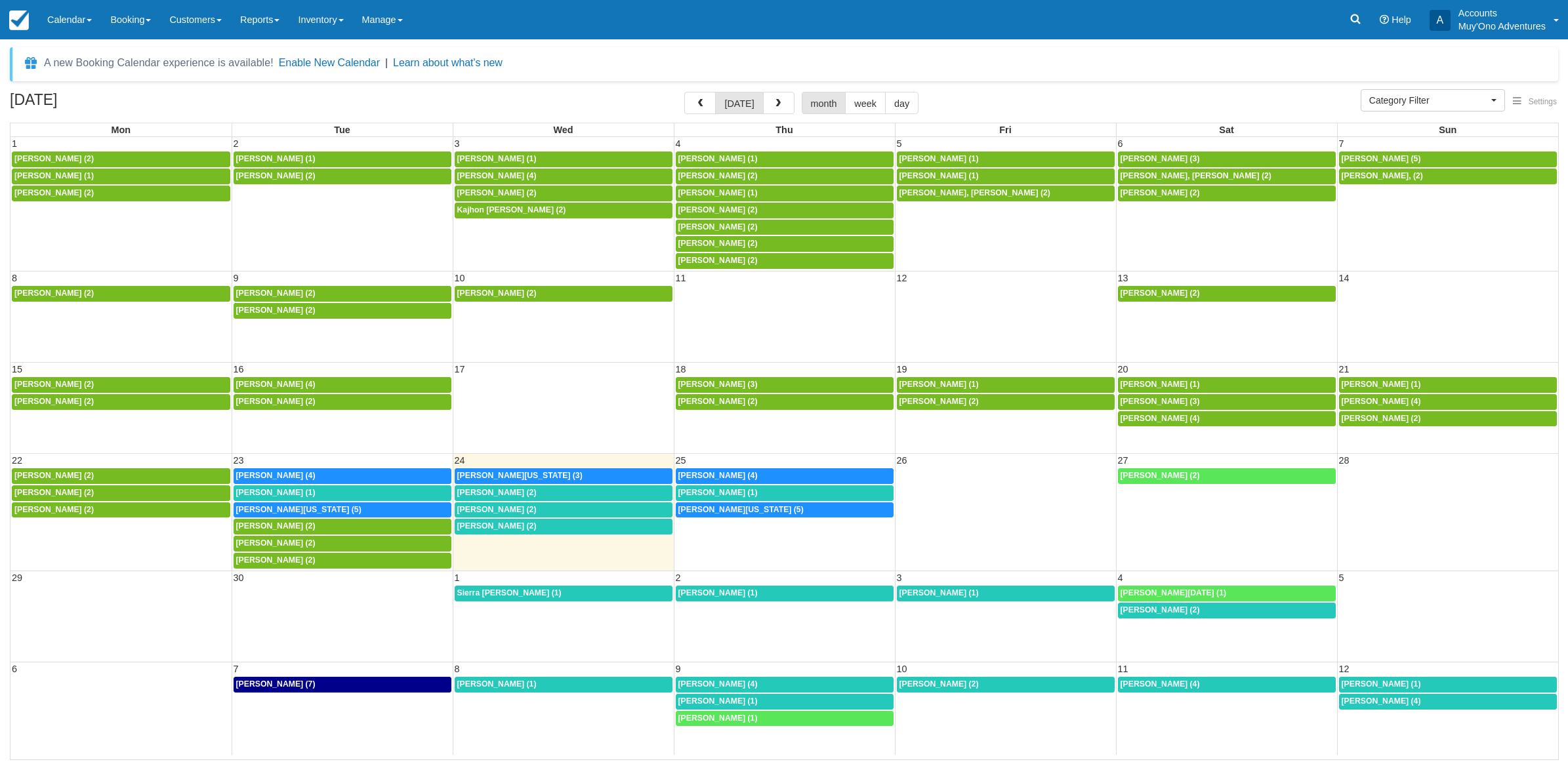
select select
click at [340, 472] on div "[PERSON_NAME] (4)" at bounding box center [342, 476] width 212 height 10
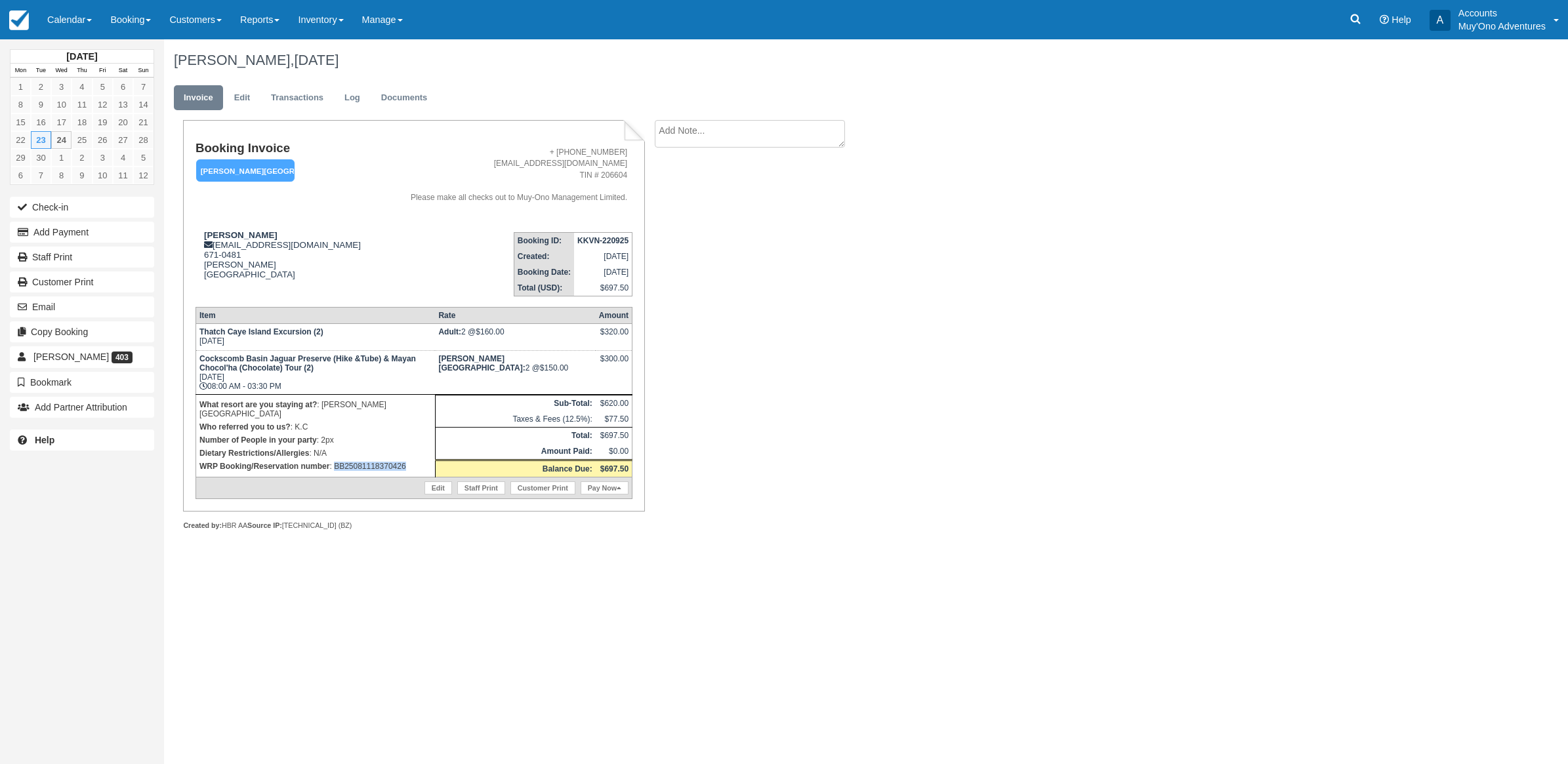
drag, startPoint x: 410, startPoint y: 459, endPoint x: 335, endPoint y: 470, distance: 75.8
click at [335, 470] on td "What resort are you staying at? : [PERSON_NAME][GEOGRAPHIC_DATA] Who referred y…" at bounding box center [315, 435] width 239 height 83
copy p "BB25081118370426"
